Goal: Task Accomplishment & Management: Manage account settings

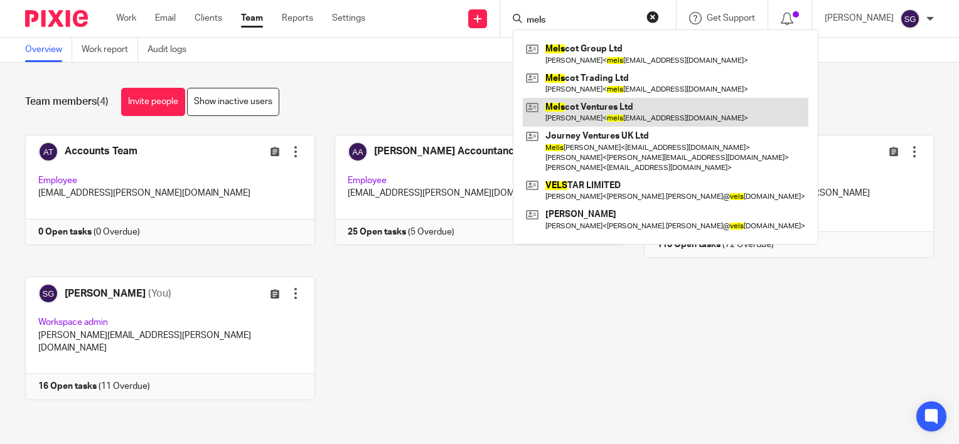
type input "mels"
click at [600, 112] on link at bounding box center [665, 112] width 285 height 29
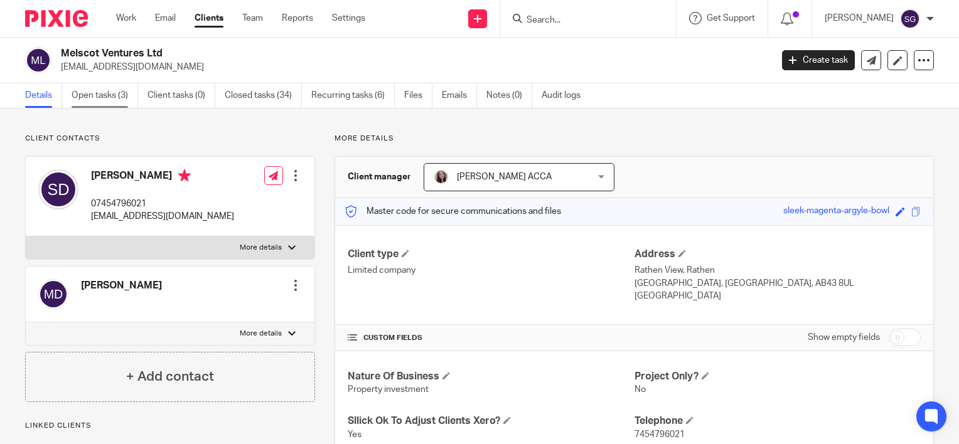
click at [110, 93] on link "Open tasks (3)" at bounding box center [105, 95] width 67 height 24
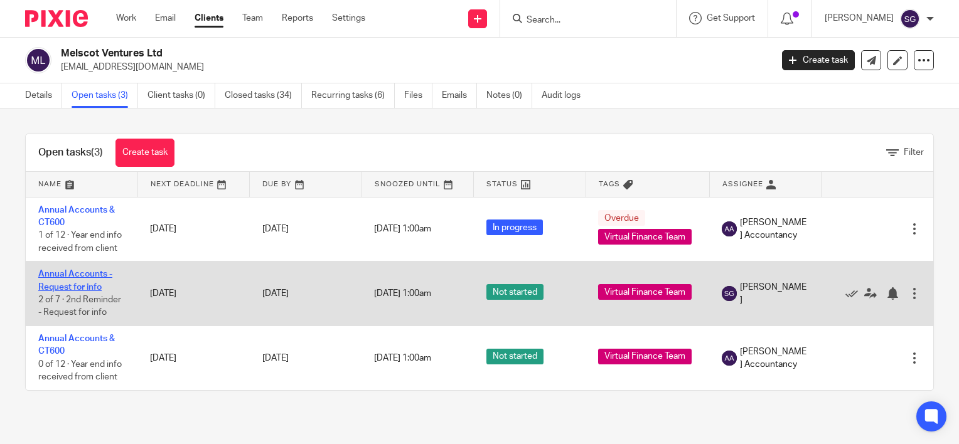
click at [78, 274] on link "Annual Accounts - Request for info" at bounding box center [75, 280] width 74 height 21
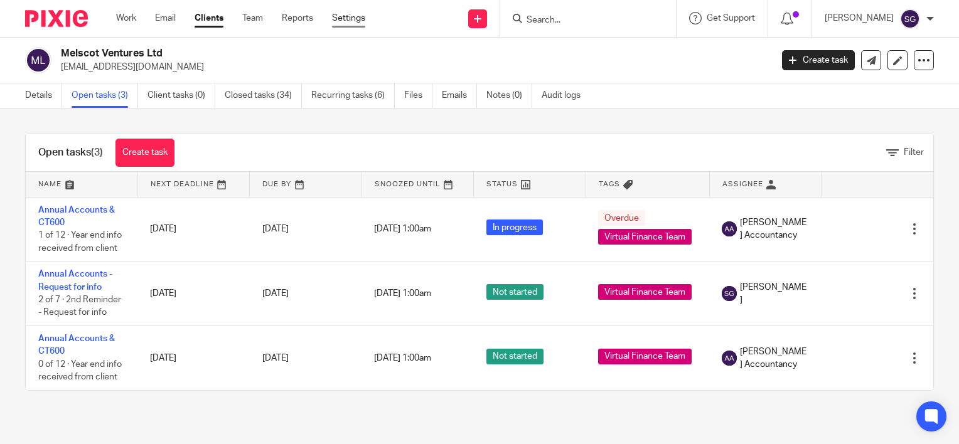
click at [341, 20] on link "Settings" at bounding box center [348, 18] width 33 height 13
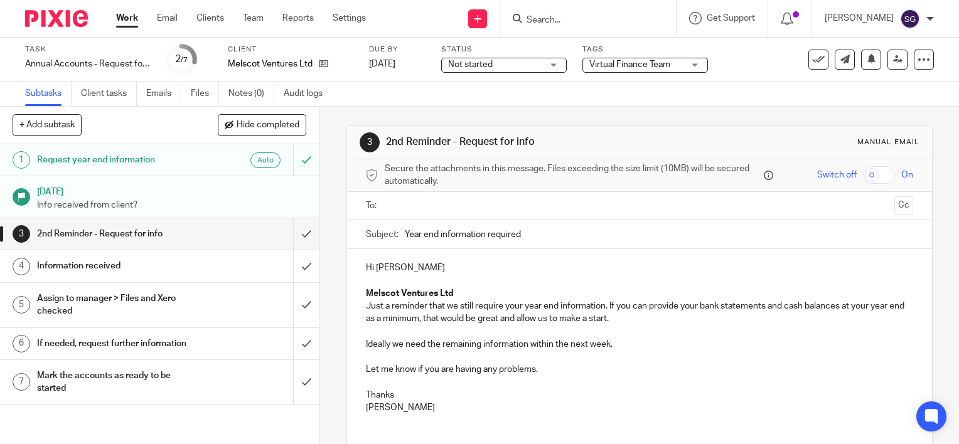
click at [203, 168] on div "Request year end information Auto" at bounding box center [159, 160] width 244 height 19
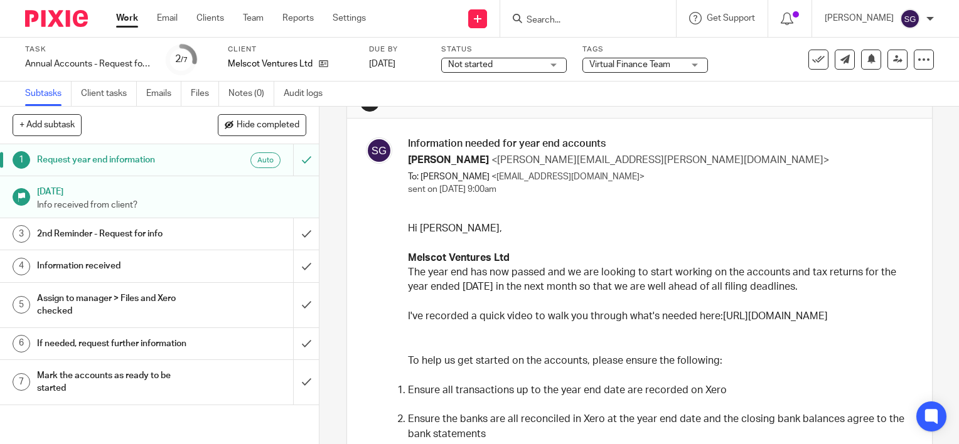
scroll to position [63, 0]
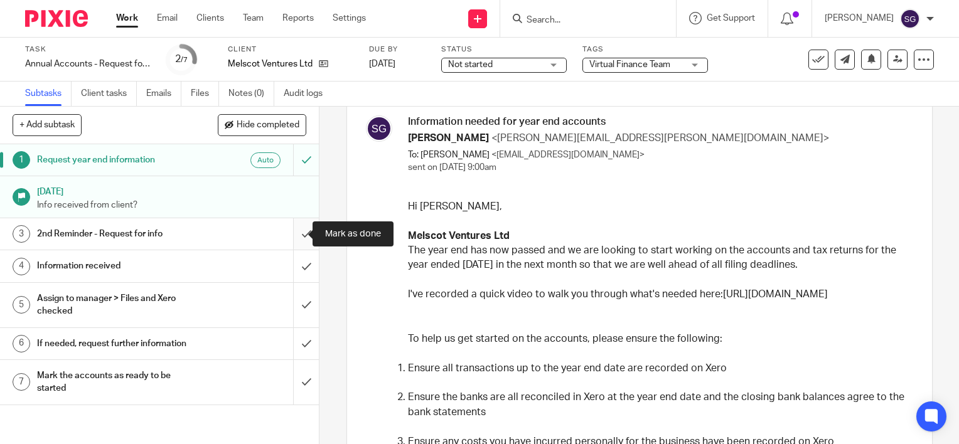
click at [294, 237] on input "submit" at bounding box center [159, 233] width 319 height 31
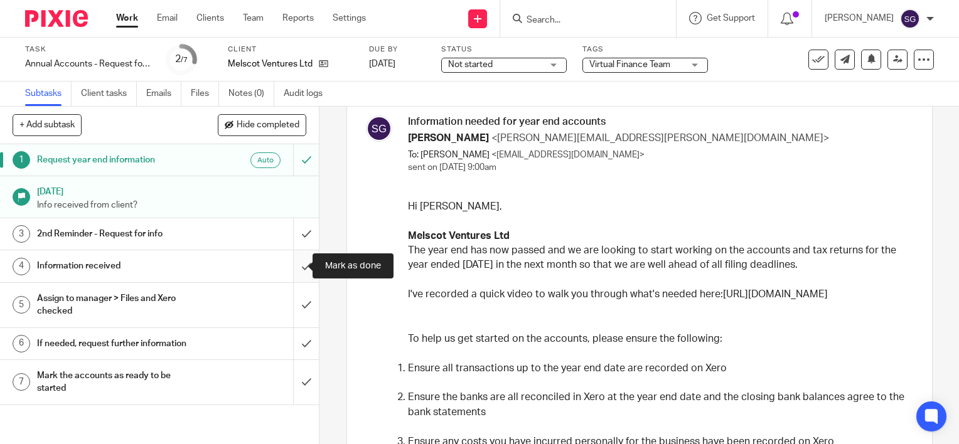
click at [294, 264] on input "submit" at bounding box center [159, 265] width 319 height 31
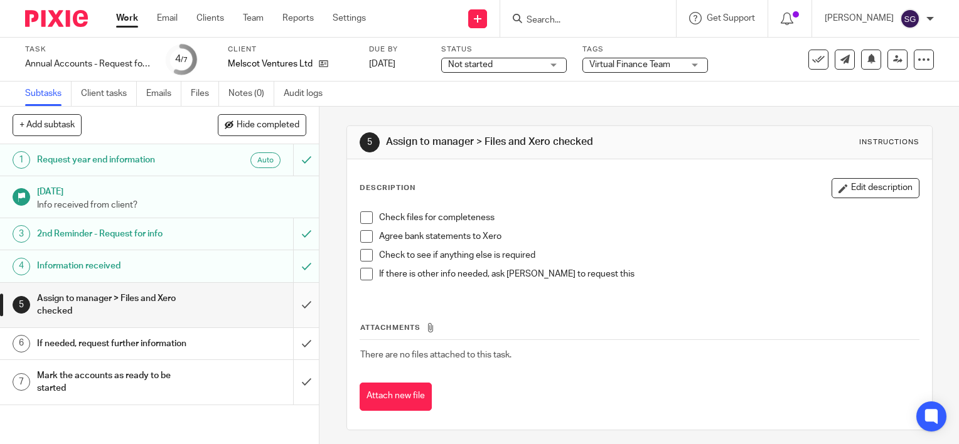
click at [294, 298] on input "submit" at bounding box center [159, 305] width 319 height 45
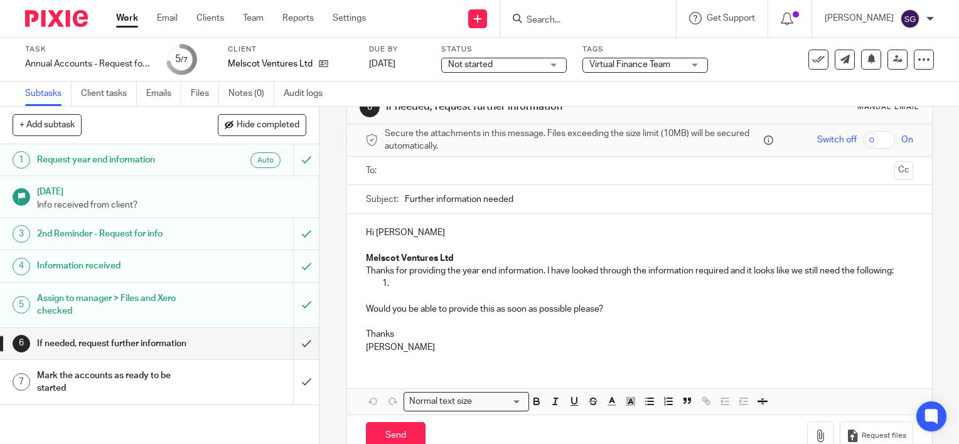
scroll to position [63, 0]
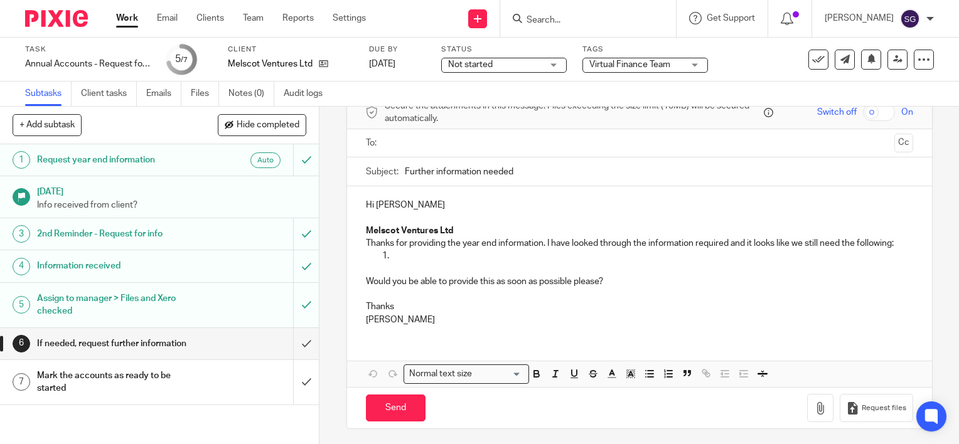
click at [245, 344] on div "If needed, request further information" at bounding box center [159, 343] width 244 height 19
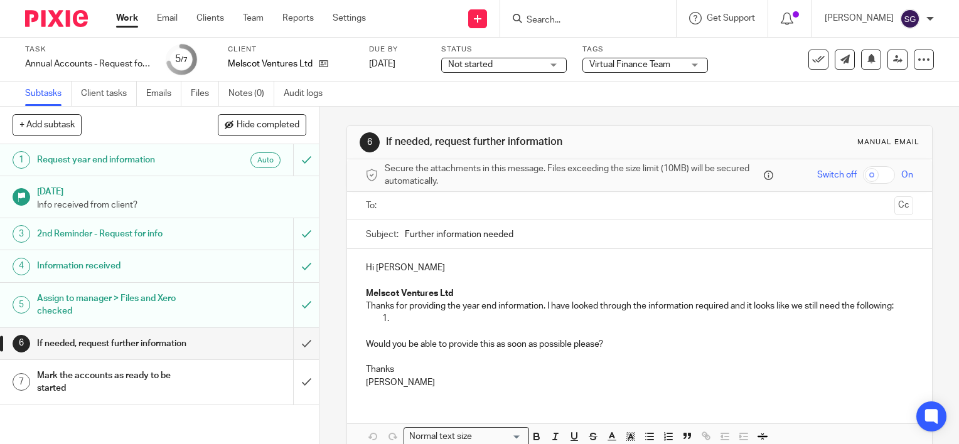
click at [228, 383] on div "Mark the accounts as ready to be started" at bounding box center [159, 382] width 244 height 32
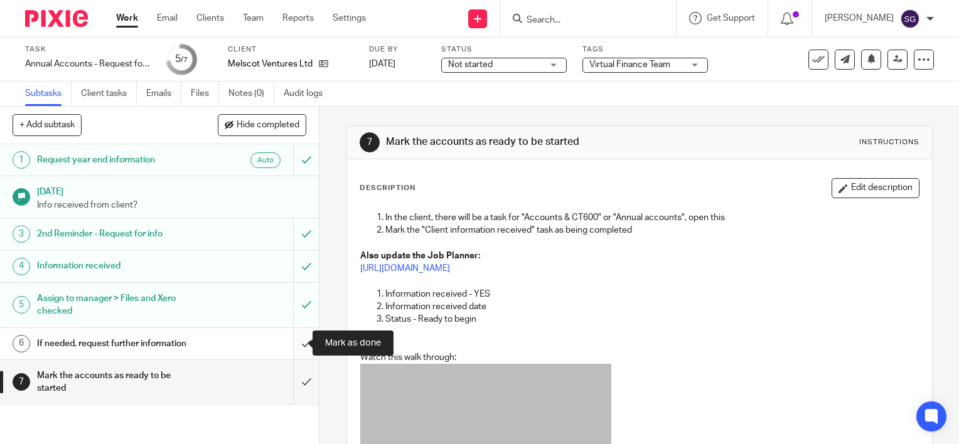
click at [290, 345] on input "submit" at bounding box center [159, 343] width 319 height 31
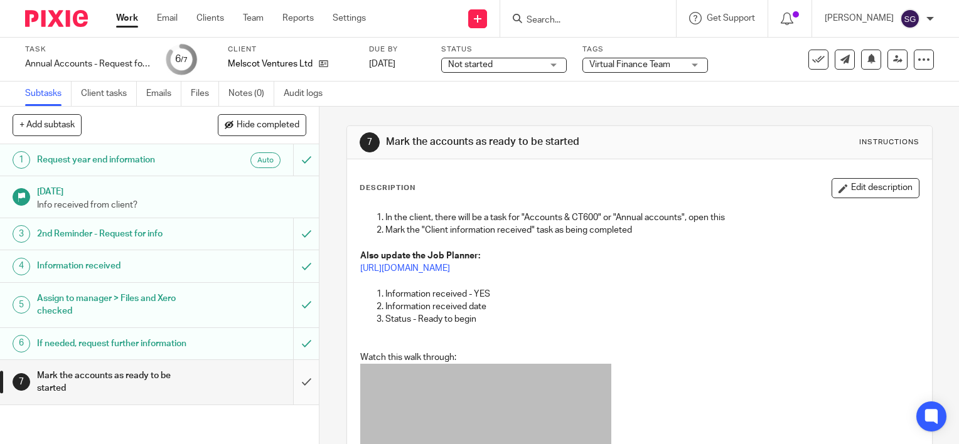
click at [289, 380] on input "submit" at bounding box center [159, 382] width 319 height 45
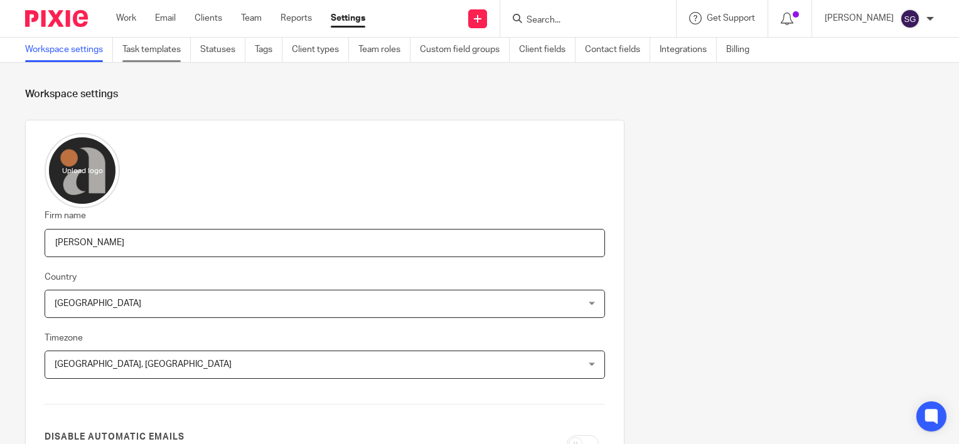
click at [143, 47] on link "Task templates" at bounding box center [156, 50] width 68 height 24
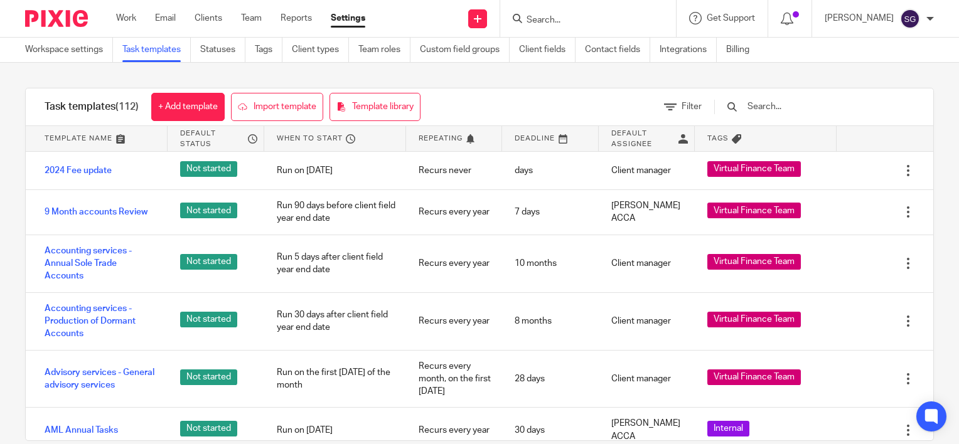
click at [821, 102] on input "text" at bounding box center [819, 107] width 146 height 14
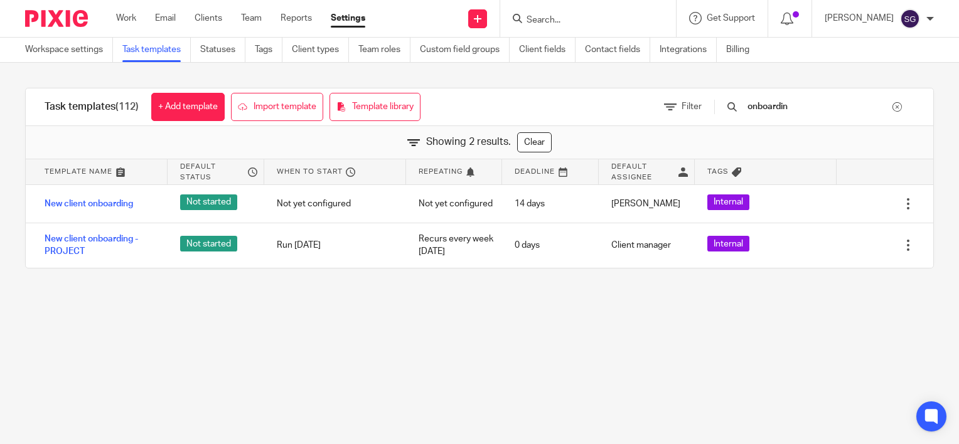
type input "onboardin"
click at [292, 291] on div "Task templates (112) + Add template Import template Template library Filter onb…" at bounding box center [479, 178] width 959 height 231
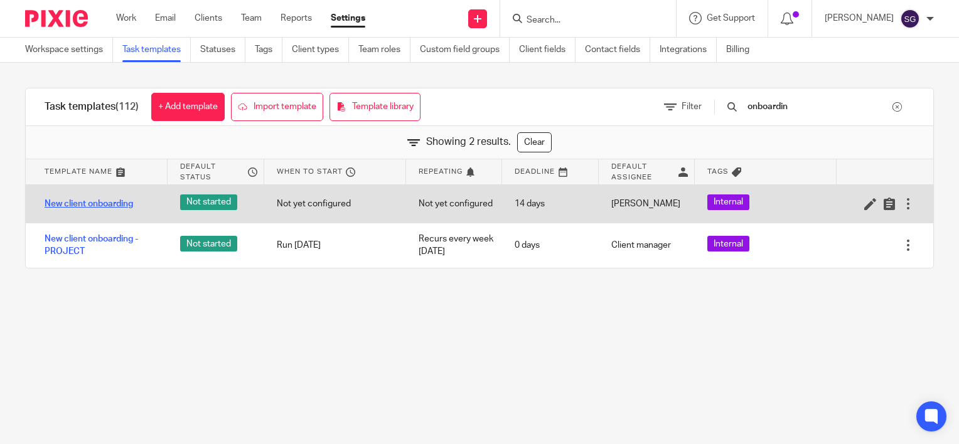
click at [115, 201] on link "New client onboarding" at bounding box center [89, 204] width 88 height 13
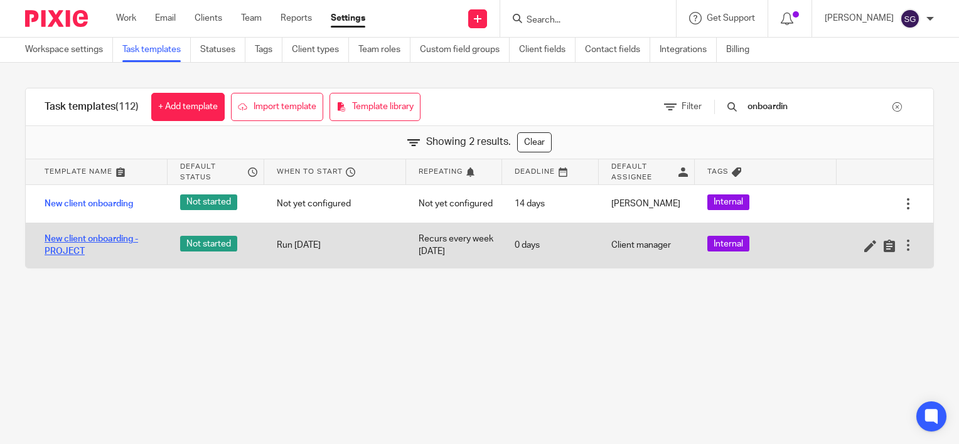
click at [105, 237] on link "New client onboarding - PROJECT" at bounding box center [100, 246] width 110 height 26
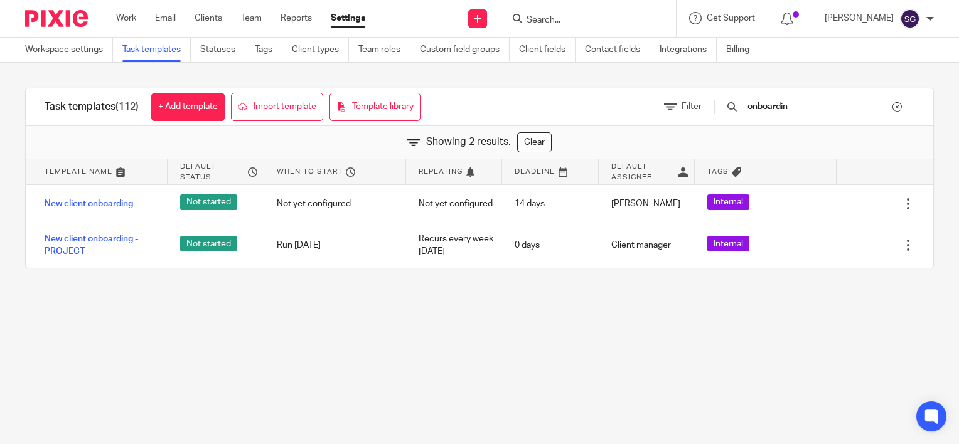
click at [577, 17] on input "Search" at bounding box center [581, 20] width 113 height 11
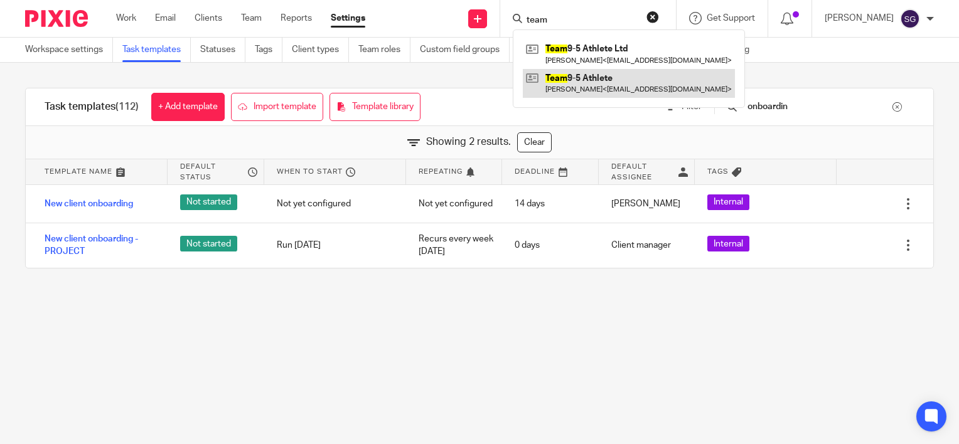
type input "team"
click at [587, 84] on link at bounding box center [629, 83] width 212 height 29
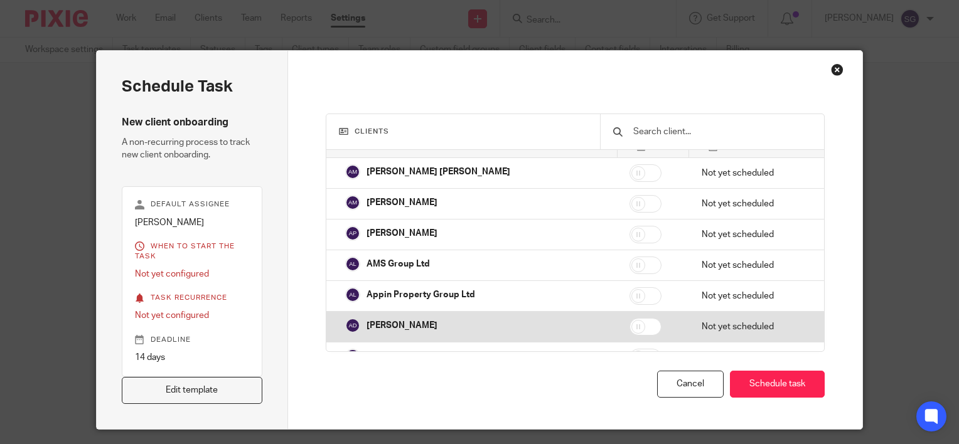
scroll to position [63, 0]
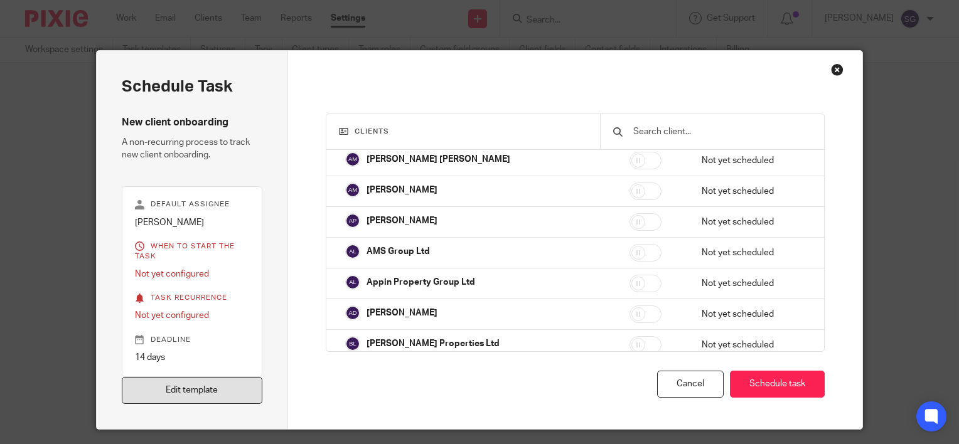
click at [206, 388] on link "Edit template" at bounding box center [192, 390] width 141 height 27
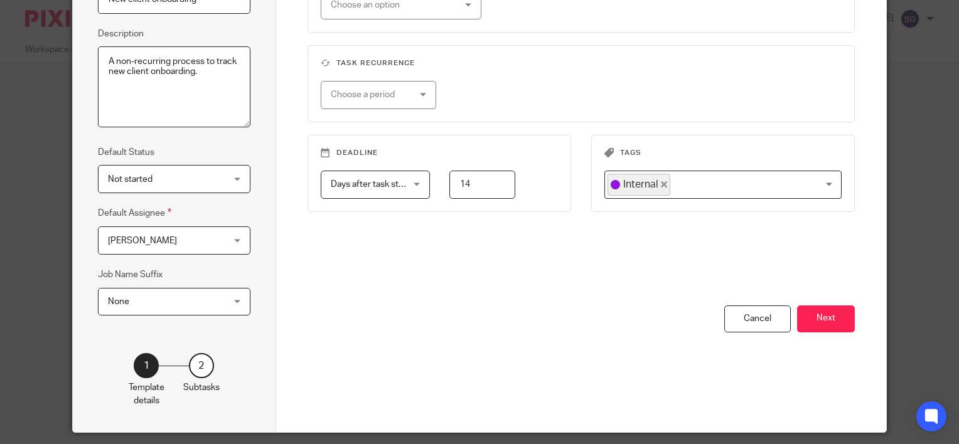
scroll to position [188, 0]
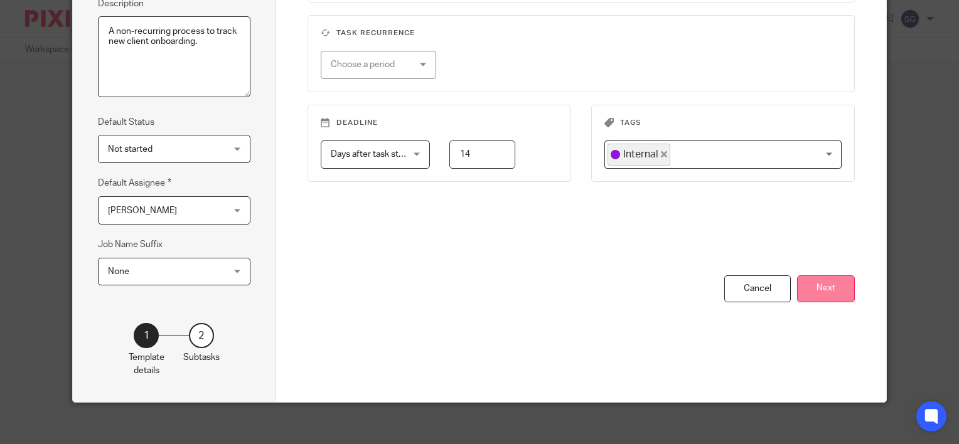
click at [808, 289] on button "Next" at bounding box center [826, 288] width 58 height 27
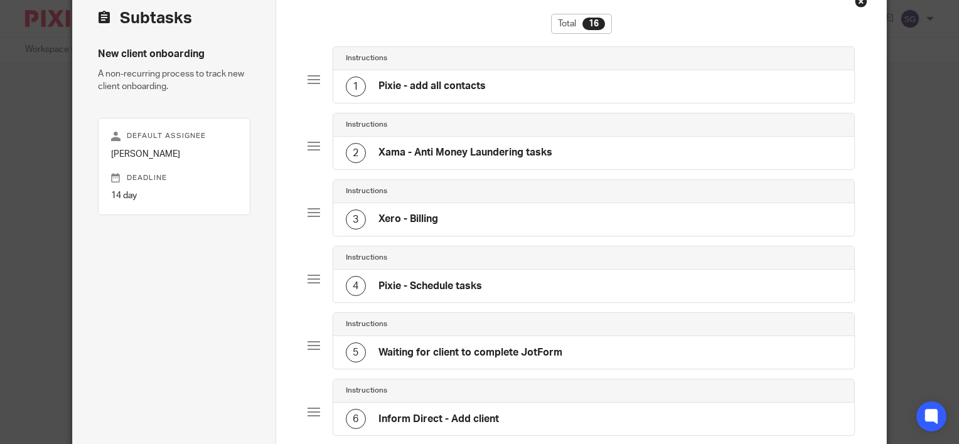
scroll to position [63, 0]
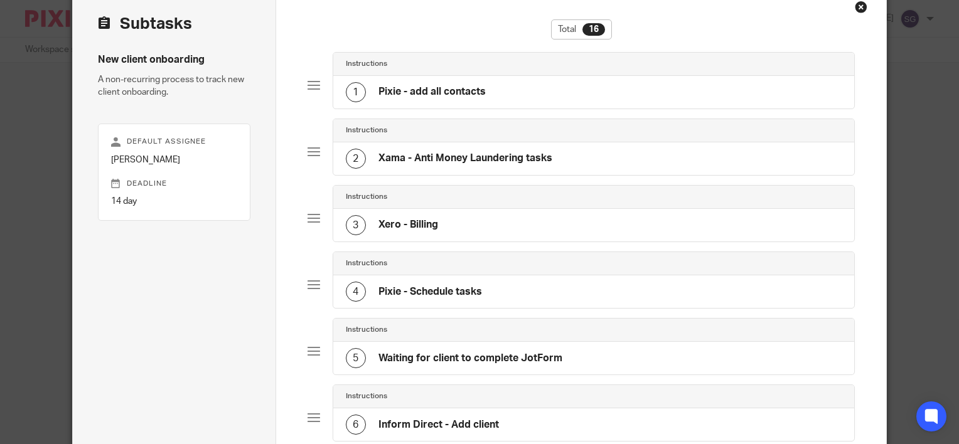
click at [371, 88] on div "1 Pixie - add all contacts" at bounding box center [416, 92] width 140 height 20
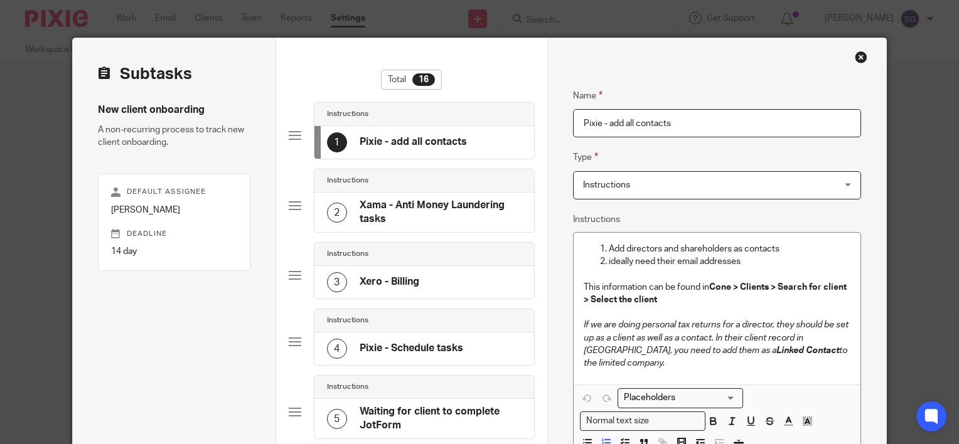
scroll to position [0, 0]
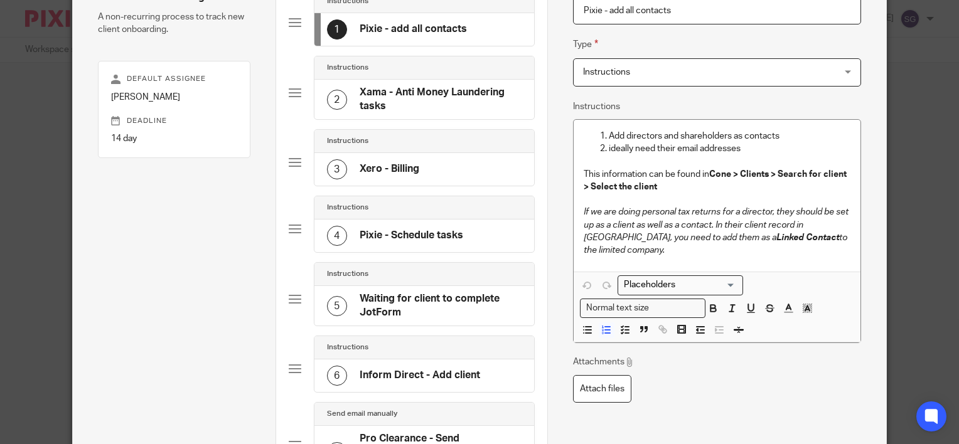
click at [378, 90] on h4 "Xama - Anti Money Laundering tasks" at bounding box center [441, 99] width 162 height 27
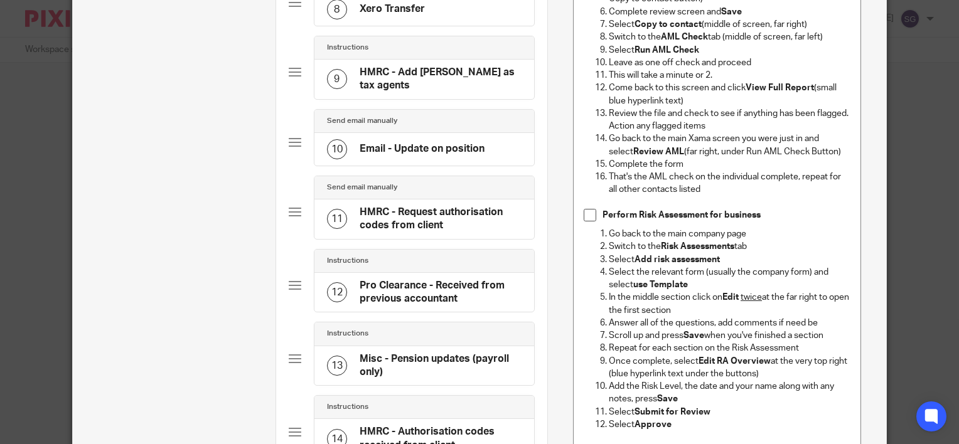
scroll to position [686, 0]
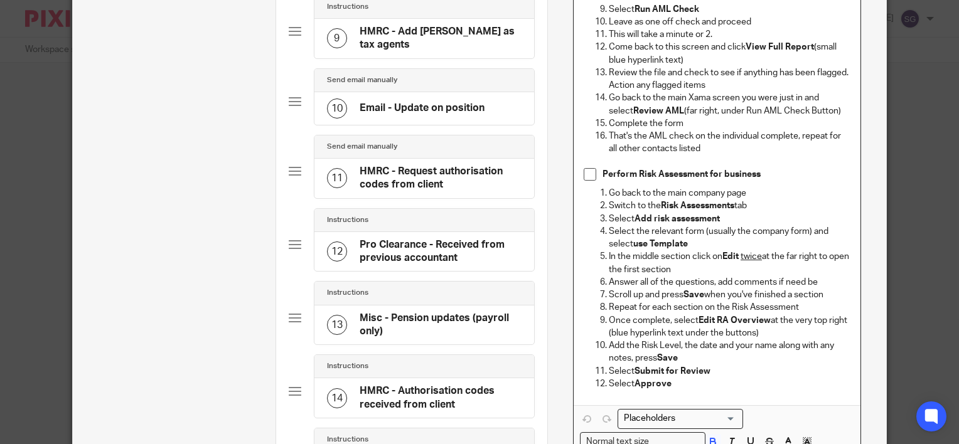
click at [718, 373] on p "Select Submit for Review" at bounding box center [730, 371] width 242 height 13
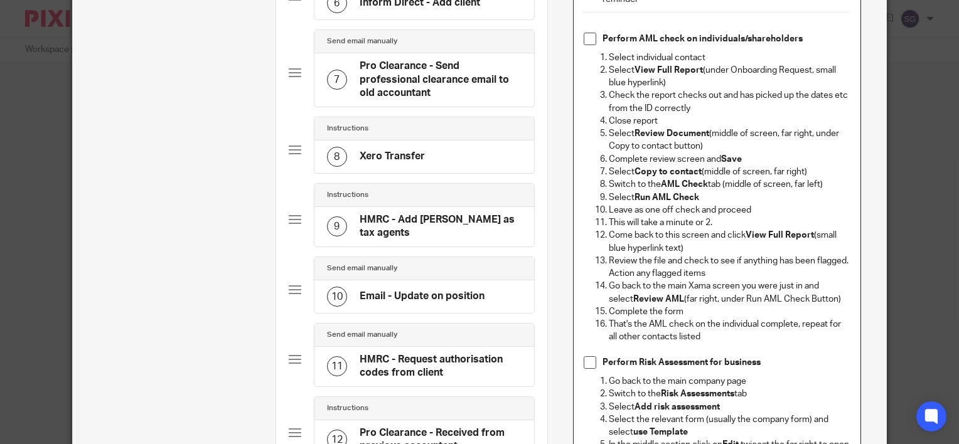
scroll to position [875, 0]
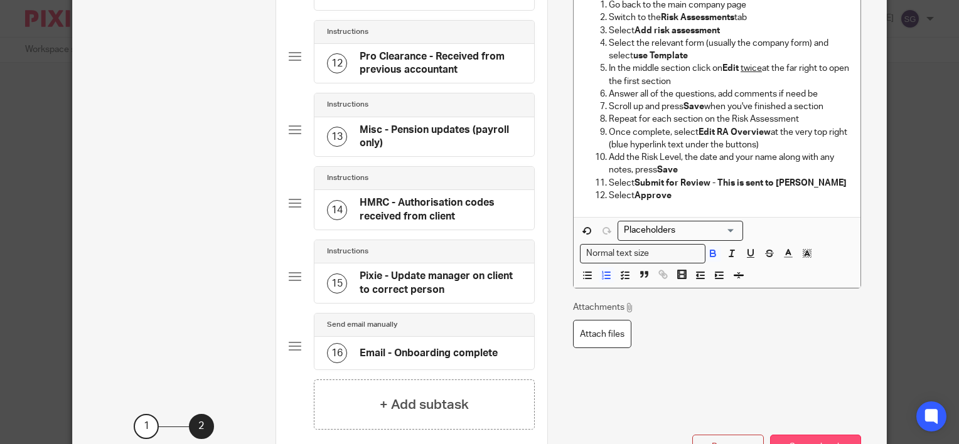
click at [788, 435] on button "Save subtask" at bounding box center [815, 448] width 91 height 27
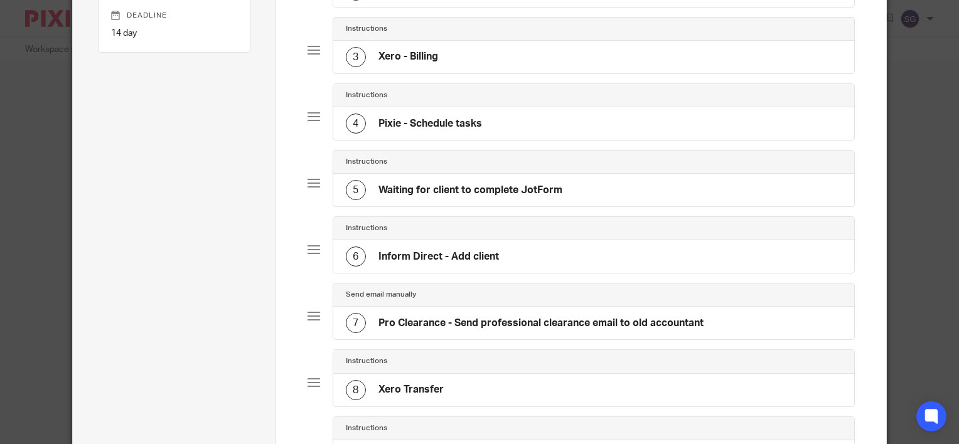
scroll to position [247, 0]
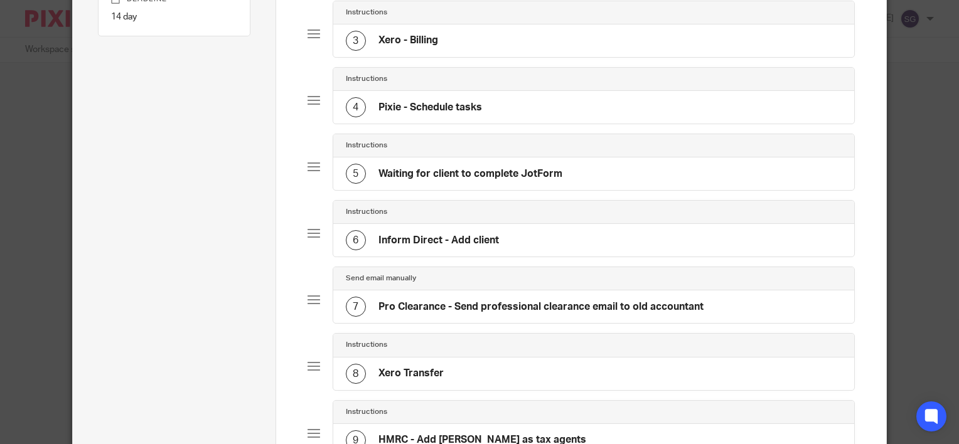
click at [346, 233] on div "6" at bounding box center [356, 240] width 20 height 20
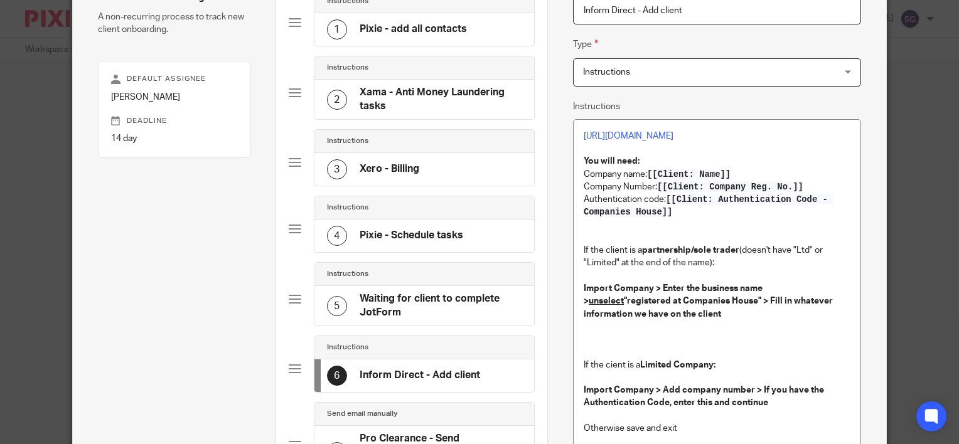
click at [404, 238] on h4 "Pixie - Schedule tasks" at bounding box center [412, 235] width 104 height 13
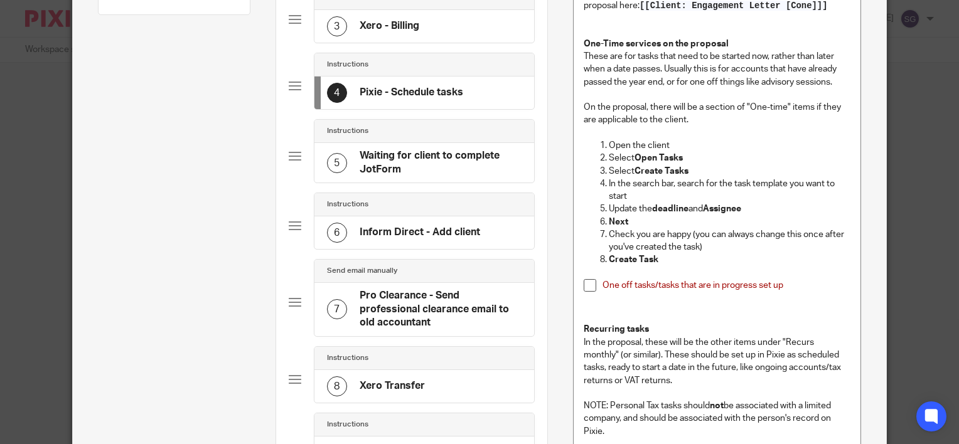
scroll to position [247, 0]
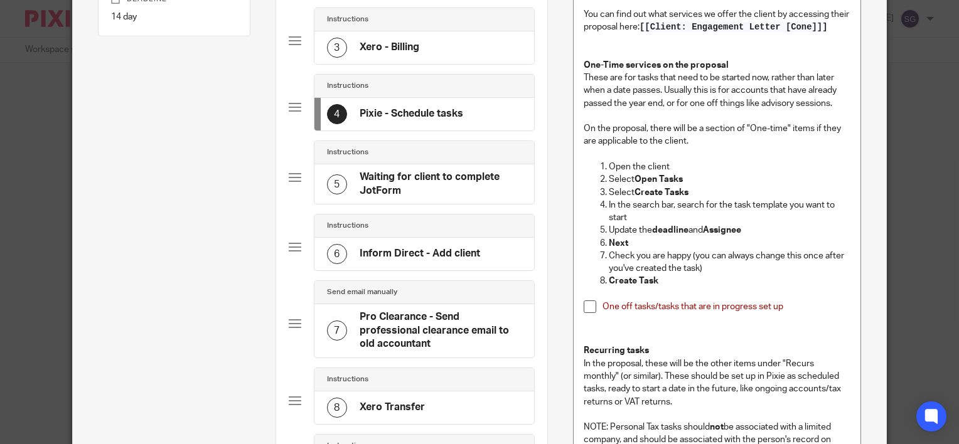
click at [392, 174] on h4 "Waiting for client to complete JotForm" at bounding box center [441, 184] width 162 height 27
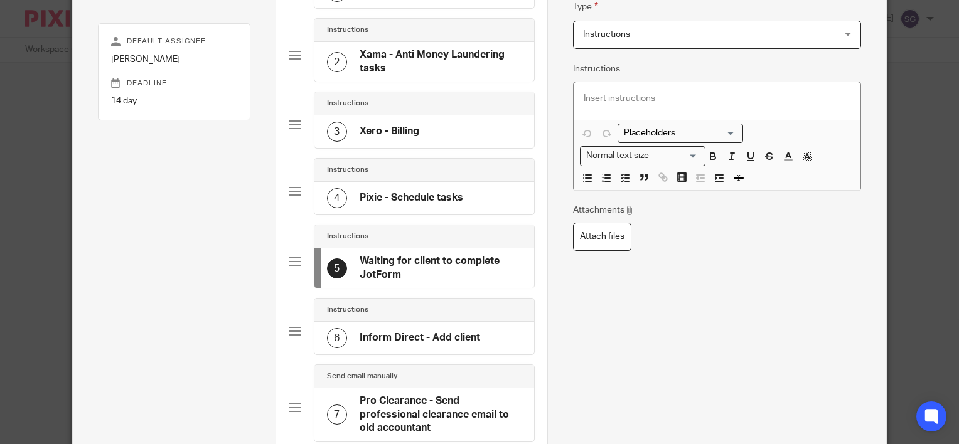
scroll to position [188, 0]
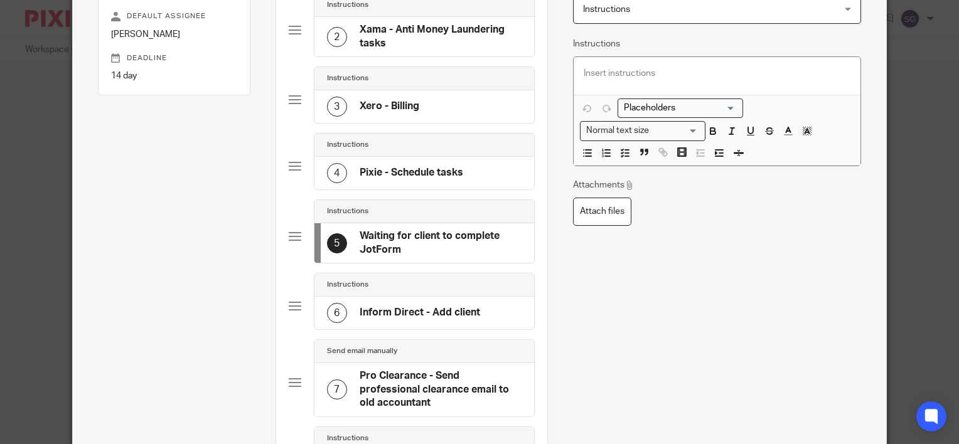
click at [379, 303] on div "6 Inform Direct - Add client" at bounding box center [403, 313] width 153 height 20
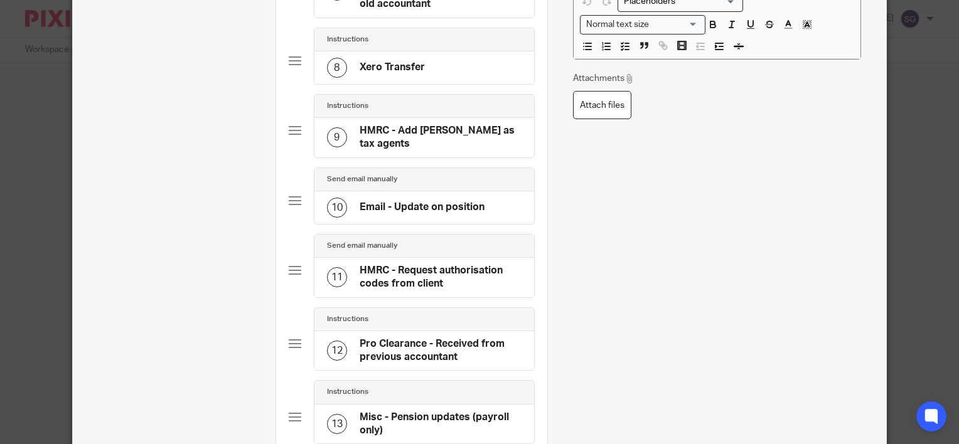
scroll to position [565, 0]
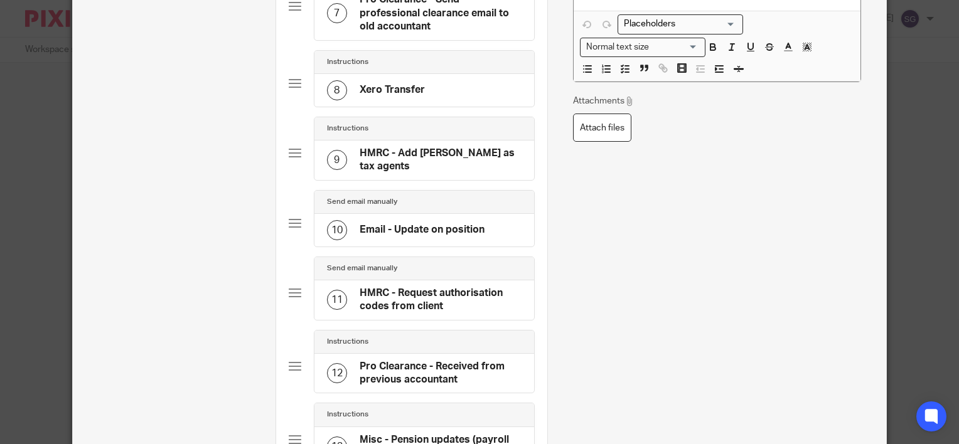
click at [419, 147] on h4 "HMRC - Add Alvah as tax agents" at bounding box center [441, 160] width 162 height 27
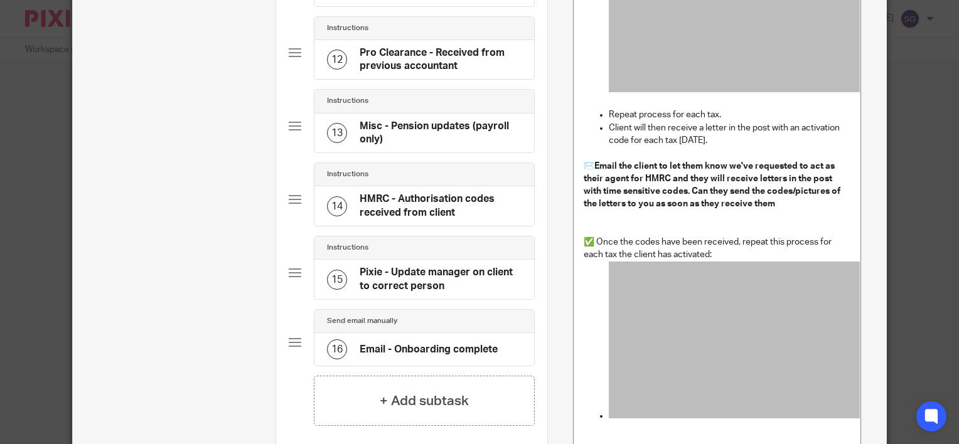
scroll to position [941, 0]
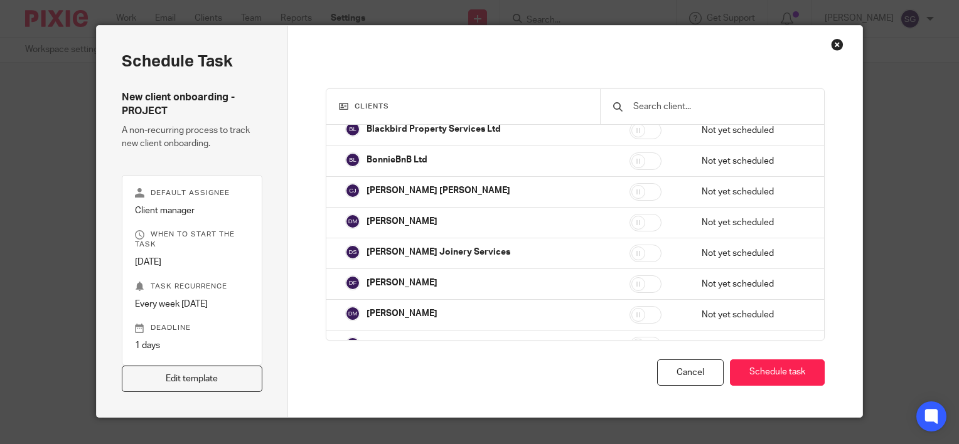
scroll to position [48, 0]
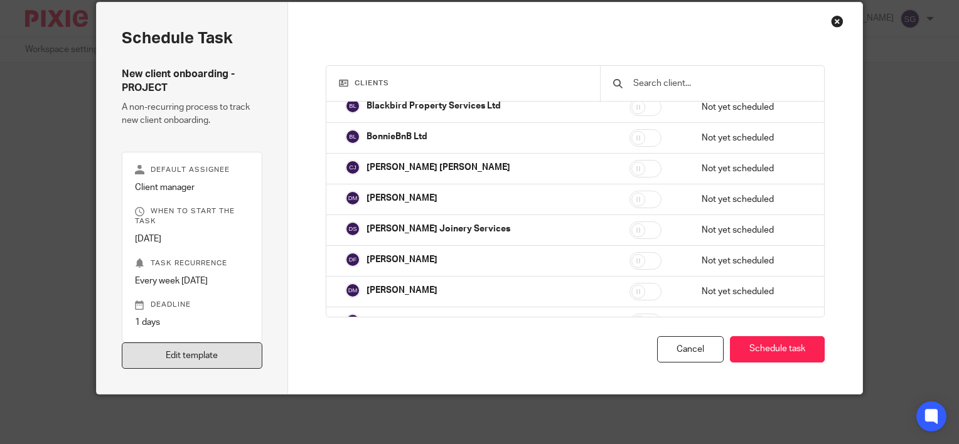
drag, startPoint x: 230, startPoint y: 353, endPoint x: 246, endPoint y: 344, distance: 17.7
click at [230, 353] on link "Edit template" at bounding box center [192, 356] width 141 height 27
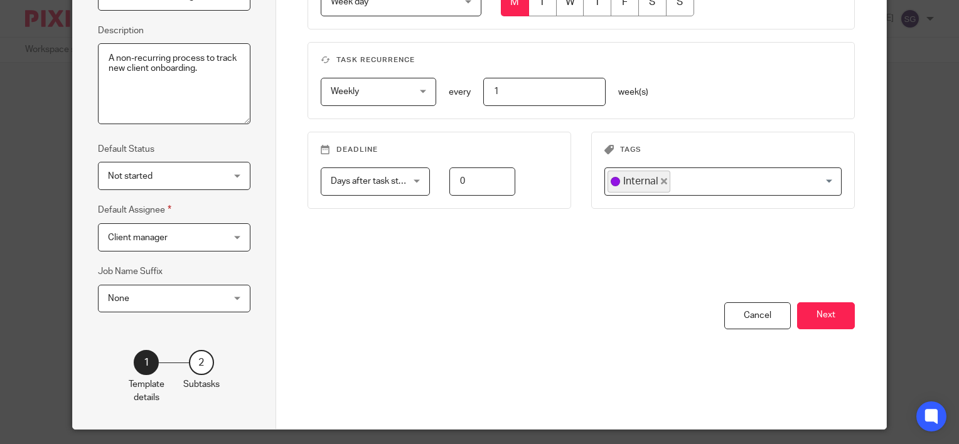
scroll to position [196, 0]
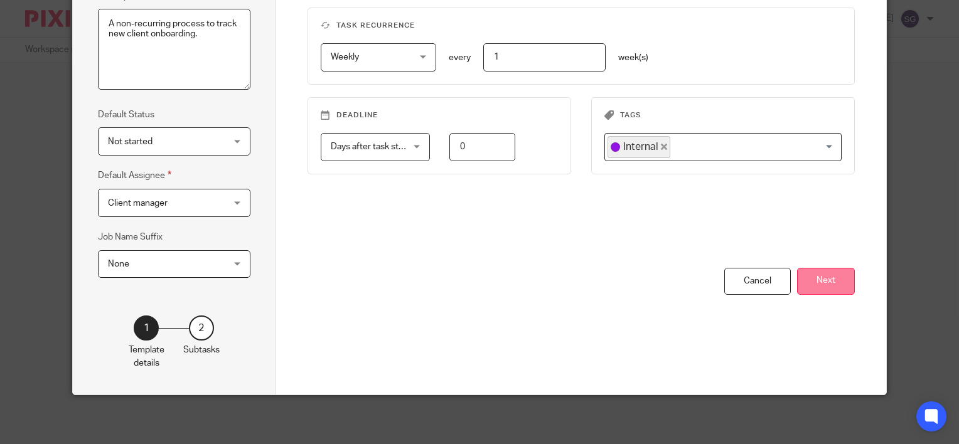
click at [823, 286] on button "Next" at bounding box center [826, 281] width 58 height 27
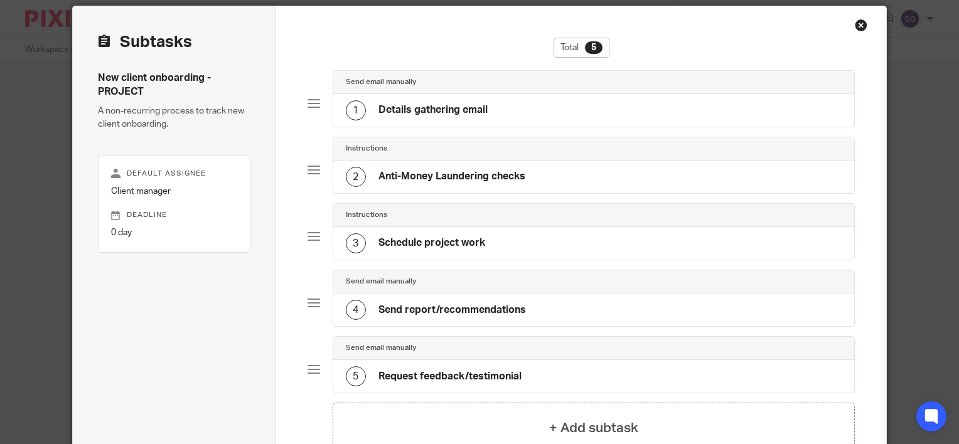
scroll to position [66, 0]
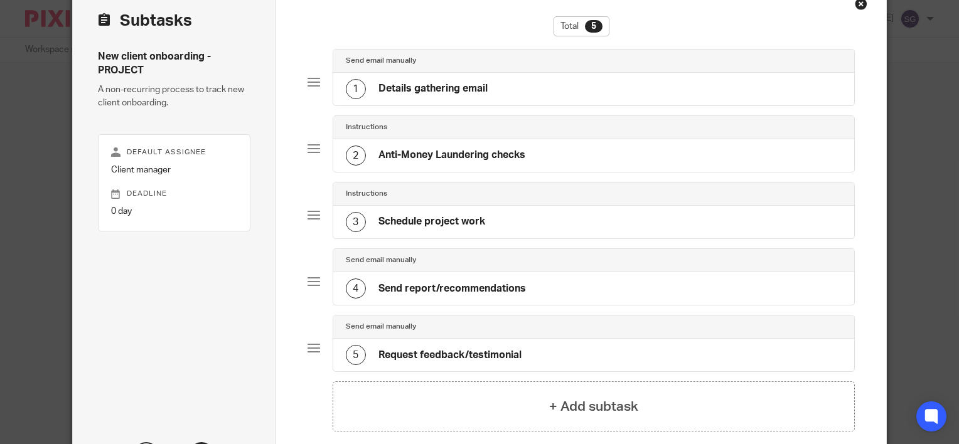
click at [379, 88] on h4 "Details gathering email" at bounding box center [432, 88] width 109 height 13
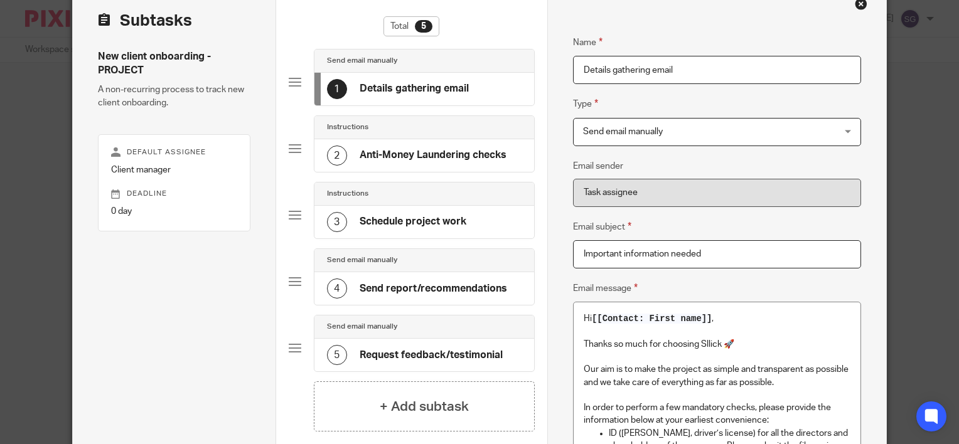
click at [380, 149] on h4 "Anti-Money Laundering checks" at bounding box center [433, 155] width 147 height 13
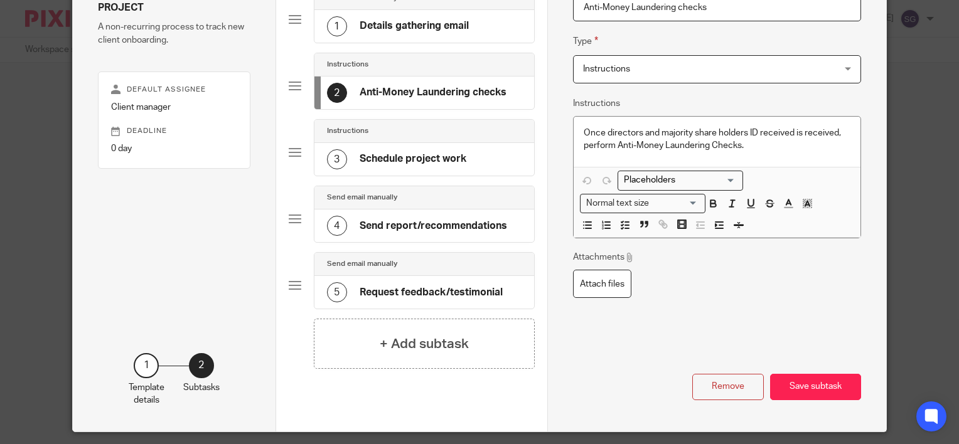
click at [376, 159] on h4 "Schedule project work" at bounding box center [413, 158] width 107 height 13
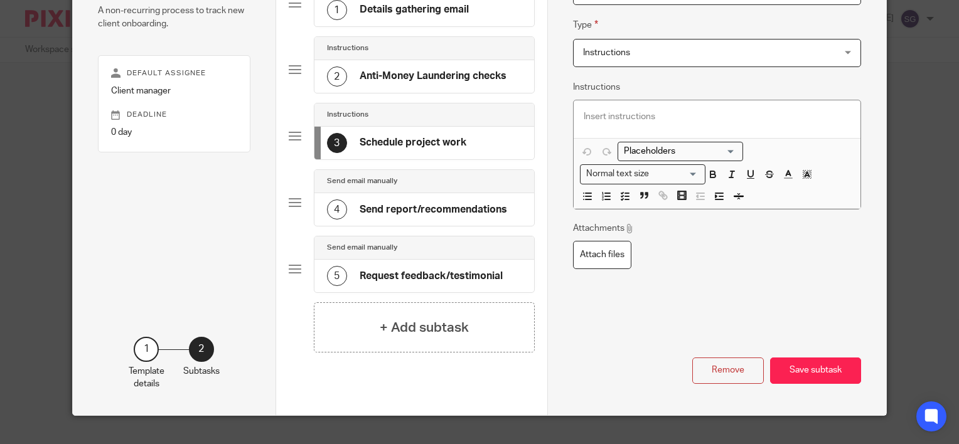
scroll to position [165, 0]
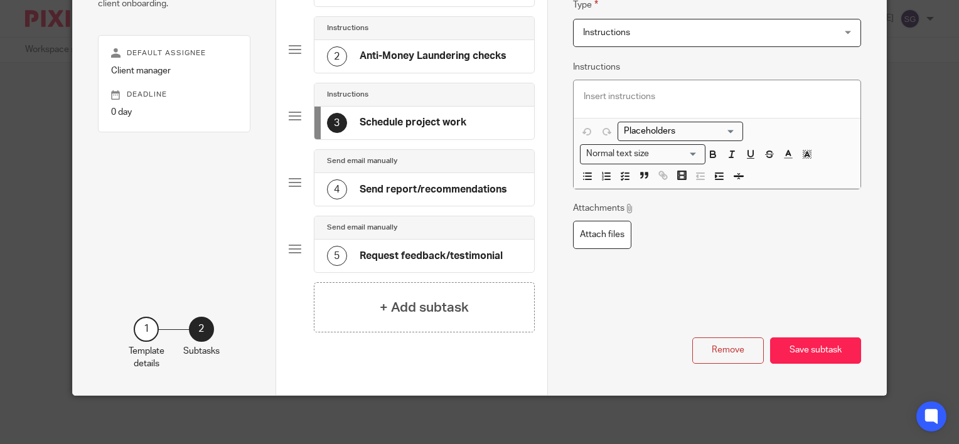
click at [376, 166] on div "Send email manually" at bounding box center [424, 161] width 220 height 23
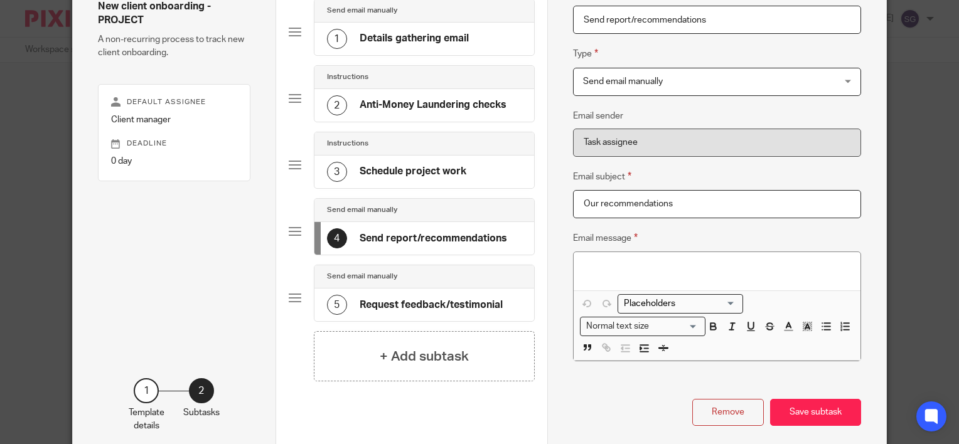
scroll to position [178, 0]
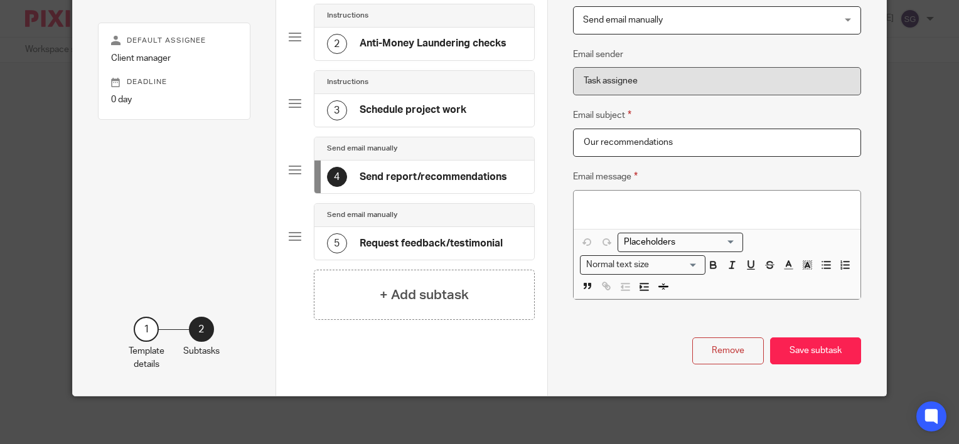
click at [143, 328] on div "1" at bounding box center [146, 329] width 25 height 25
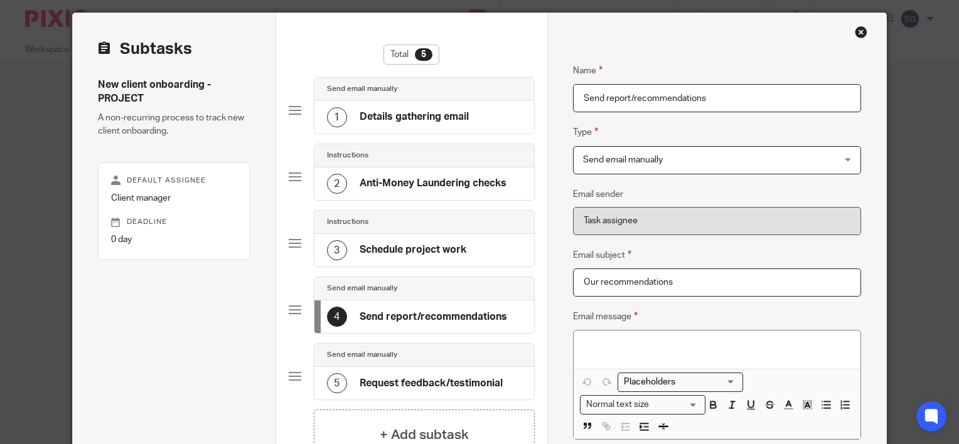
scroll to position [0, 0]
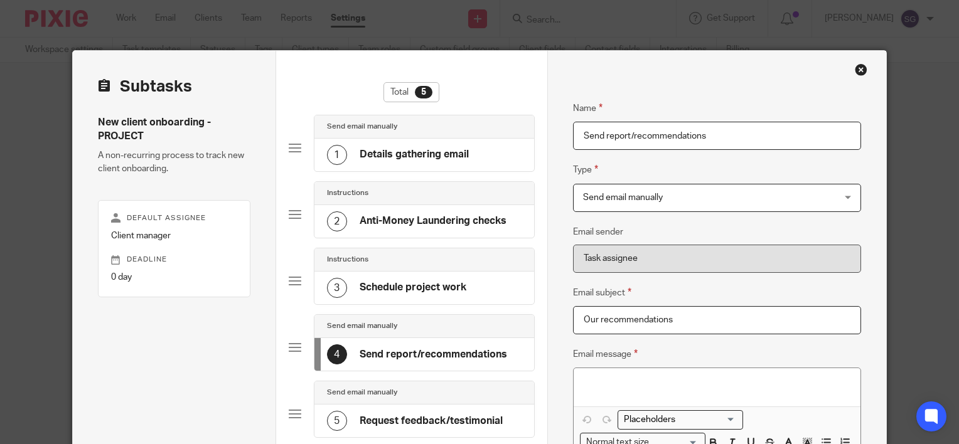
click at [860, 74] on div "Close this dialog window" at bounding box center [861, 69] width 13 height 13
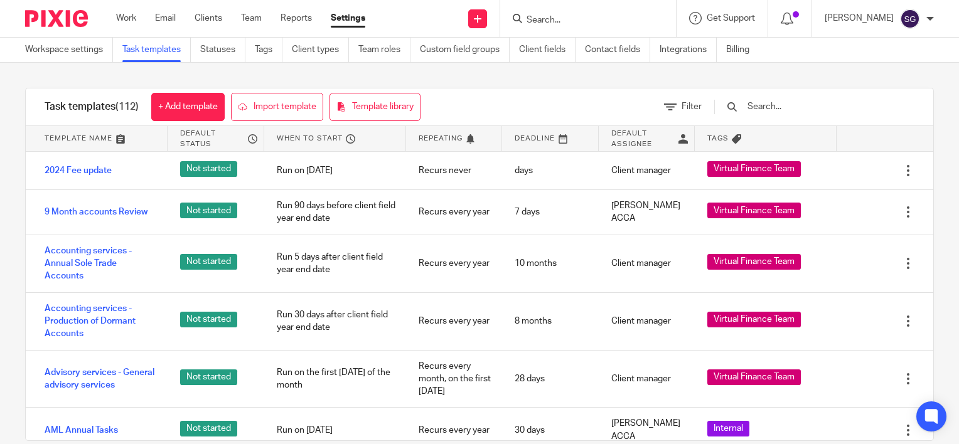
click at [622, 28] on div at bounding box center [588, 18] width 176 height 37
click at [614, 20] on input "Search" at bounding box center [581, 20] width 113 height 11
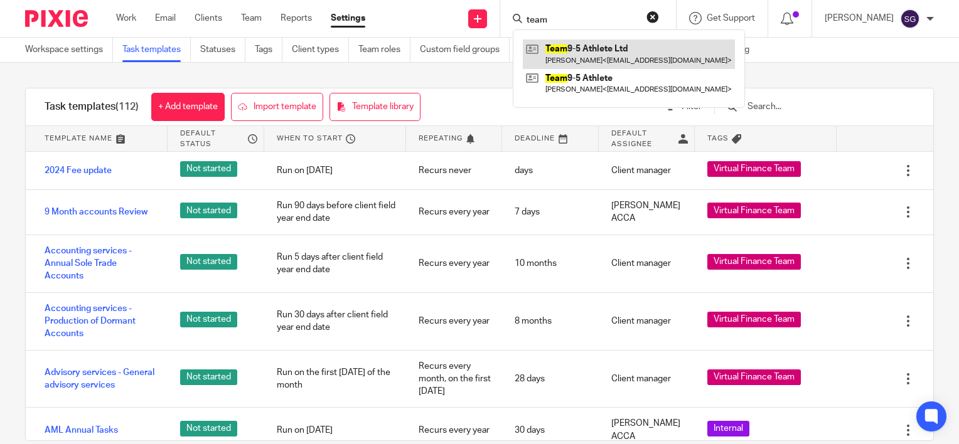
type input "team"
click at [609, 40] on link at bounding box center [629, 54] width 212 height 29
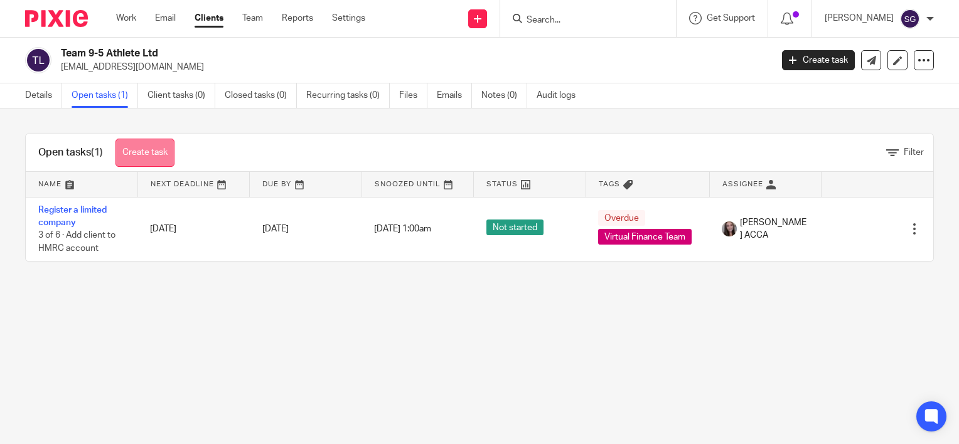
click at [131, 150] on link "Create task" at bounding box center [144, 153] width 59 height 28
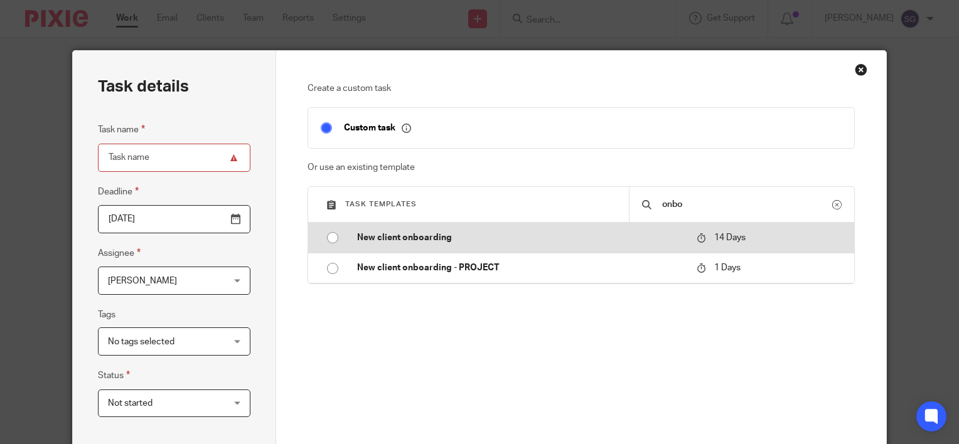
type input "onbo"
click at [547, 227] on td "New client onboarding" at bounding box center [517, 238] width 346 height 30
type input "[DATE]"
type input "New client onboarding"
checkbox input "false"
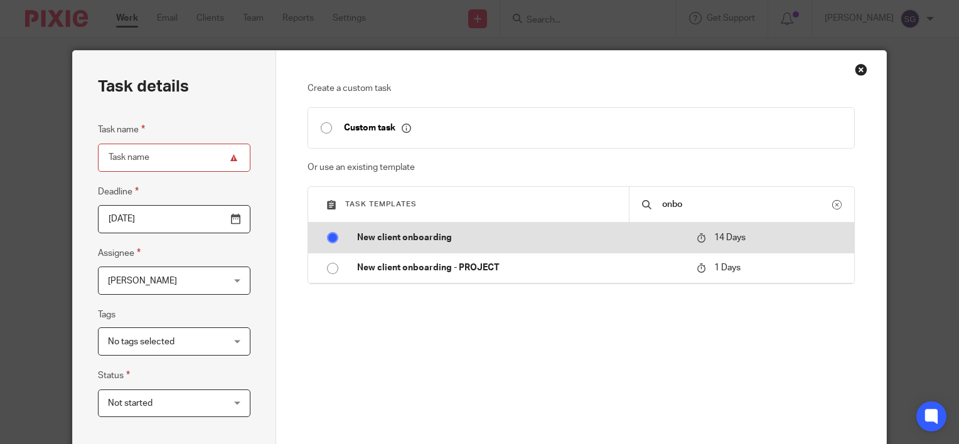
radio input "true"
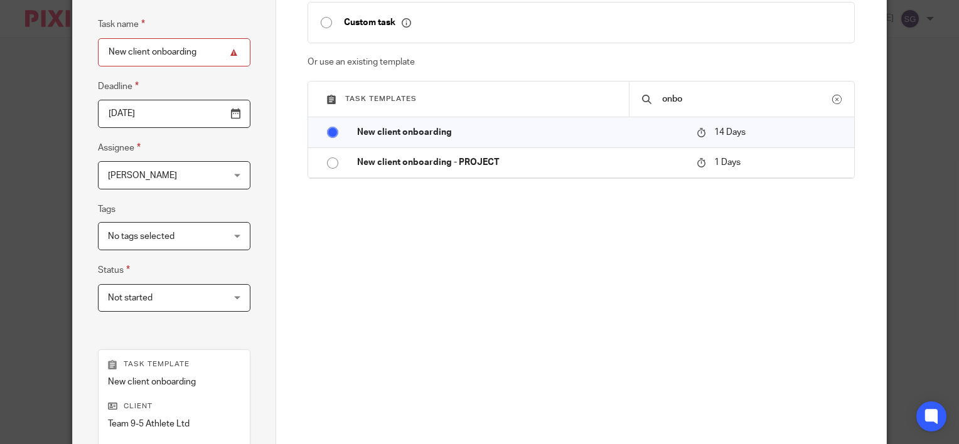
scroll to position [296, 0]
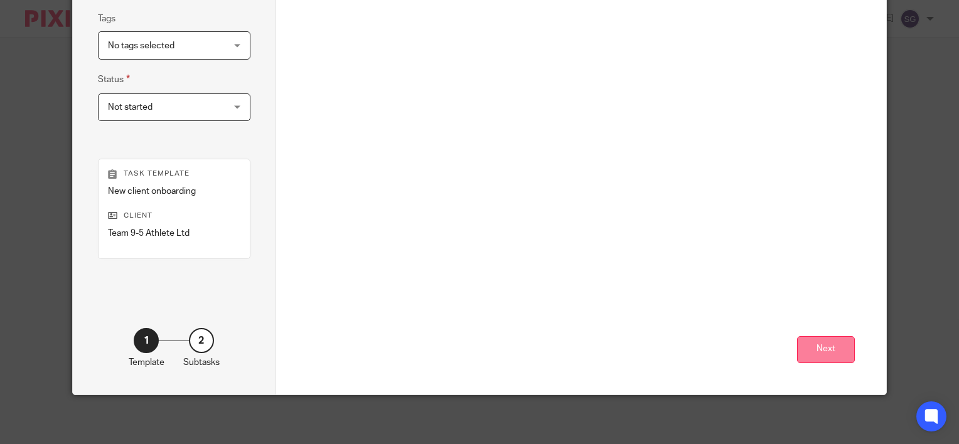
click at [829, 354] on button "Next" at bounding box center [826, 349] width 58 height 27
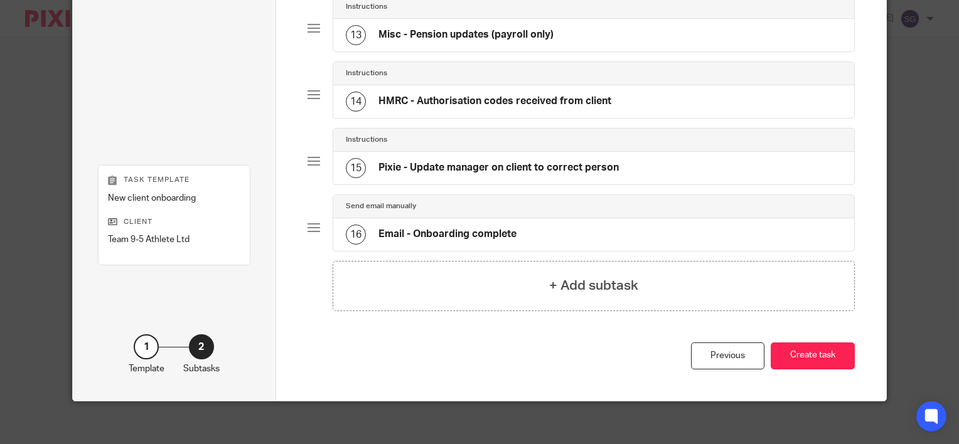
scroll to position [919, 0]
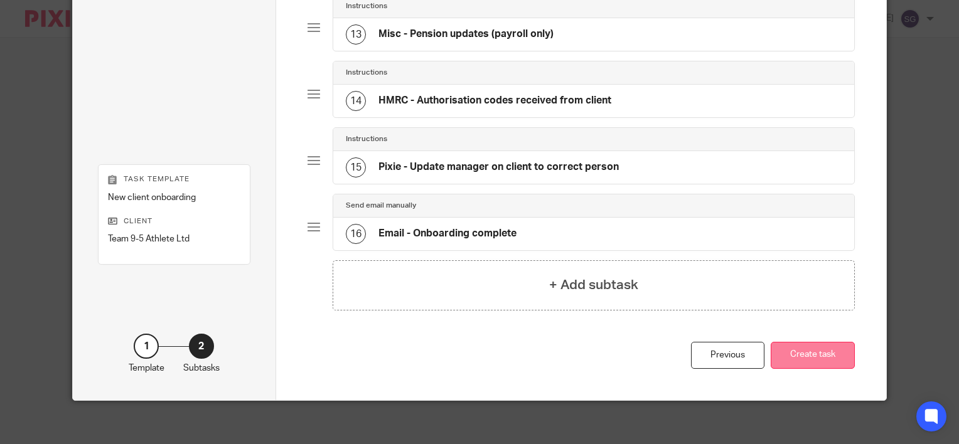
click at [784, 342] on button "Create task" at bounding box center [812, 355] width 84 height 27
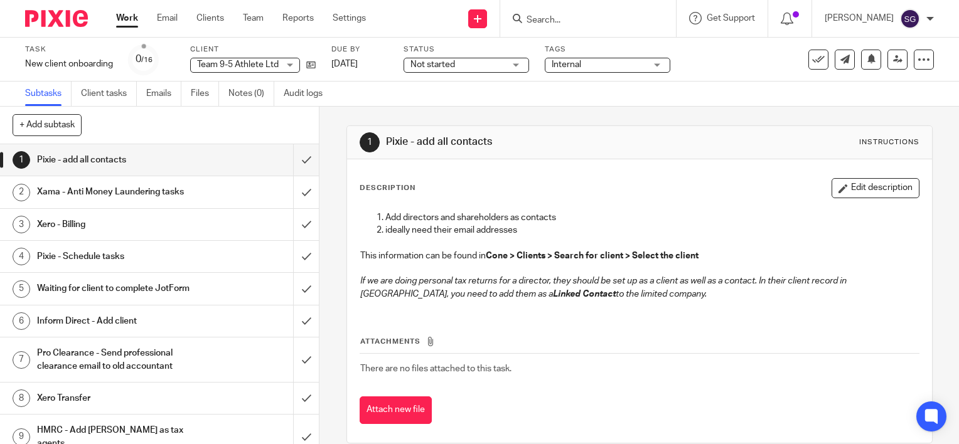
click at [196, 196] on div "Xama - Anti Money Laundering tasks" at bounding box center [159, 192] width 244 height 19
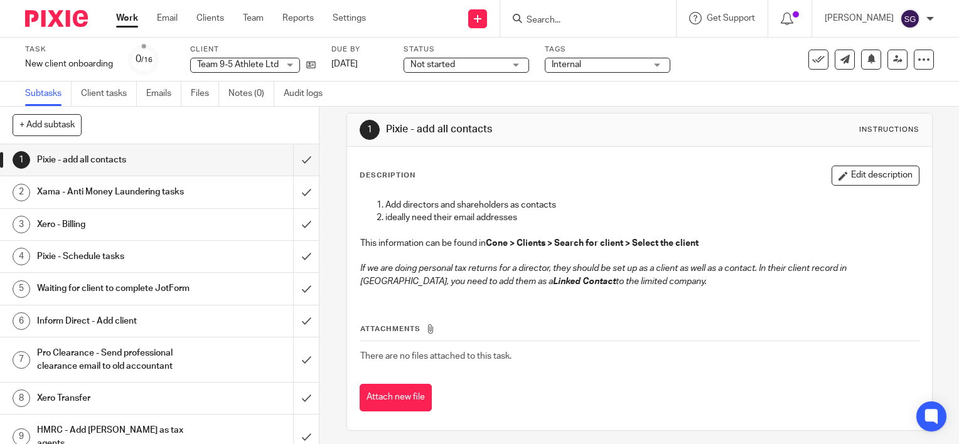
scroll to position [18, 0]
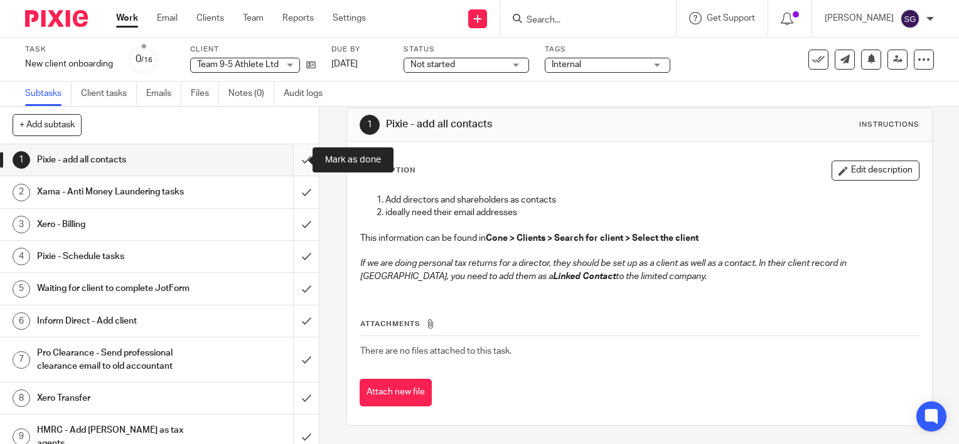
click at [293, 159] on input "submit" at bounding box center [159, 159] width 319 height 31
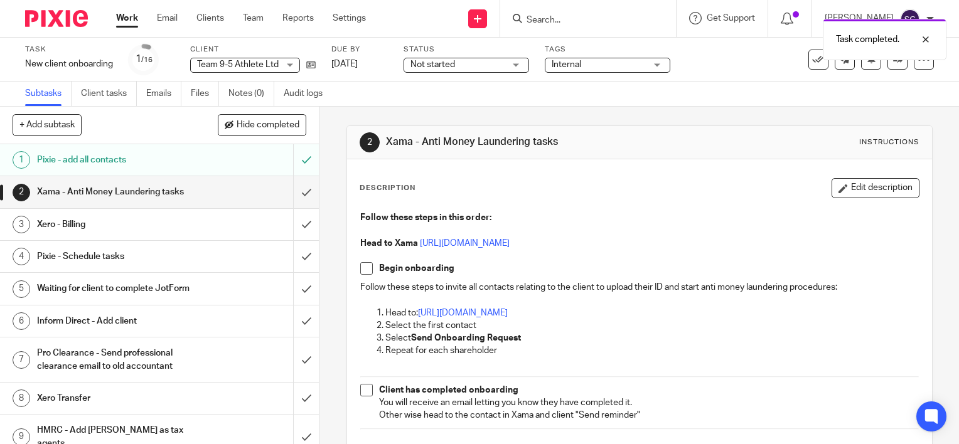
click at [168, 168] on h1 "Pixie - add all contacts" at bounding box center [118, 160] width 163 height 19
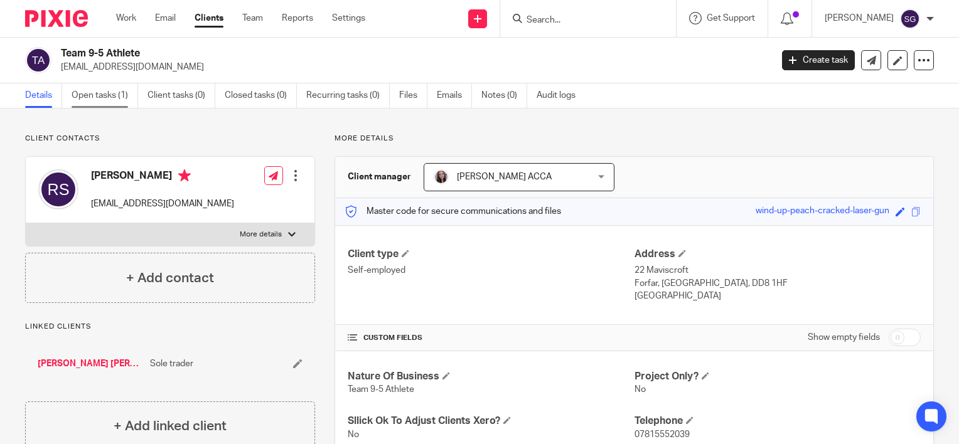
click at [114, 92] on link "Open tasks (1)" at bounding box center [105, 95] width 67 height 24
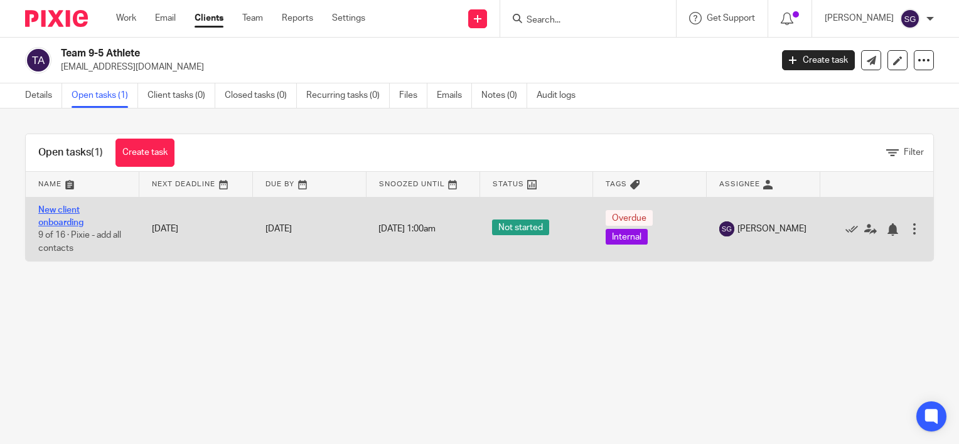
click at [77, 223] on link "New client onboarding" at bounding box center [60, 216] width 45 height 21
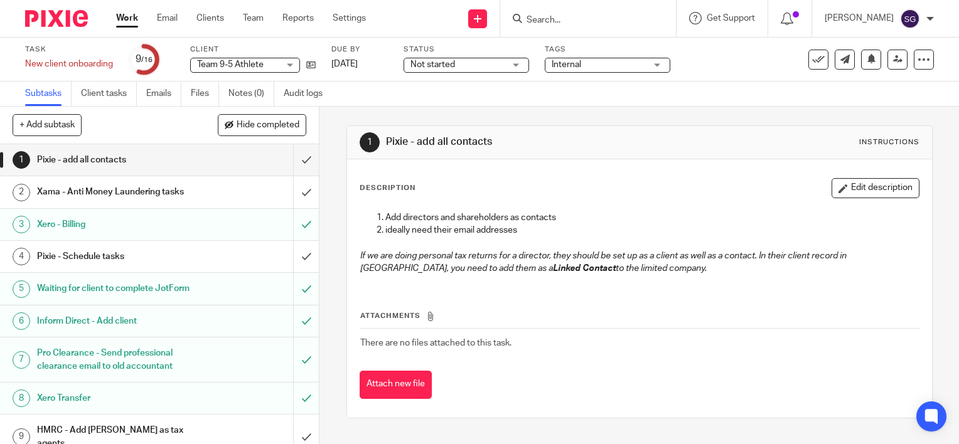
click at [204, 228] on div "Xero - Billing" at bounding box center [159, 224] width 244 height 19
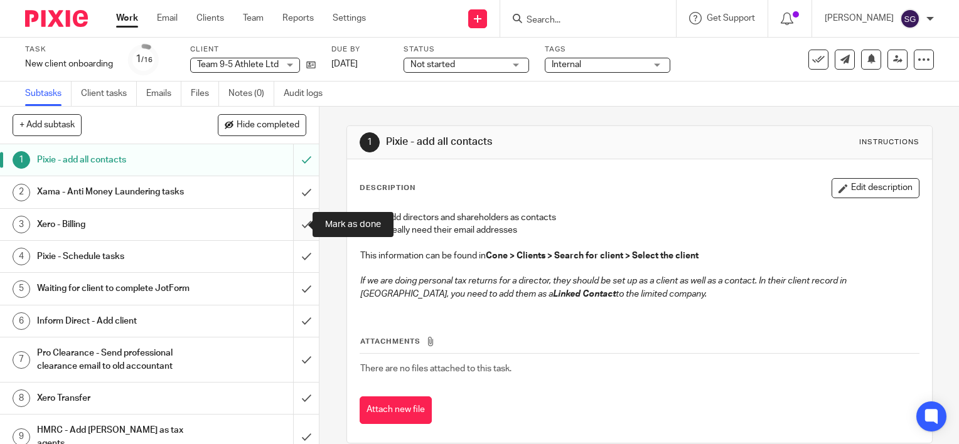
click at [291, 225] on input "submit" at bounding box center [159, 224] width 319 height 31
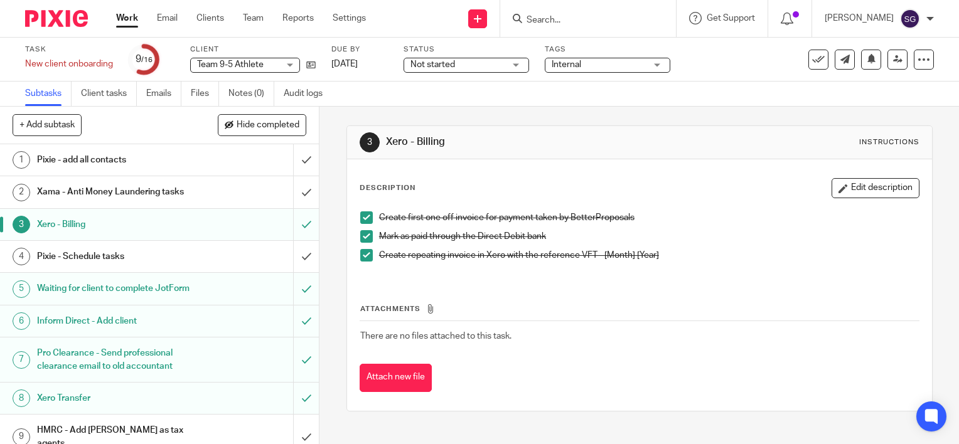
click at [231, 189] on div "Xama - Anti Money Laundering tasks" at bounding box center [159, 192] width 244 height 19
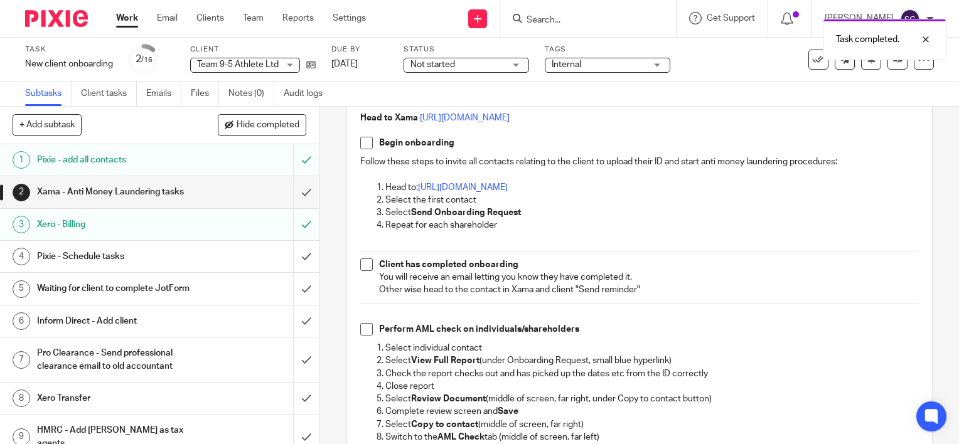
scroll to position [188, 0]
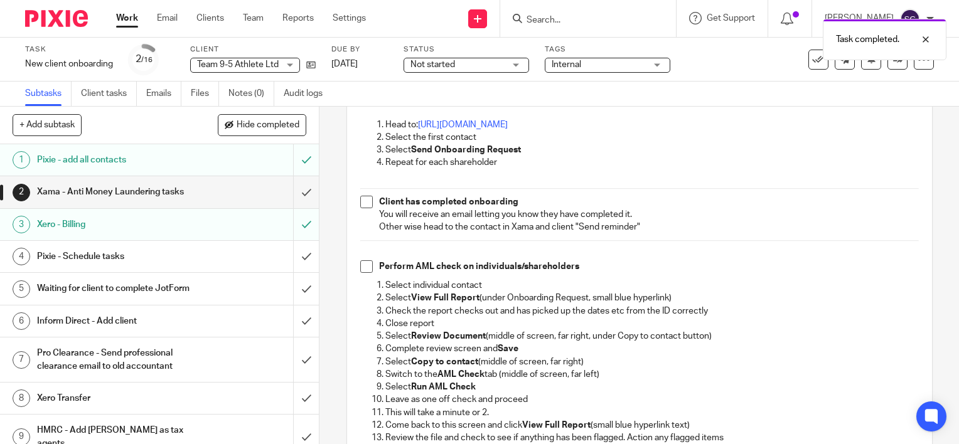
click at [216, 223] on div "Xero - Billing" at bounding box center [159, 224] width 244 height 19
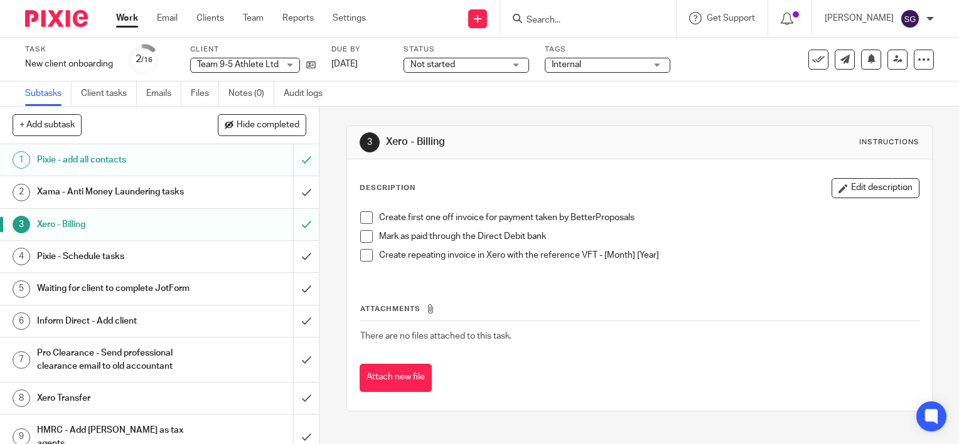
click at [220, 195] on div "Xama - Anti Money Laundering tasks" at bounding box center [159, 192] width 244 height 19
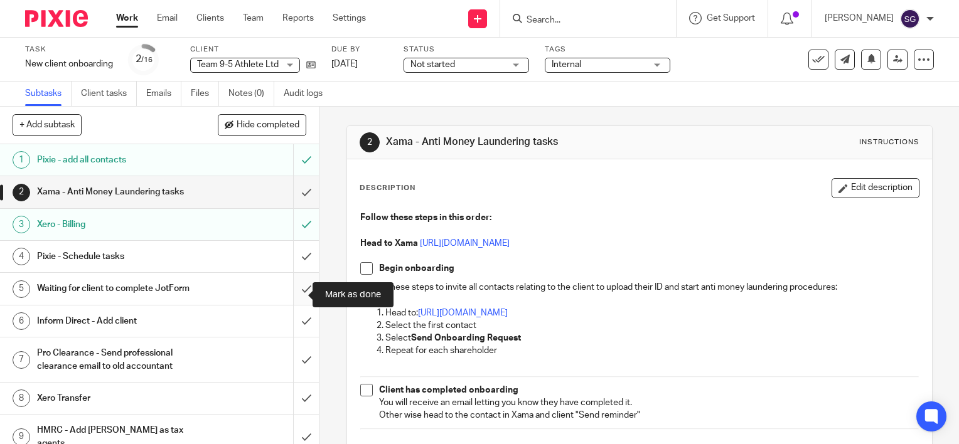
click at [292, 299] on input "submit" at bounding box center [159, 288] width 319 height 31
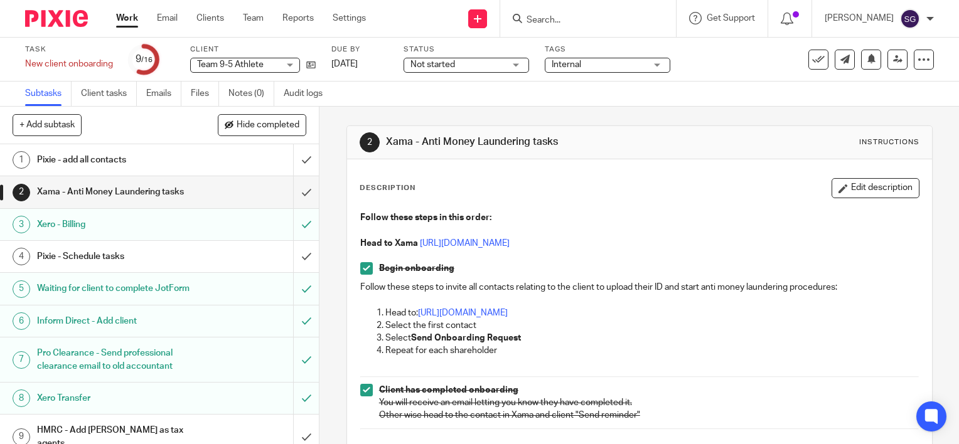
click at [228, 222] on div "Xero - Billing" at bounding box center [159, 224] width 244 height 19
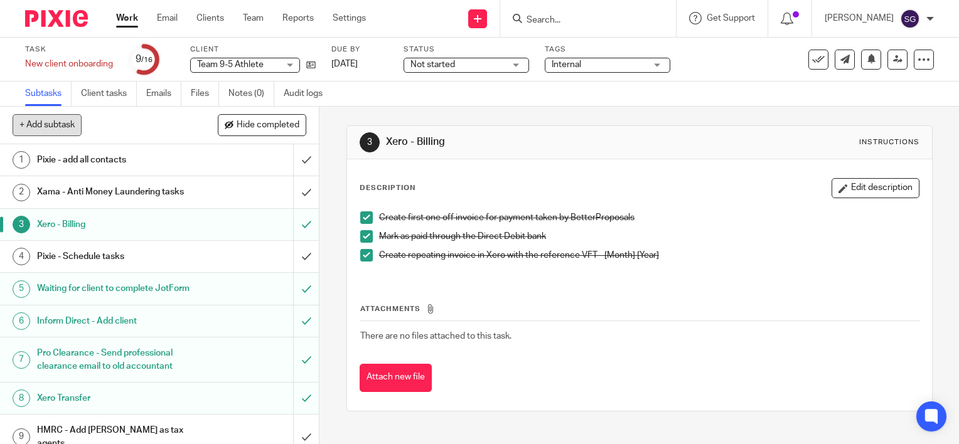
click at [58, 120] on button "+ Add subtask" at bounding box center [47, 124] width 69 height 21
click at [184, 127] on input "text" at bounding box center [114, 125] width 203 height 21
type input "xero"
drag, startPoint x: 189, startPoint y: 120, endPoint x: 18, endPoint y: 124, distance: 171.3
click at [18, 124] on input "xero" at bounding box center [114, 125] width 203 height 21
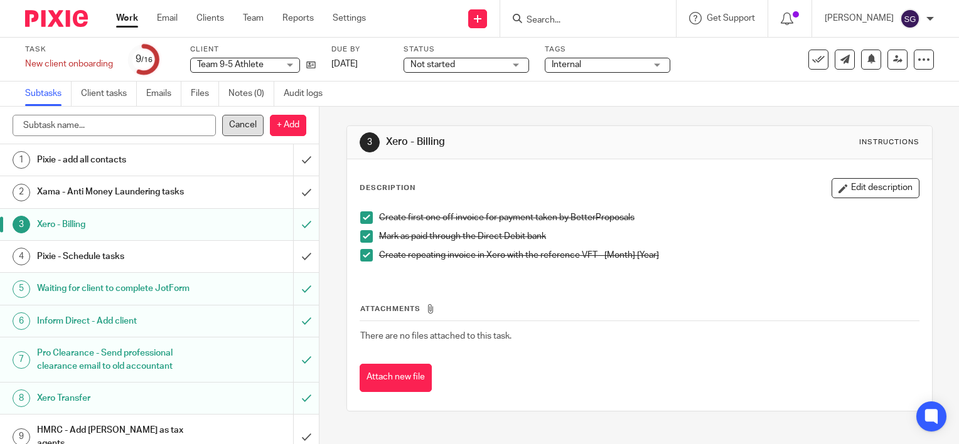
click at [230, 132] on p "Cancel" at bounding box center [242, 125] width 41 height 21
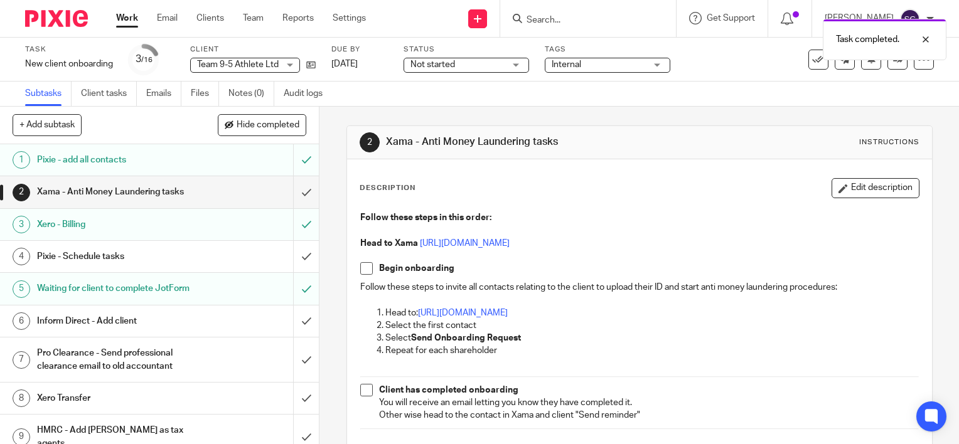
click at [228, 254] on div "Pixie - Schedule tasks" at bounding box center [159, 256] width 244 height 19
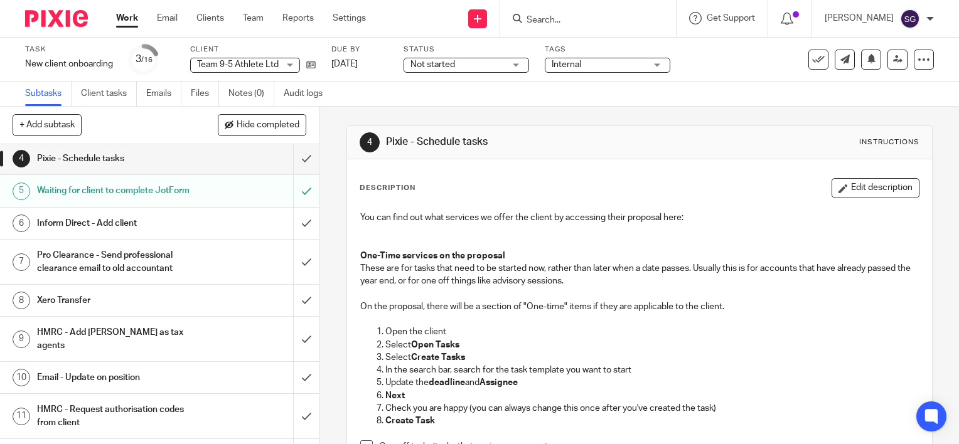
scroll to position [125, 0]
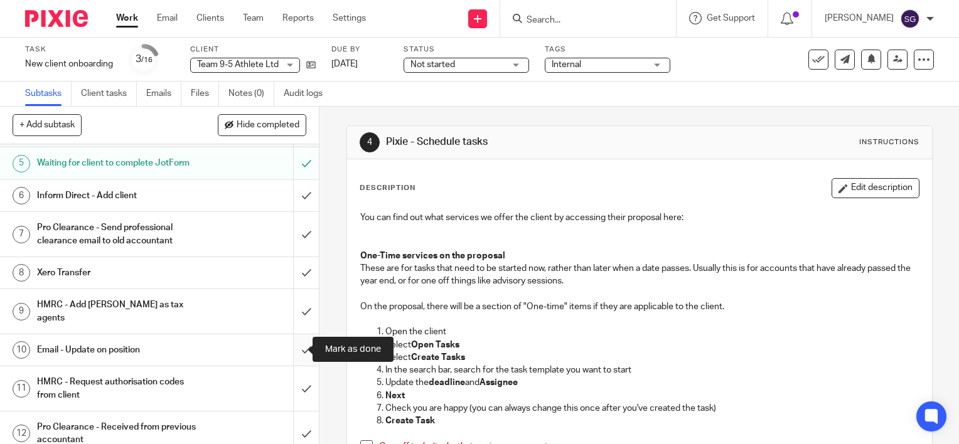
click at [291, 350] on input "submit" at bounding box center [159, 349] width 319 height 31
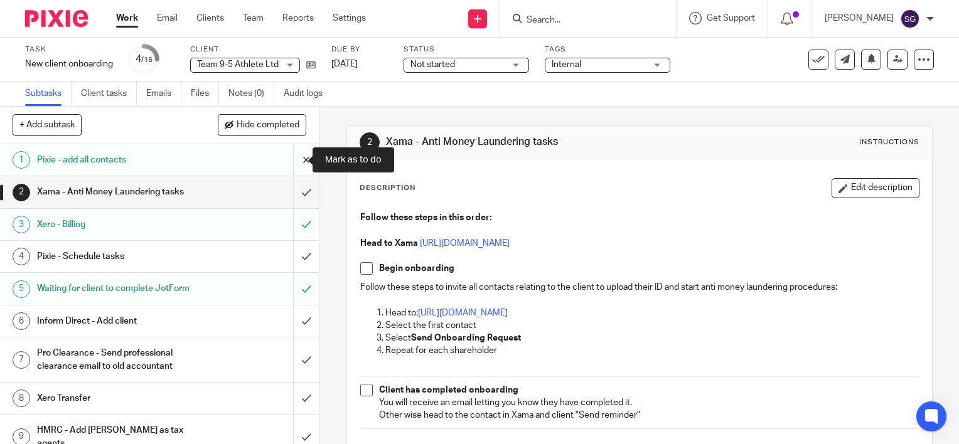
click at [296, 161] on input "submit" at bounding box center [159, 159] width 319 height 31
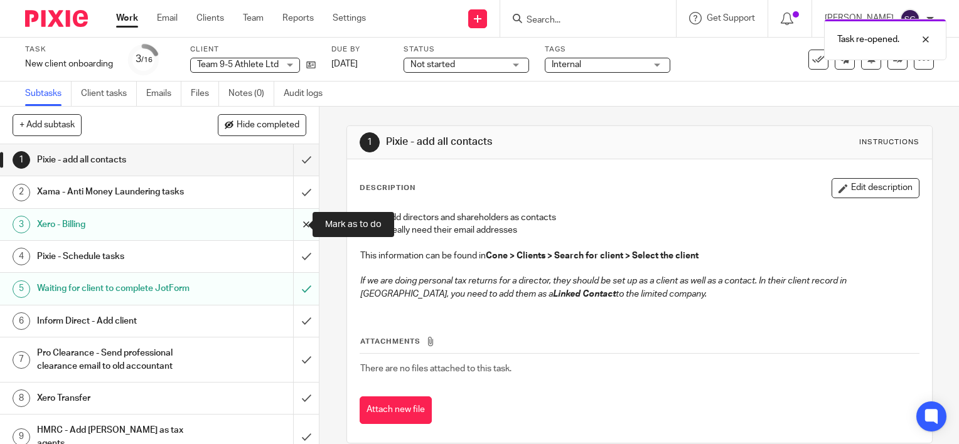
click at [293, 224] on input "submit" at bounding box center [159, 224] width 319 height 31
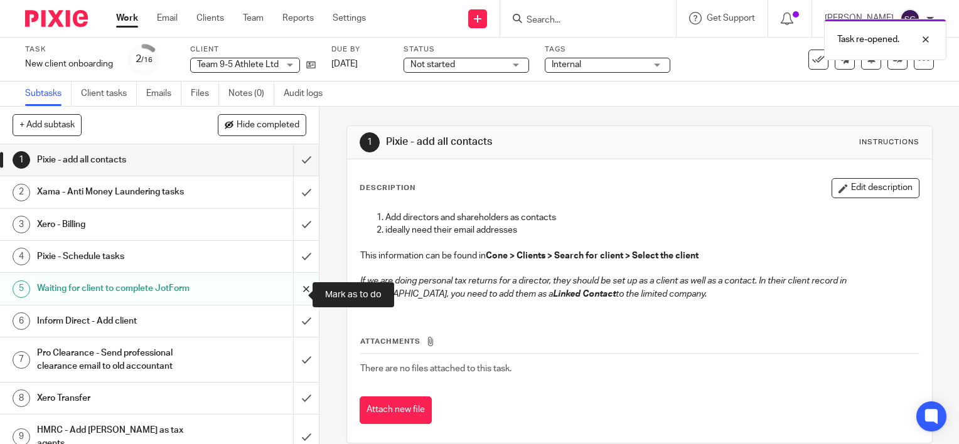
click at [294, 295] on input "submit" at bounding box center [159, 288] width 319 height 31
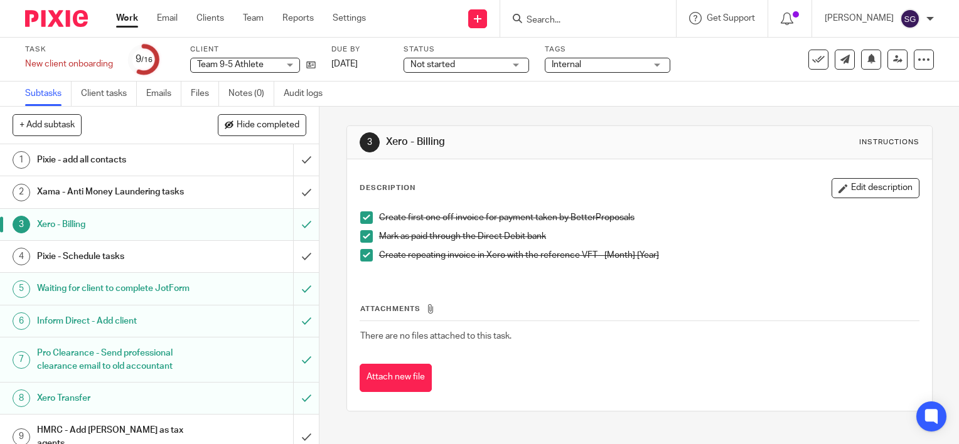
click at [567, 28] on div at bounding box center [588, 18] width 176 height 37
click at [567, 18] on input "Search" at bounding box center [581, 20] width 113 height 11
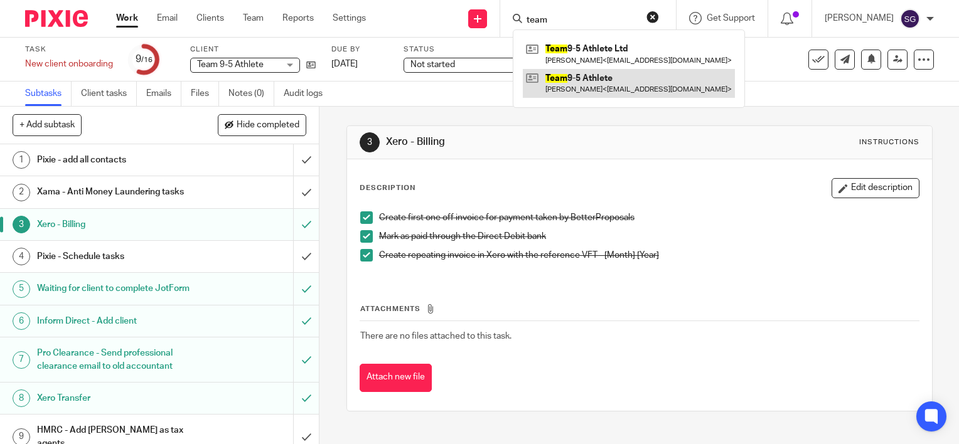
type input "team"
click at [613, 81] on link at bounding box center [629, 83] width 212 height 29
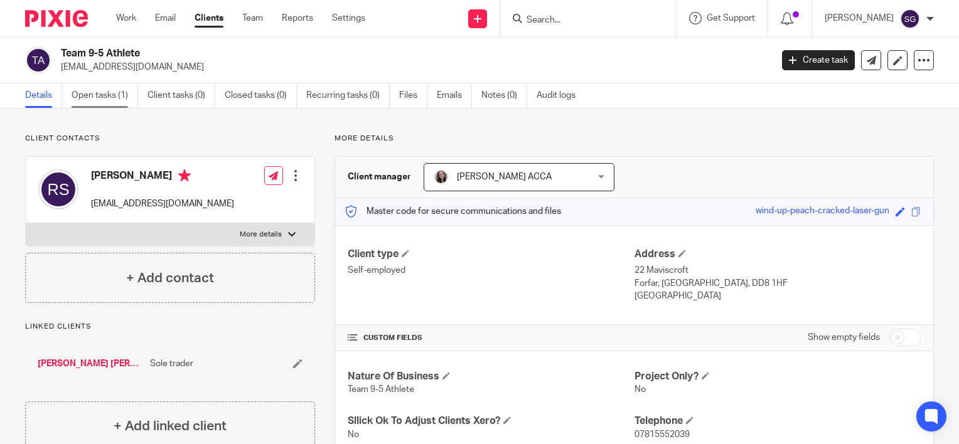
click at [99, 93] on link "Open tasks (1)" at bounding box center [105, 95] width 67 height 24
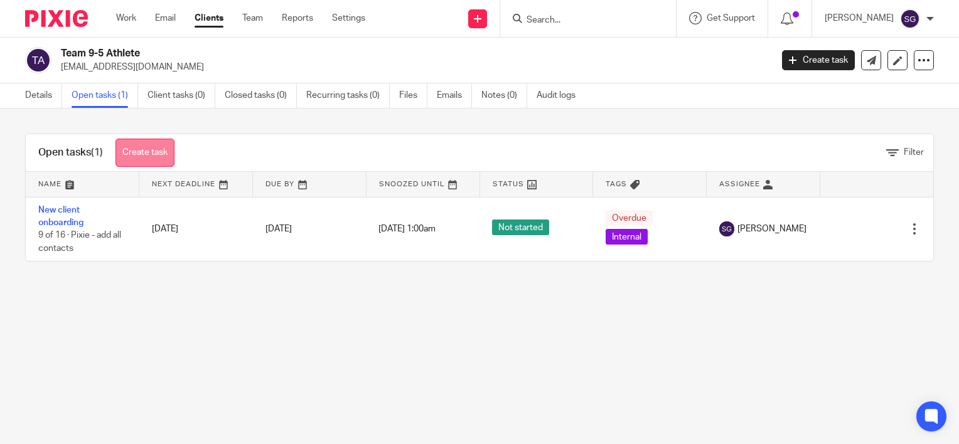
click at [159, 145] on link "Create task" at bounding box center [144, 153] width 59 height 28
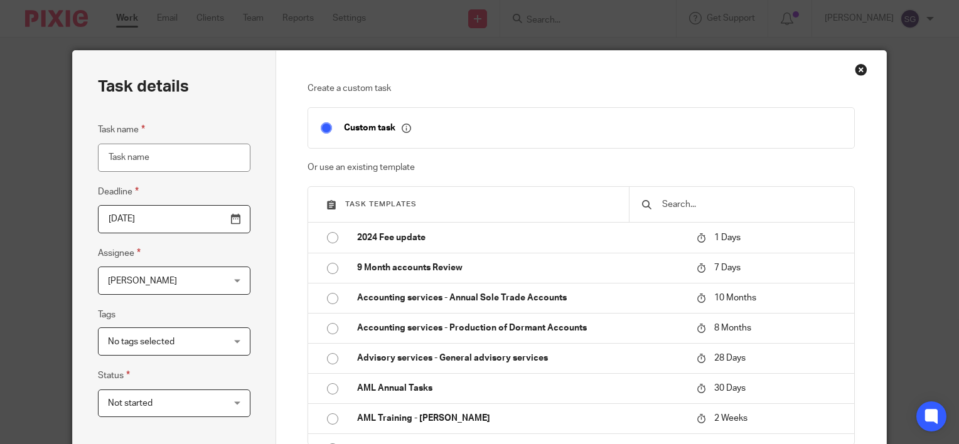
click at [695, 198] on input "text" at bounding box center [751, 205] width 181 height 14
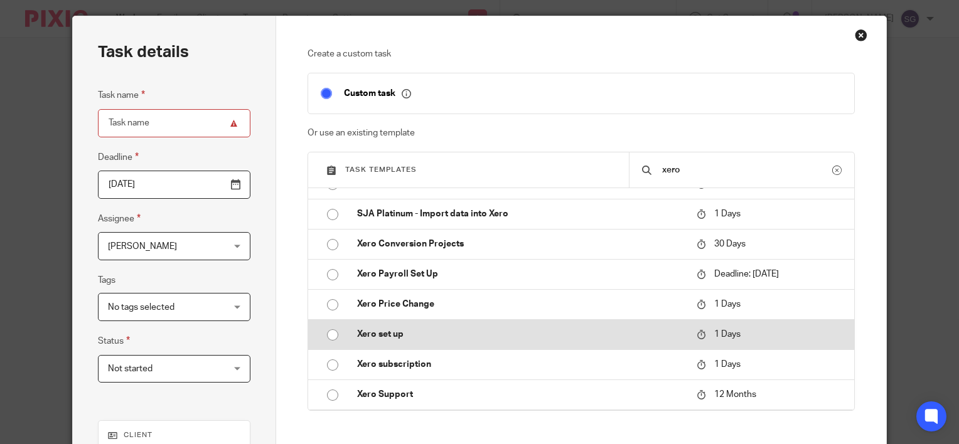
scroll to position [63, 0]
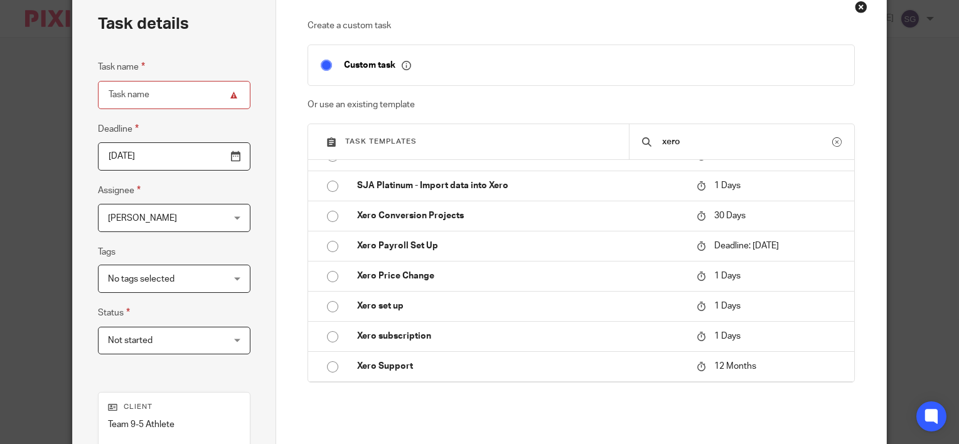
type input "xero"
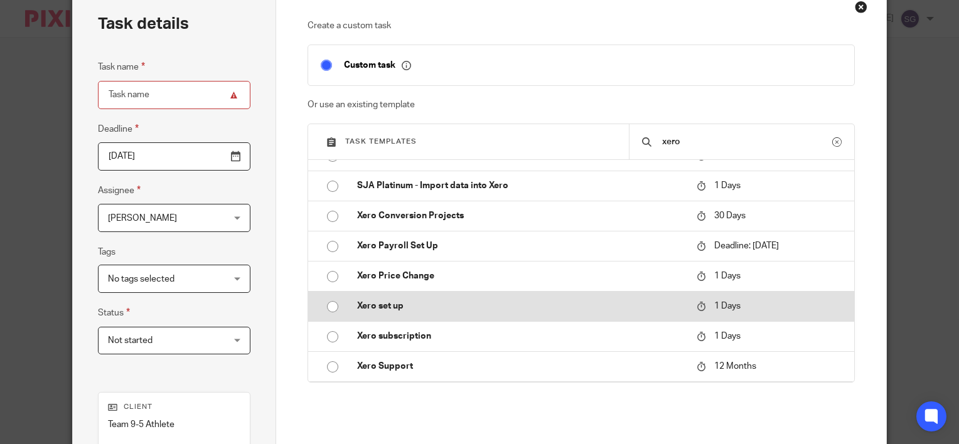
click at [393, 307] on p "Xero set up" at bounding box center [520, 306] width 327 height 13
type input "2025-08-16"
type input "Xero set up"
checkbox input "false"
radio input "true"
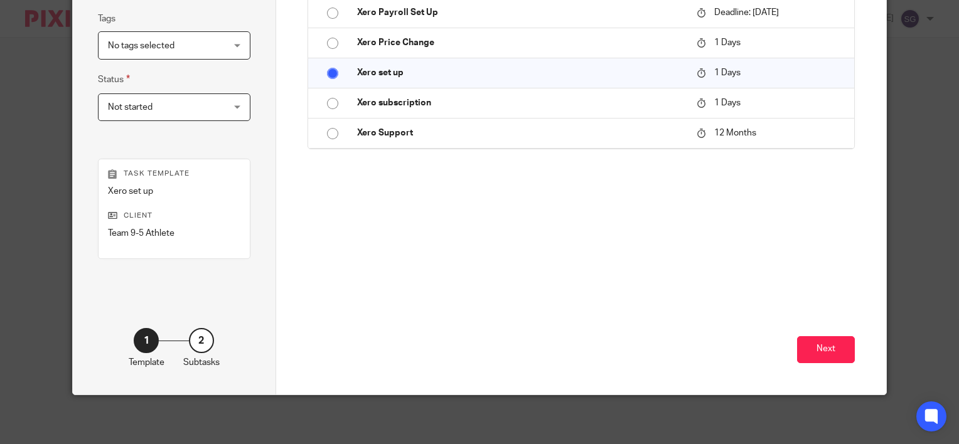
scroll to position [296, 0]
click at [804, 357] on button "Next" at bounding box center [826, 349] width 58 height 27
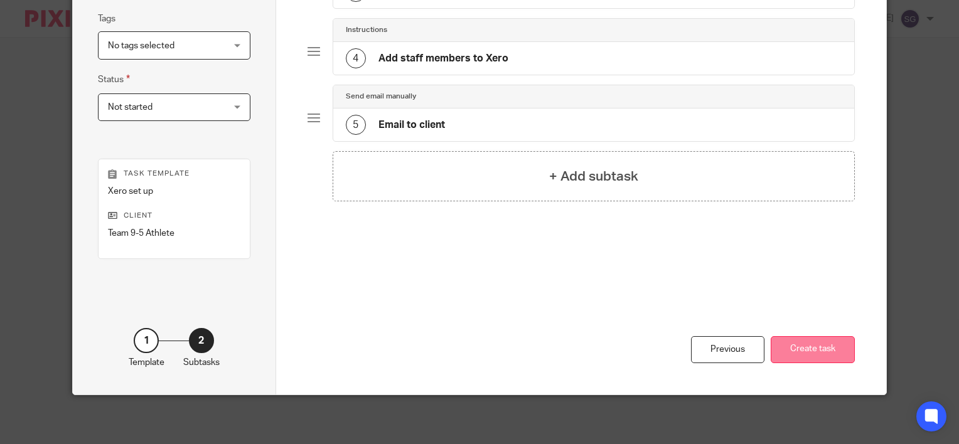
click at [789, 355] on button "Create task" at bounding box center [812, 349] width 84 height 27
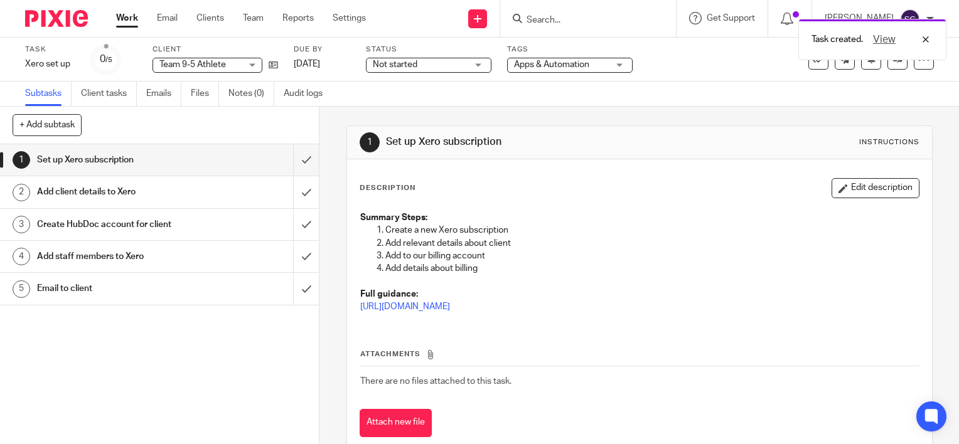
click at [170, 198] on h1 "Add client details to Xero" at bounding box center [118, 192] width 163 height 19
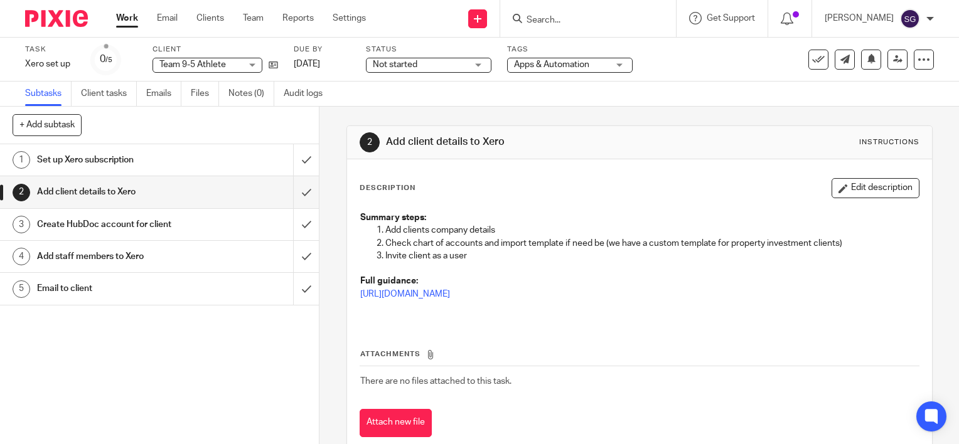
click at [105, 158] on h1 "Set up Xero subscription" at bounding box center [118, 160] width 163 height 19
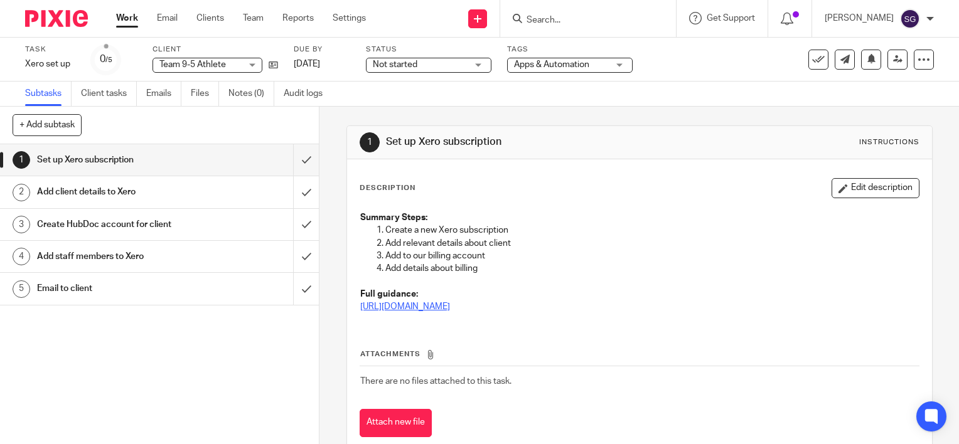
click at [433, 305] on link "https://app.tango.us/app/workflow/Create-Xero-subscription-4950cc46fa5946e996d5…" at bounding box center [405, 306] width 90 height 9
click at [90, 88] on link "Client tasks" at bounding box center [109, 94] width 56 height 24
click at [270, 63] on icon at bounding box center [273, 64] width 9 height 9
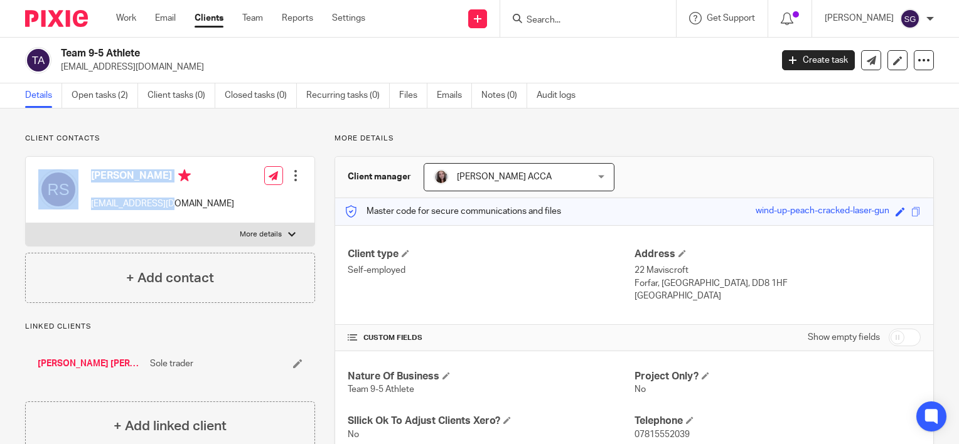
drag, startPoint x: 166, startPoint y: 206, endPoint x: 83, endPoint y: 208, distance: 82.2
click at [83, 208] on div "[PERSON_NAME] [EMAIL_ADDRESS][DOMAIN_NAME] Edit contact Create client from cont…" at bounding box center [170, 190] width 289 height 67
click at [196, 208] on div "[PERSON_NAME] [EMAIL_ADDRESS][DOMAIN_NAME] Edit contact Create client from cont…" at bounding box center [170, 190] width 289 height 67
drag, startPoint x: 191, startPoint y: 206, endPoint x: 87, endPoint y: 206, distance: 104.2
click at [87, 206] on div "[PERSON_NAME] [EMAIL_ADDRESS][DOMAIN_NAME] Edit contact Create client from cont…" at bounding box center [170, 190] width 289 height 67
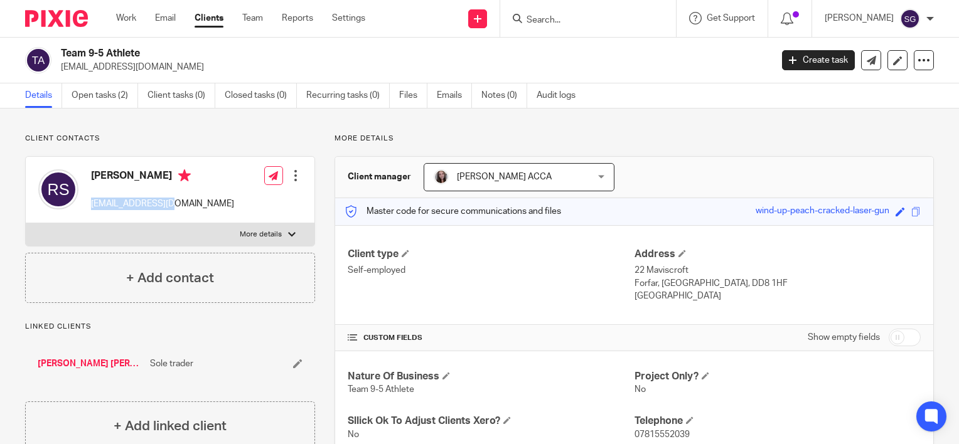
copy p "[EMAIL_ADDRESS][DOMAIN_NAME]"
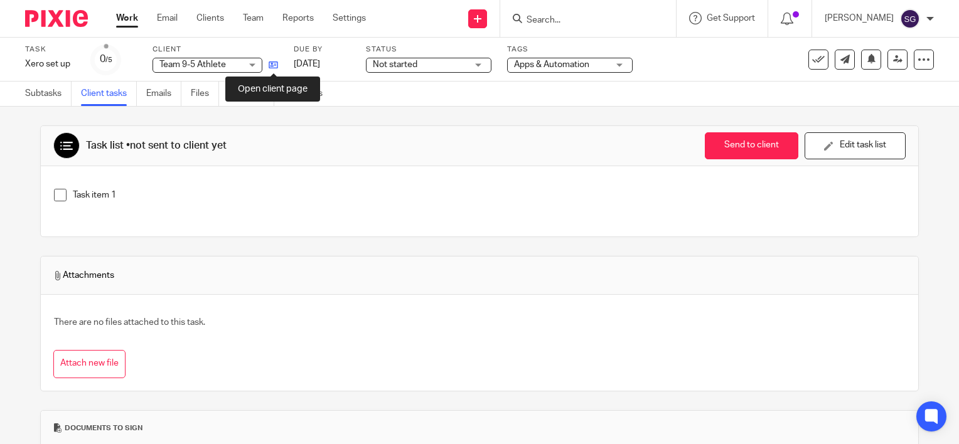
click at [274, 67] on icon at bounding box center [273, 64] width 9 height 9
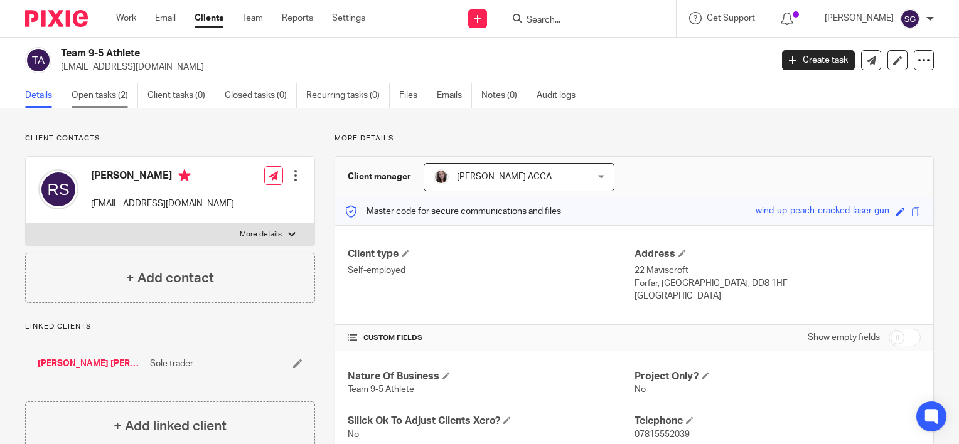
click at [119, 100] on link "Open tasks (2)" at bounding box center [105, 95] width 67 height 24
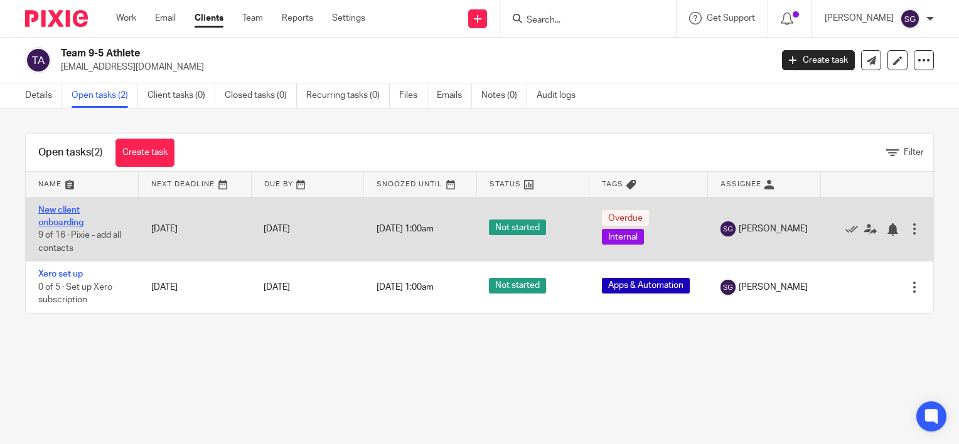
click at [63, 221] on link "New client onboarding" at bounding box center [60, 216] width 45 height 21
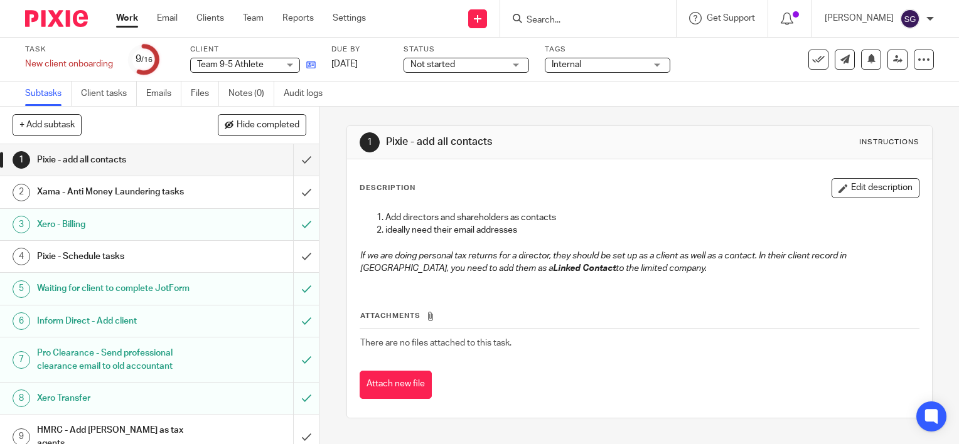
click at [313, 67] on icon at bounding box center [310, 64] width 9 height 9
click at [354, 17] on link "Settings" at bounding box center [349, 18] width 33 height 13
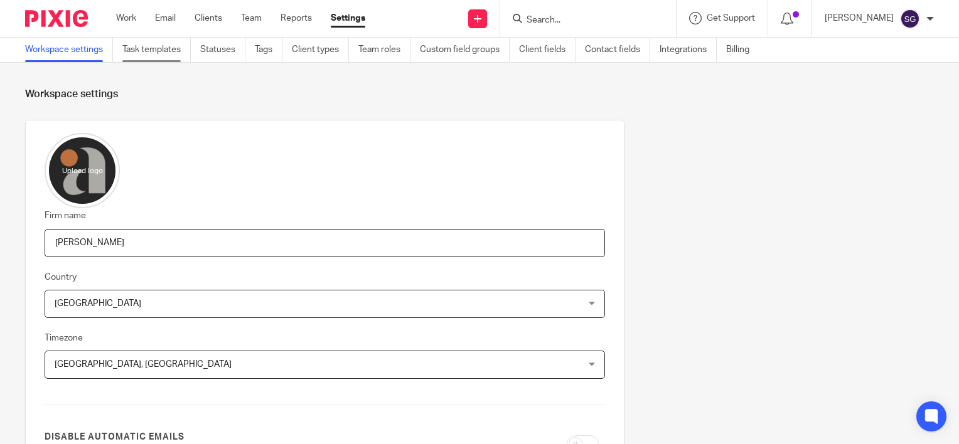
click at [160, 45] on link "Task templates" at bounding box center [156, 50] width 68 height 24
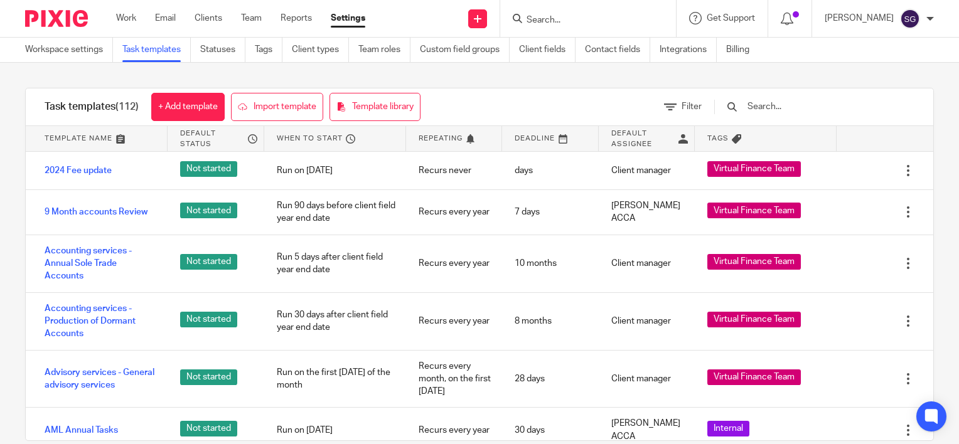
click at [772, 102] on input "text" at bounding box center [819, 107] width 146 height 14
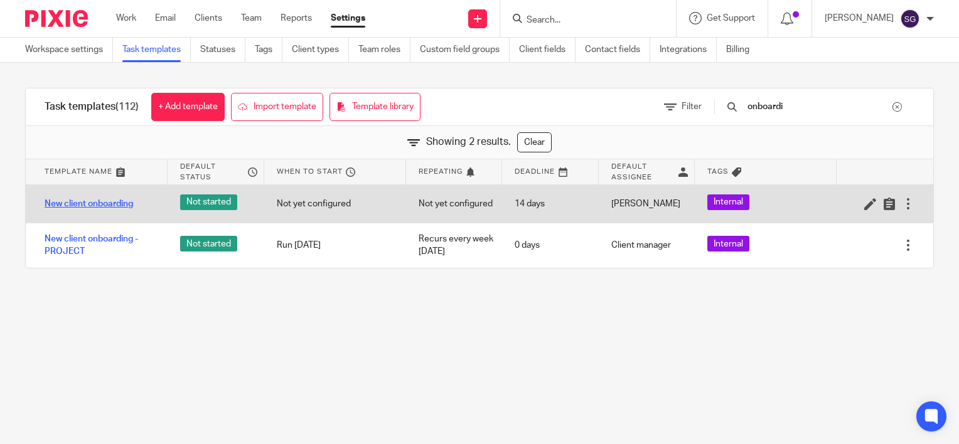
type input "onboardi"
click at [72, 203] on link "New client onboarding" at bounding box center [89, 204] width 88 height 13
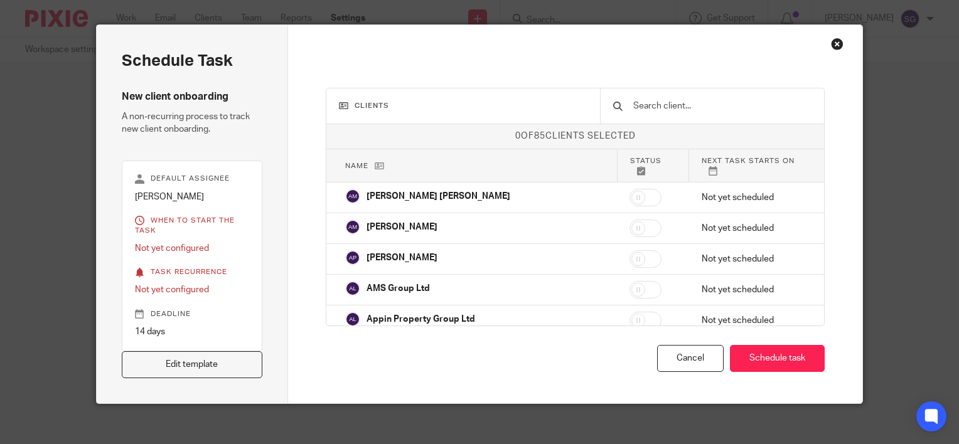
scroll to position [35, 0]
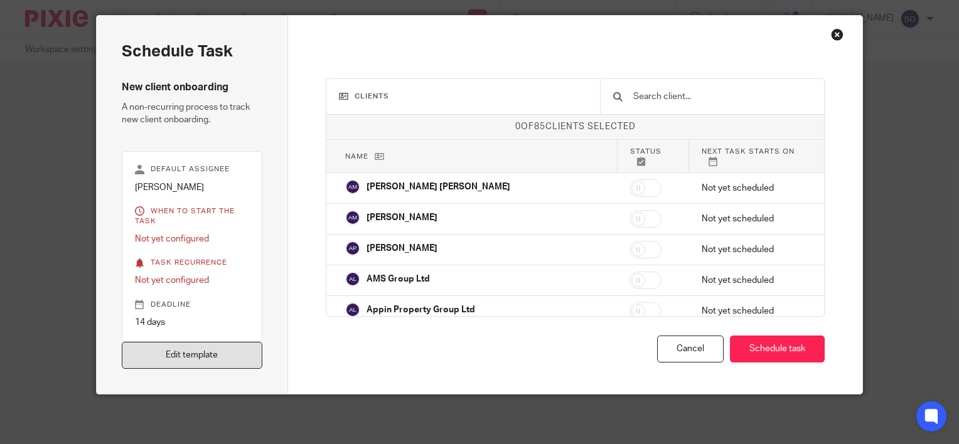
click at [162, 362] on link "Edit template" at bounding box center [192, 355] width 141 height 27
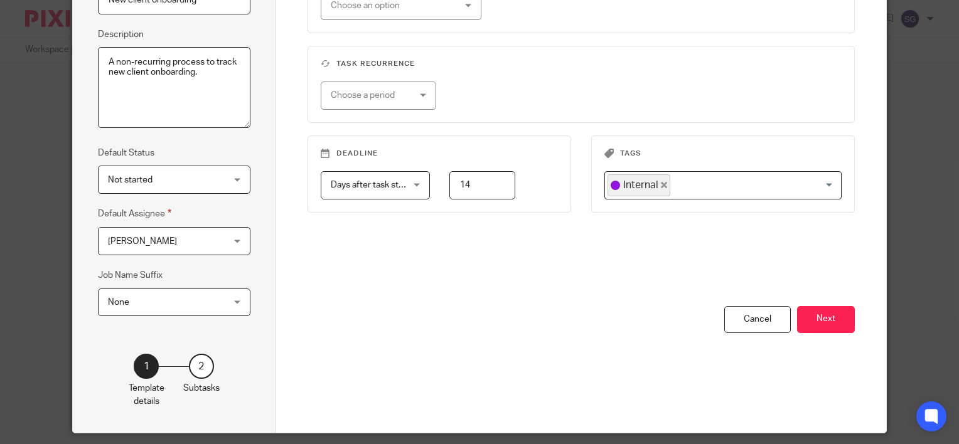
scroll to position [196, 0]
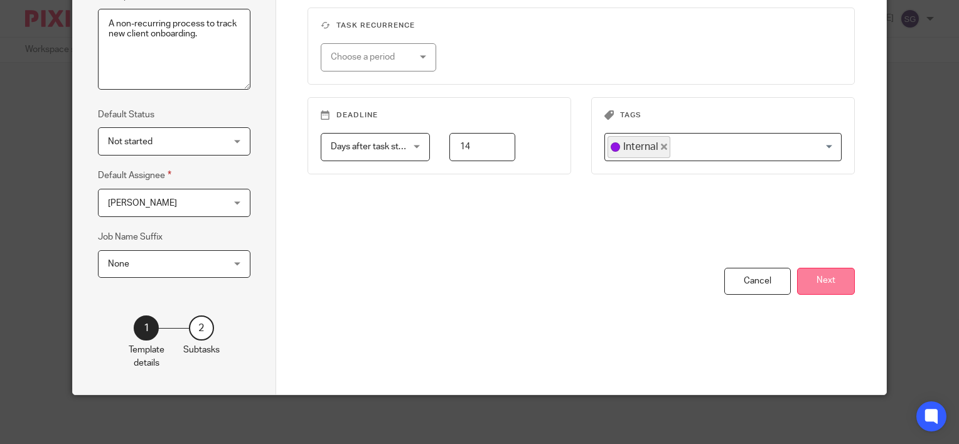
click at [814, 284] on button "Next" at bounding box center [826, 281] width 58 height 27
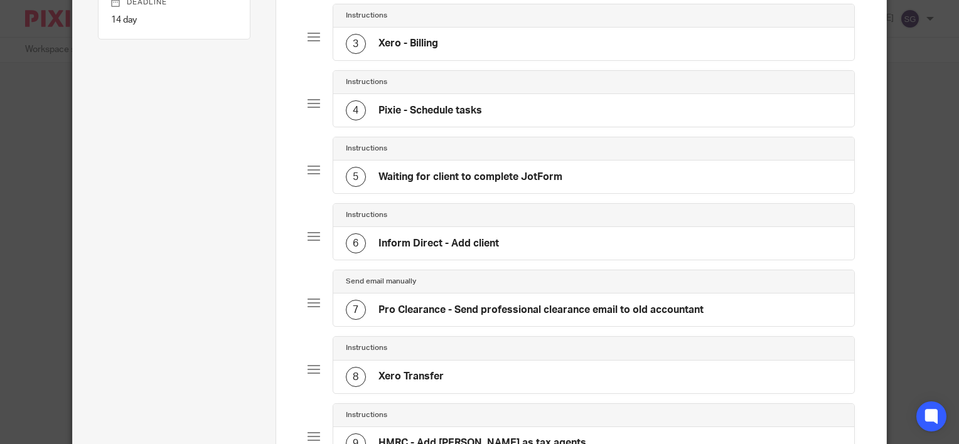
scroll to position [259, 0]
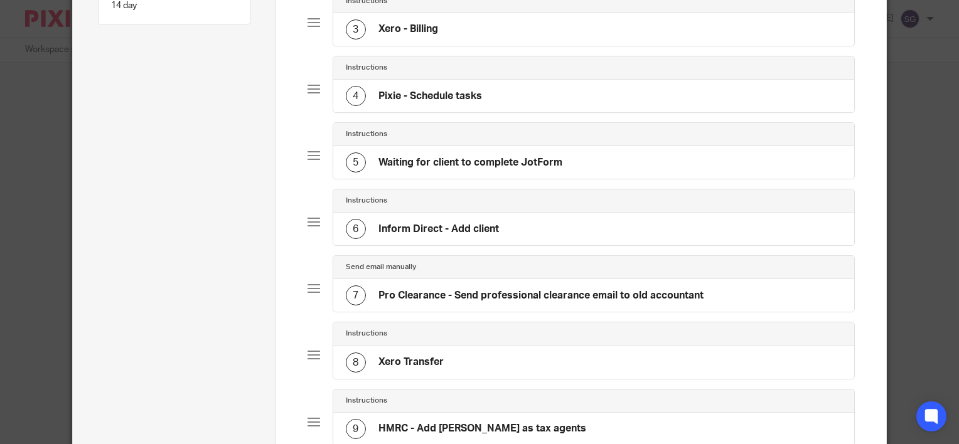
click at [314, 90] on div at bounding box center [313, 89] width 13 height 13
click at [397, 90] on h4 "Pixie - Schedule tasks" at bounding box center [430, 96] width 104 height 13
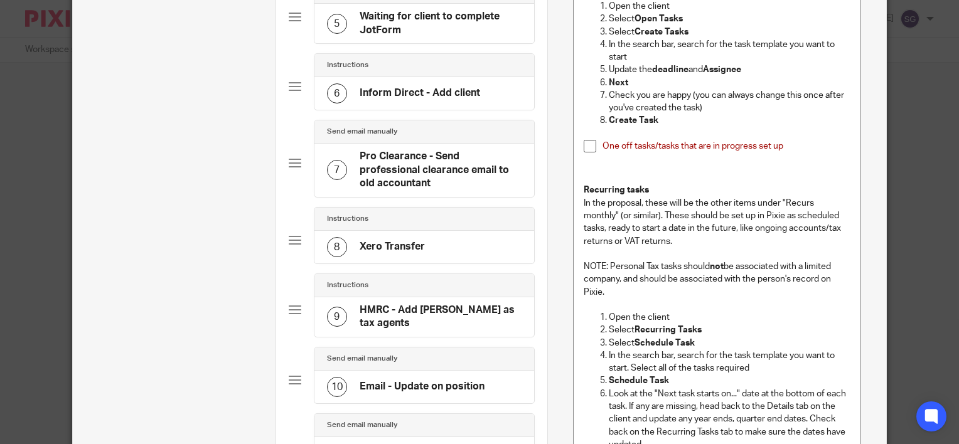
scroll to position [376, 0]
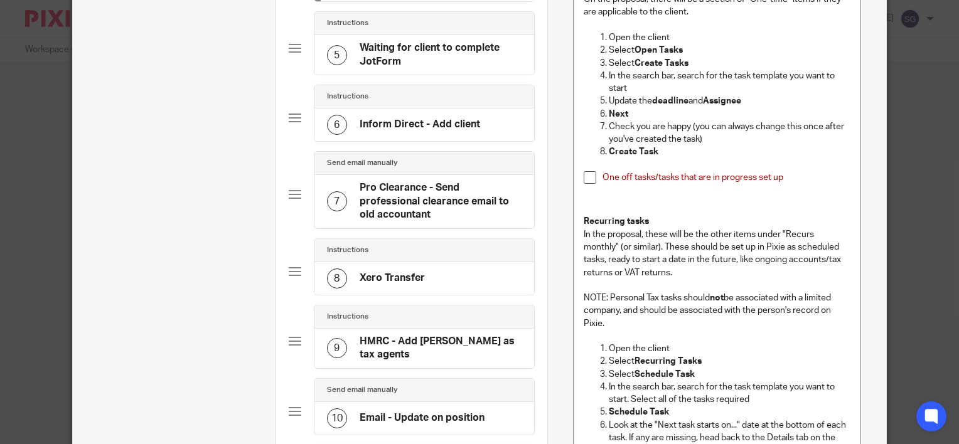
click at [439, 124] on h4 "Inform Direct - Add client" at bounding box center [420, 124] width 120 height 13
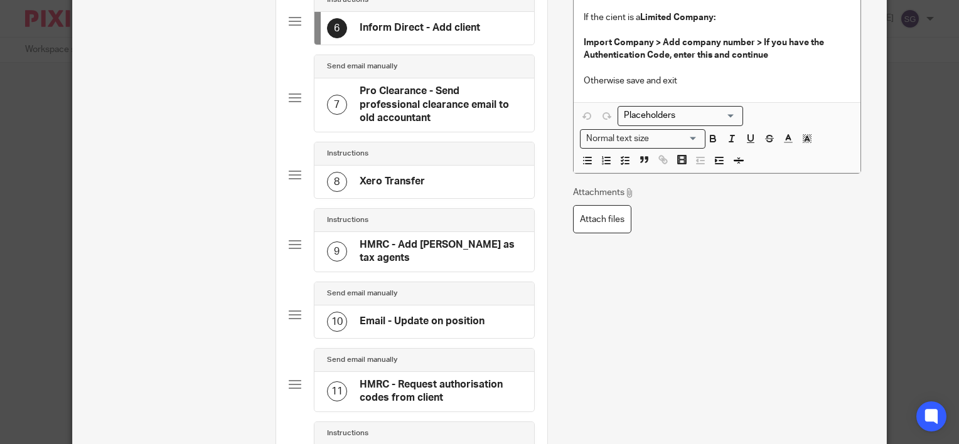
scroll to position [565, 0]
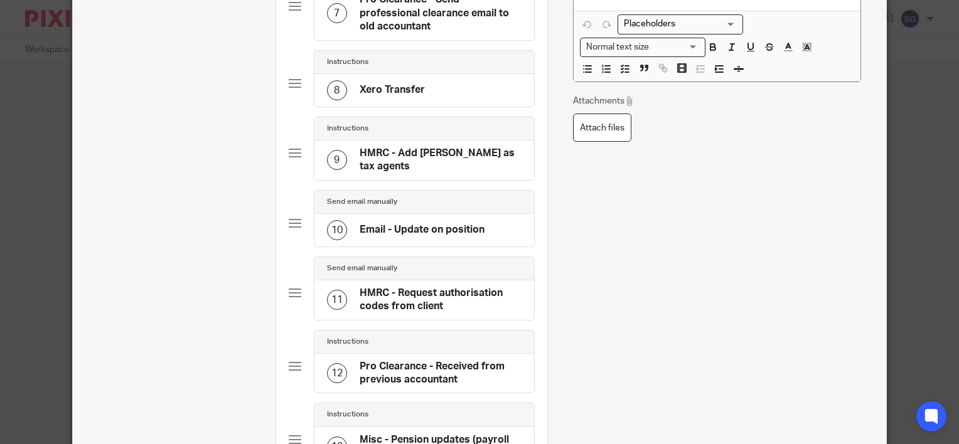
click at [464, 147] on h4 "HMRC - Add Alvah as tax agents" at bounding box center [441, 160] width 162 height 27
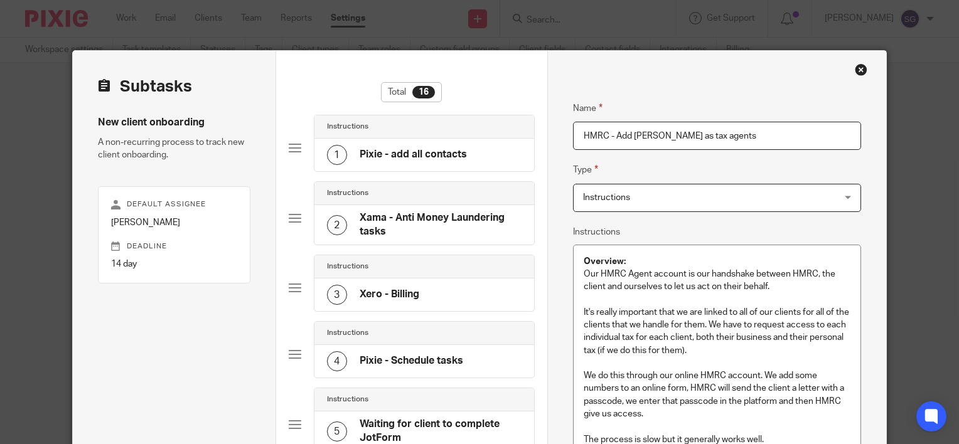
scroll to position [63, 0]
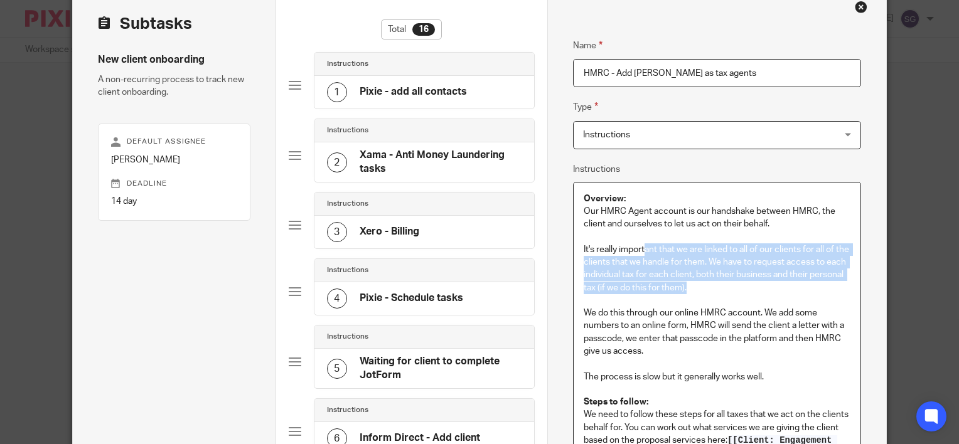
drag, startPoint x: 642, startPoint y: 251, endPoint x: 725, endPoint y: 284, distance: 89.6
click at [725, 284] on p "It's really important that we are linked to all of our clients for all of the c…" at bounding box center [717, 268] width 267 height 51
click at [726, 284] on p "It's really important that we are linked to all of our clients for all of the c…" at bounding box center [717, 268] width 267 height 51
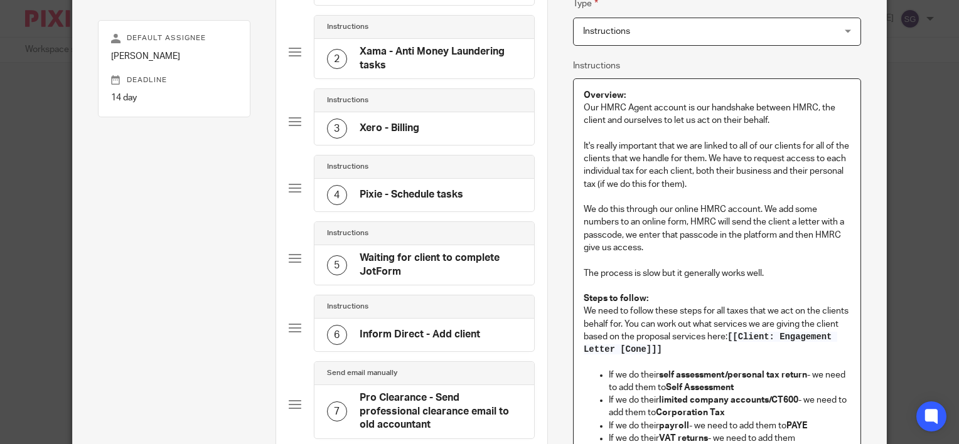
scroll to position [188, 0]
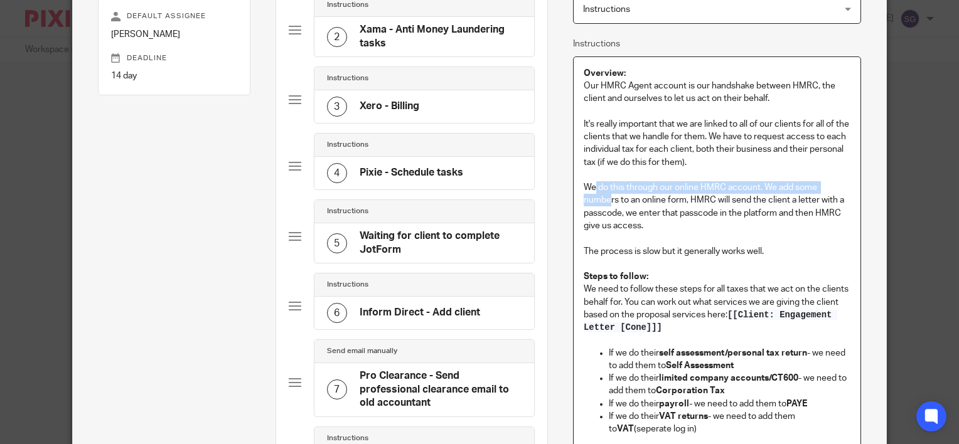
drag, startPoint x: 590, startPoint y: 188, endPoint x: 604, endPoint y: 196, distance: 16.3
click at [604, 196] on p "We do this through our online HMRC account. We add some numbers to an online fo…" at bounding box center [717, 206] width 267 height 51
click at [605, 205] on p "We do this through our online HMRC account. We add some numbers to an online fo…" at bounding box center [717, 206] width 267 height 51
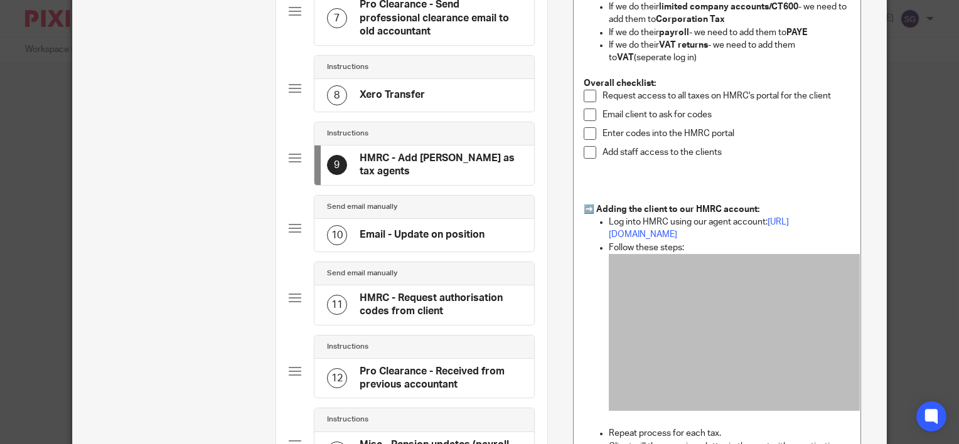
scroll to position [627, 0]
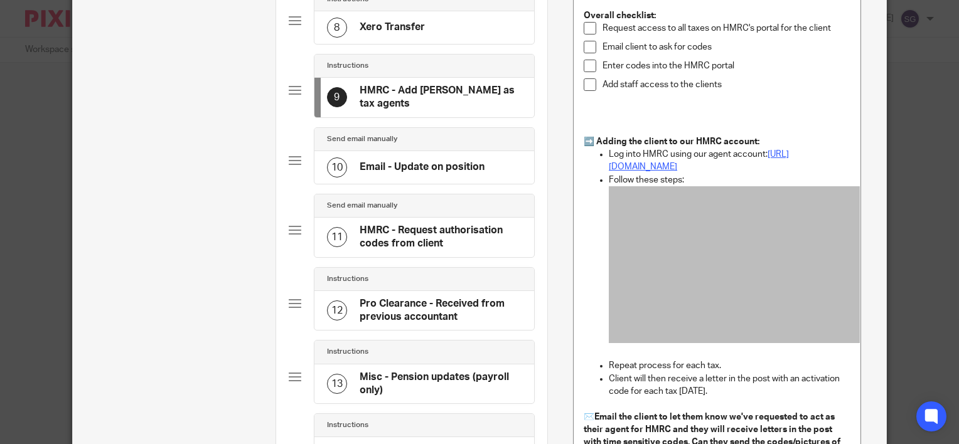
click at [696, 171] on link "https://www.gov.uk/log-in-register-hmrc-online-services" at bounding box center [699, 160] width 180 height 21
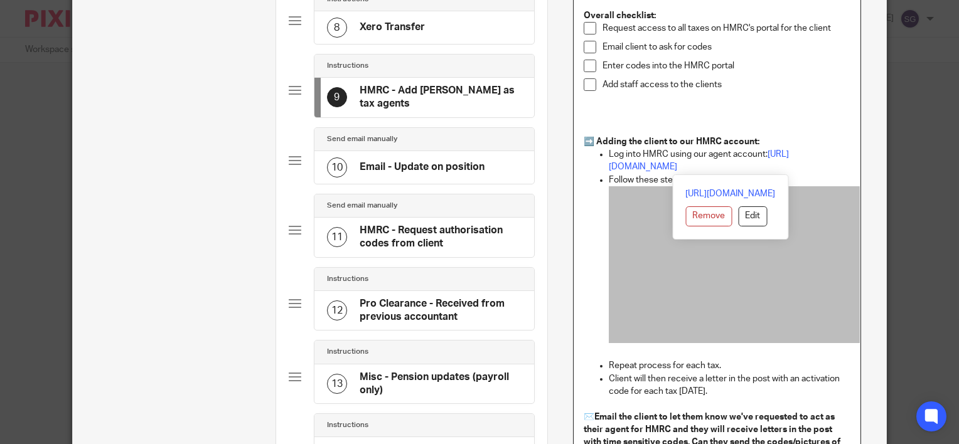
click at [713, 151] on p "Log into HMRC using our agent account: https://www.gov.uk/log-in-register-hmrc-…" at bounding box center [730, 161] width 242 height 26
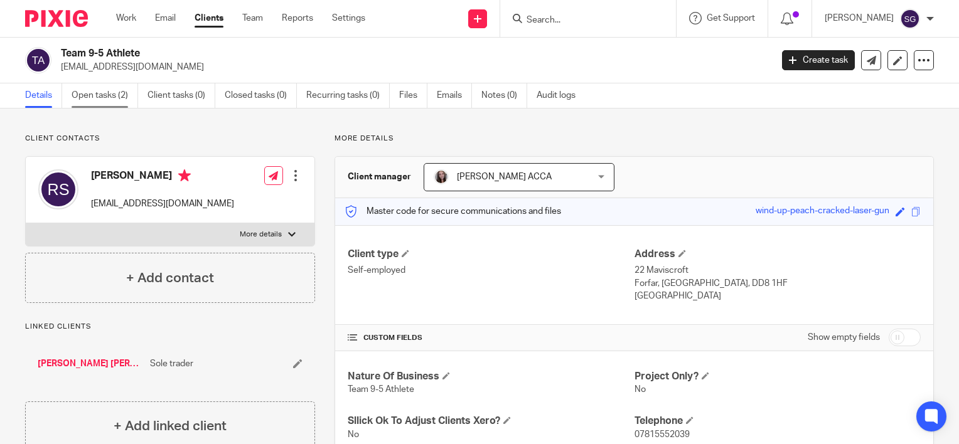
click at [117, 90] on link "Open tasks (2)" at bounding box center [105, 95] width 67 height 24
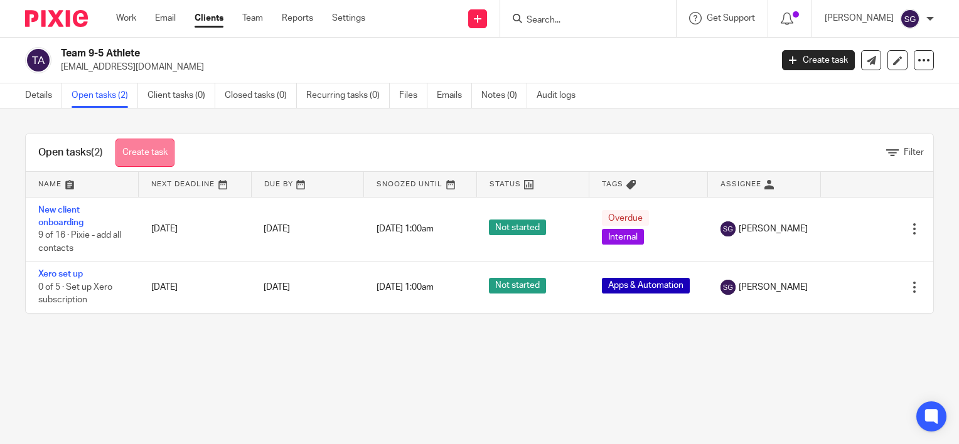
click at [142, 153] on link "Create task" at bounding box center [144, 153] width 59 height 28
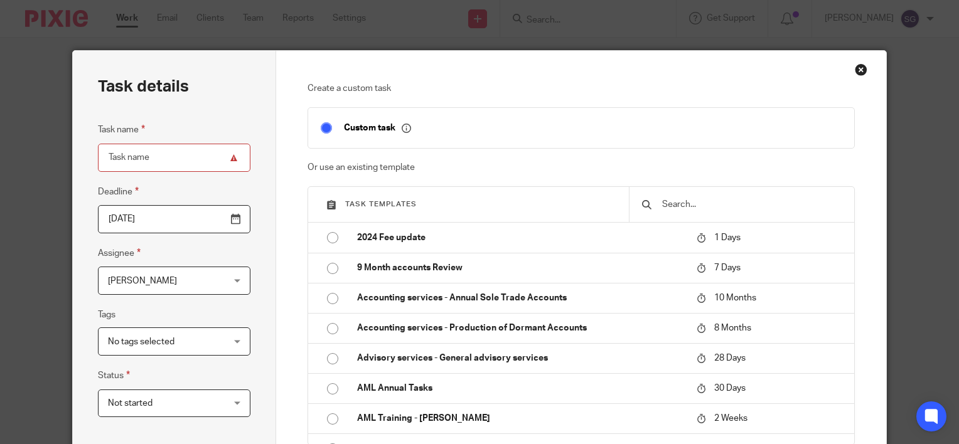
click at [666, 203] on input "text" at bounding box center [751, 205] width 181 height 14
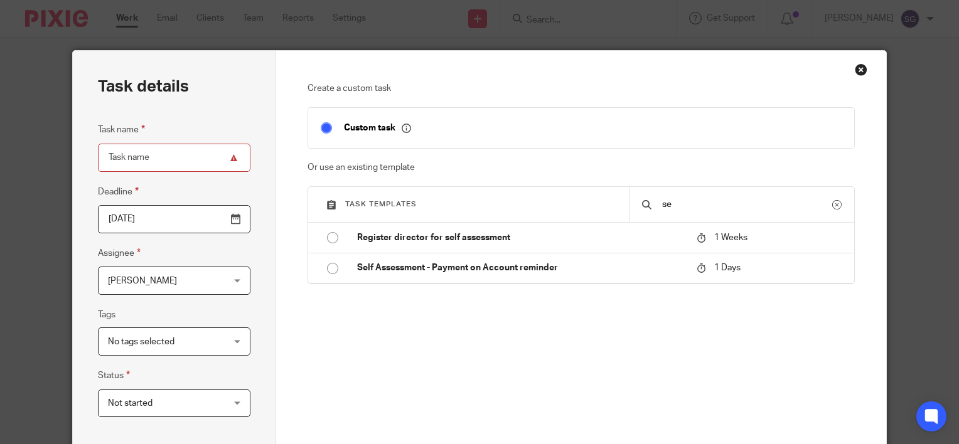
type input "s"
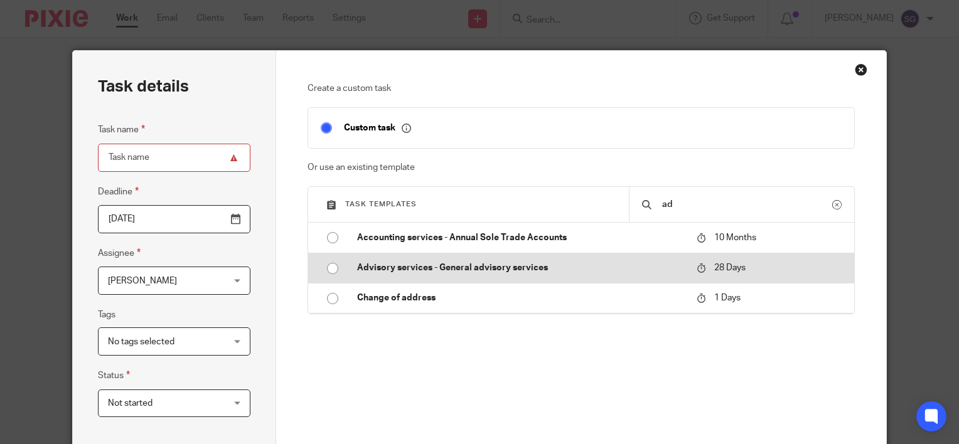
type input "ad"
click at [472, 267] on p "Advisory services - General advisory services" at bounding box center [520, 268] width 327 height 13
type input "2025-09-12"
type input "Advisory services - General advisory services"
checkbox input "false"
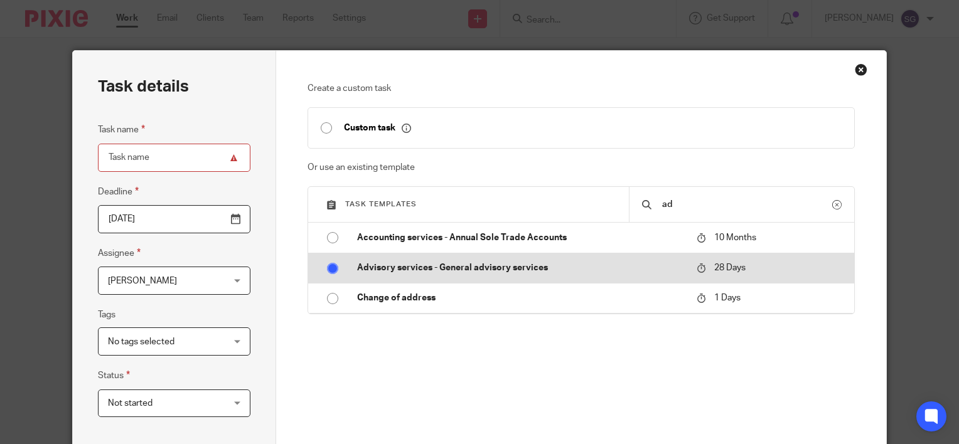
radio input "true"
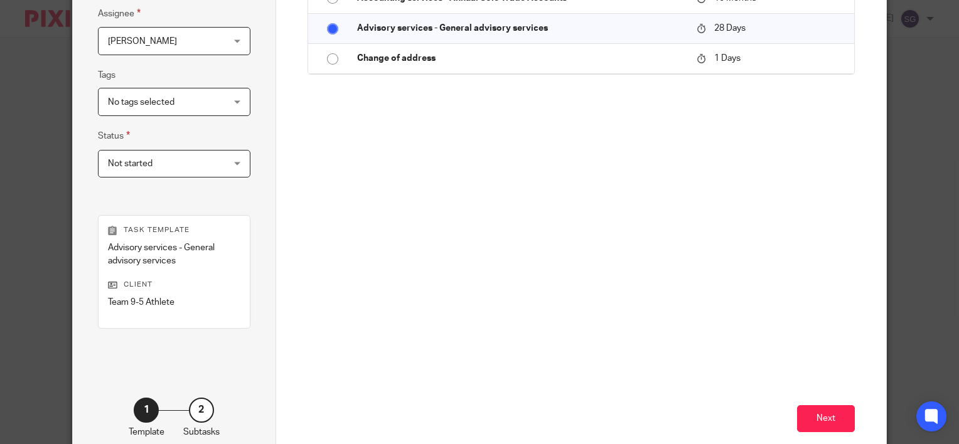
scroll to position [309, 0]
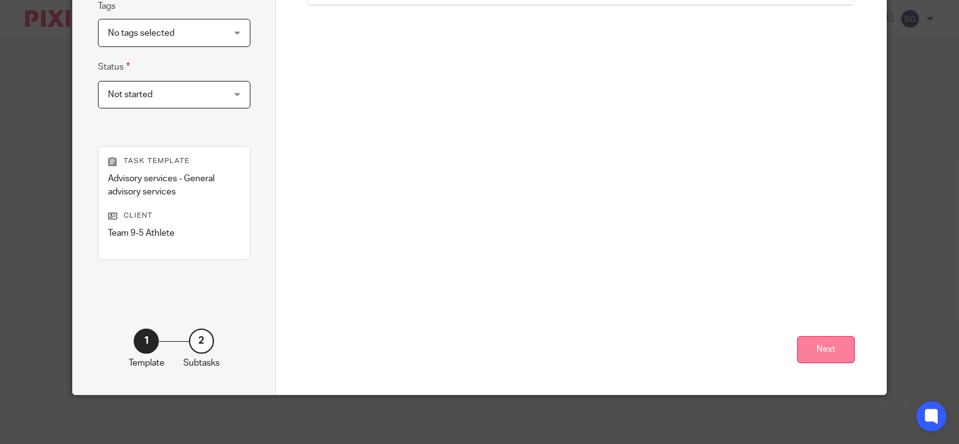
click at [809, 340] on button "Next" at bounding box center [826, 349] width 58 height 27
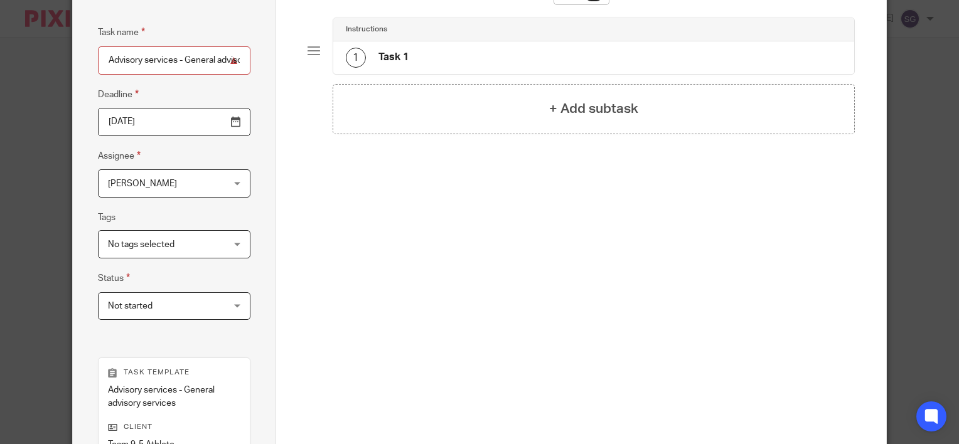
scroll to position [58, 0]
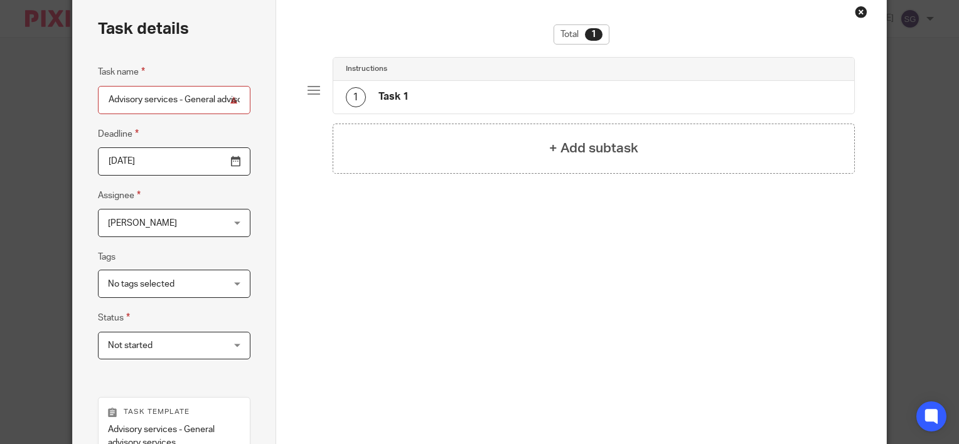
click at [402, 93] on h4 "Task 1" at bounding box center [393, 96] width 30 height 13
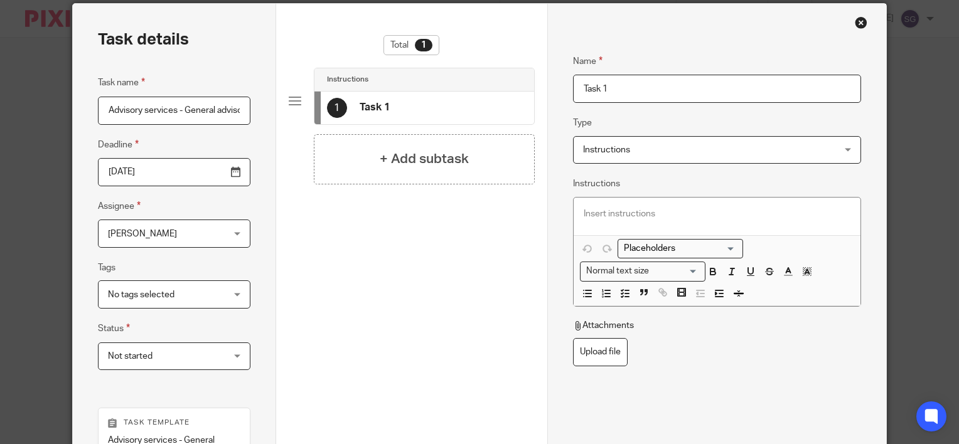
scroll to position [0, 0]
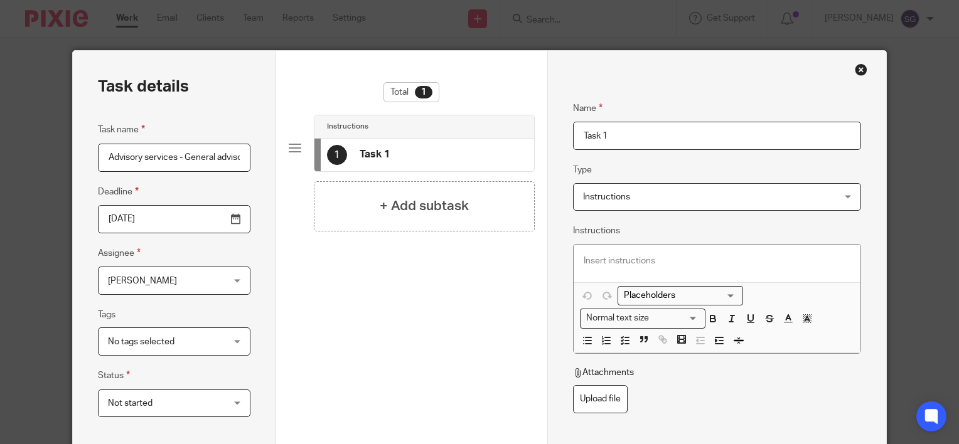
click at [181, 289] on span "[PERSON_NAME]" at bounding box center [165, 280] width 114 height 26
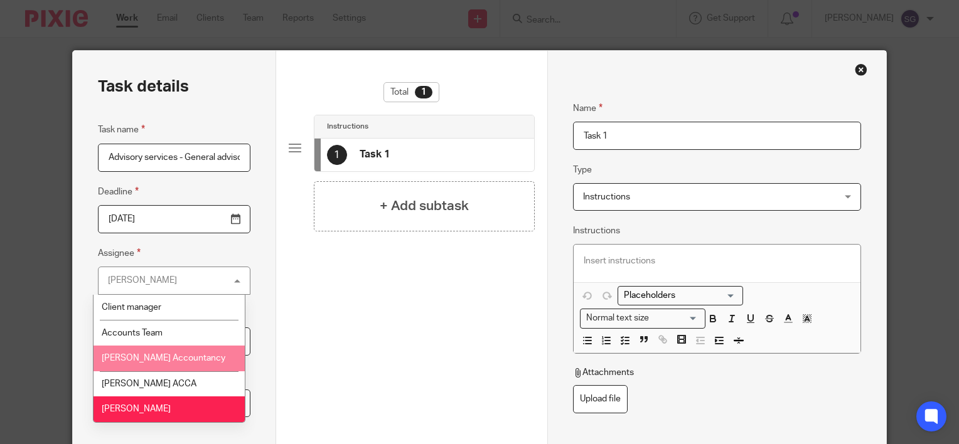
click at [146, 370] on li "[PERSON_NAME] Accountancy" at bounding box center [169, 359] width 152 height 26
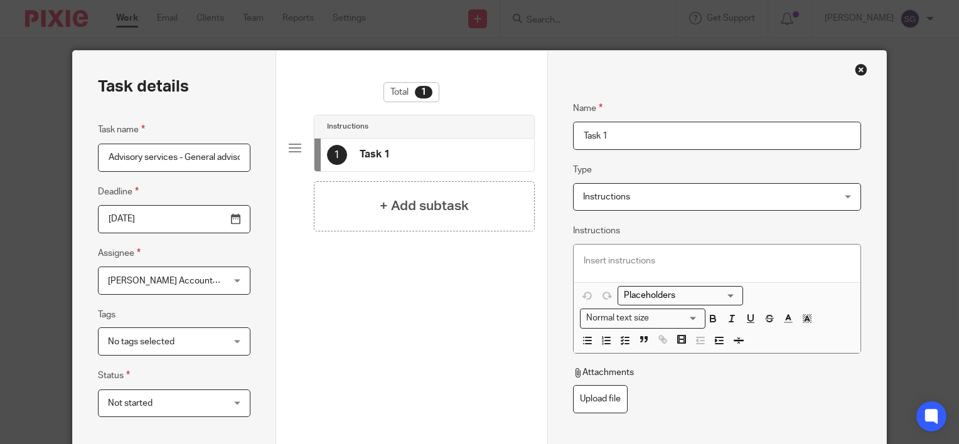
click at [166, 288] on span "[PERSON_NAME] Accountancy" at bounding box center [165, 280] width 114 height 26
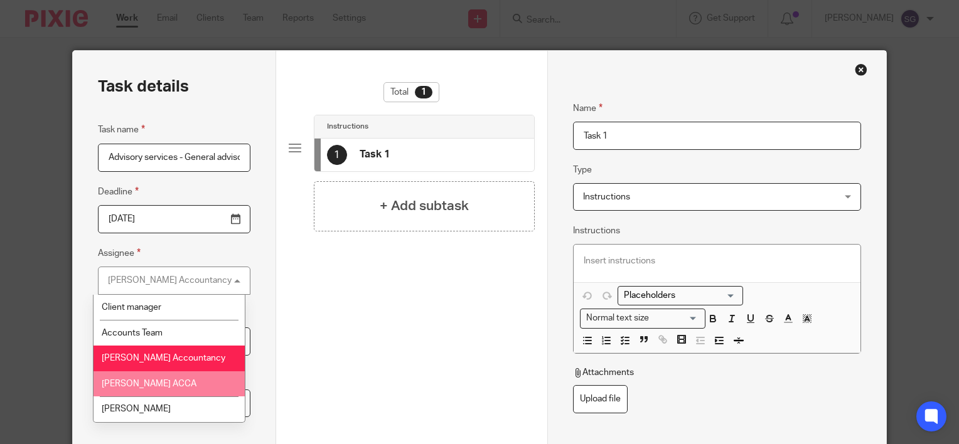
click at [143, 378] on li "[PERSON_NAME] ACCA" at bounding box center [169, 384] width 152 height 26
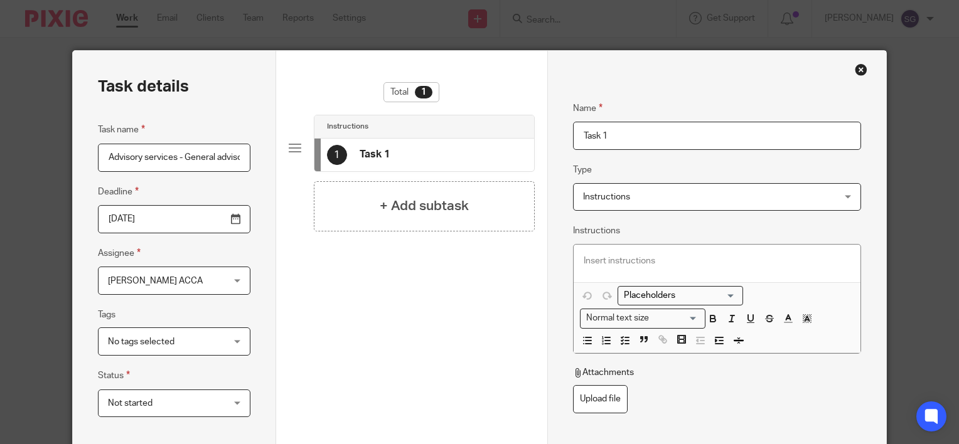
click at [387, 346] on div "Total 1 Instructions 1 Task 1 + Add subtask" at bounding box center [412, 274] width 246 height 385
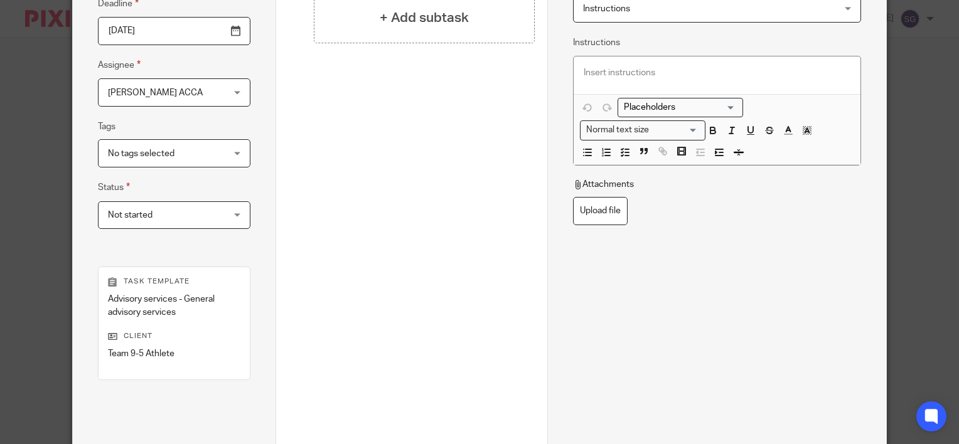
scroll to position [309, 0]
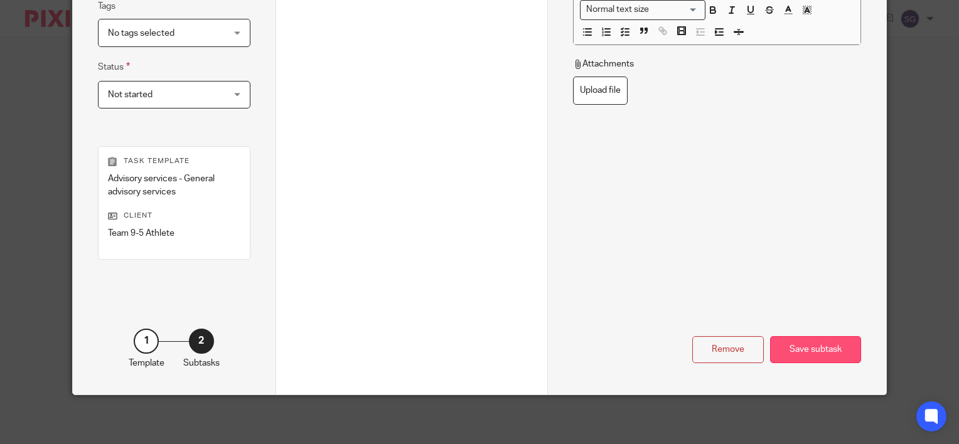
click at [786, 351] on div "Save subtask" at bounding box center [815, 349] width 91 height 27
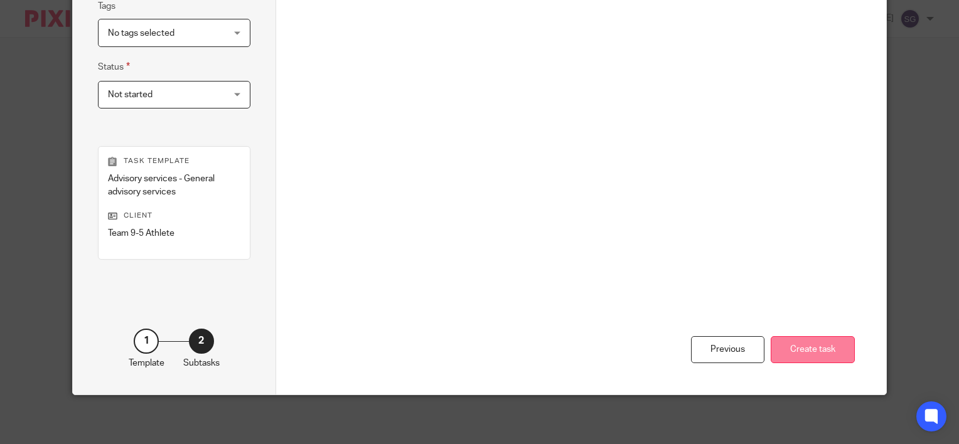
click at [792, 344] on button "Create task" at bounding box center [812, 349] width 84 height 27
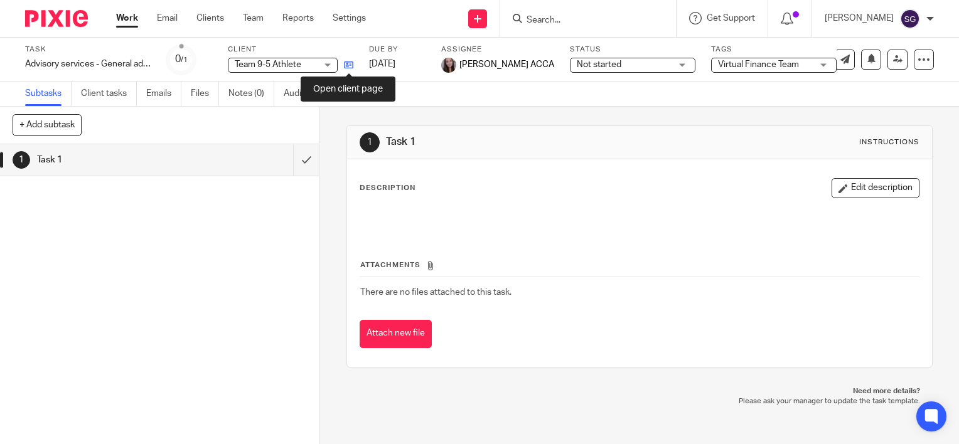
click at [346, 65] on icon at bounding box center [348, 64] width 9 height 9
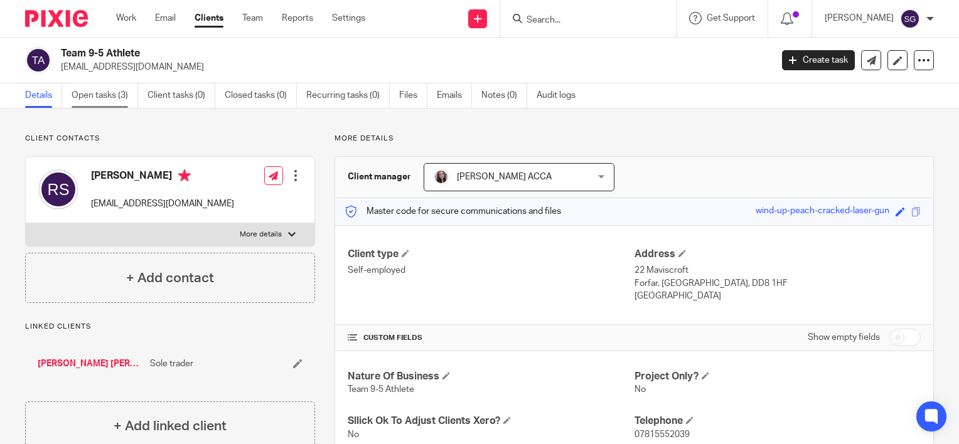
click at [93, 90] on link "Open tasks (3)" at bounding box center [105, 95] width 67 height 24
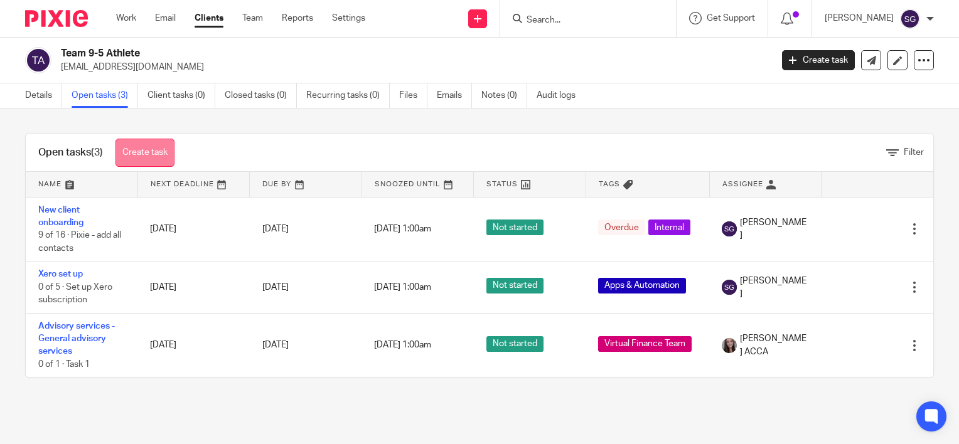
click at [146, 152] on link "Create task" at bounding box center [144, 153] width 59 height 28
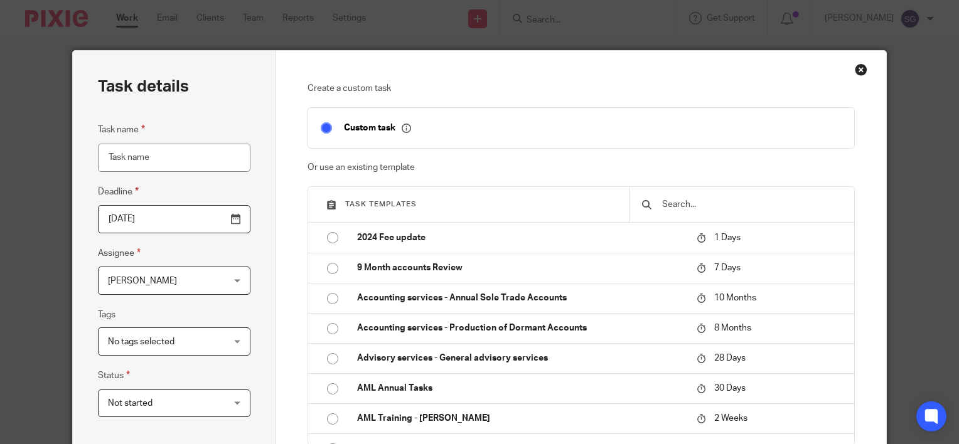
click at [858, 70] on div "Close this dialog window" at bounding box center [861, 69] width 13 height 13
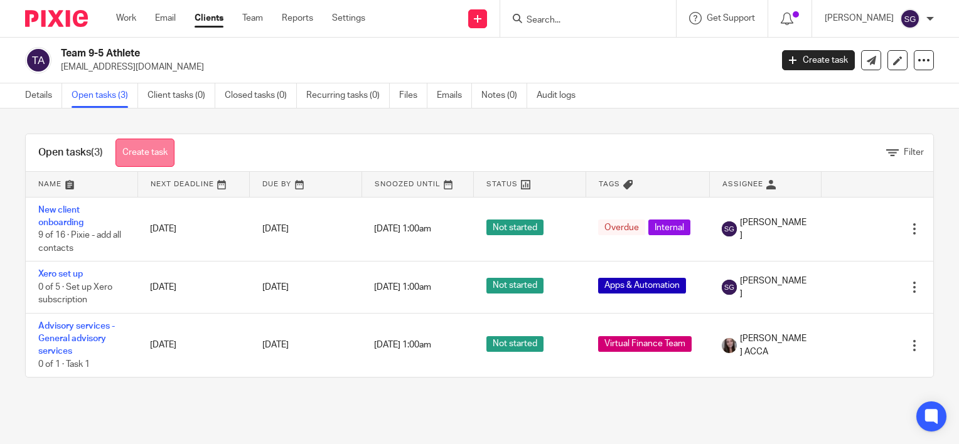
click at [152, 155] on link "Create task" at bounding box center [144, 153] width 59 height 28
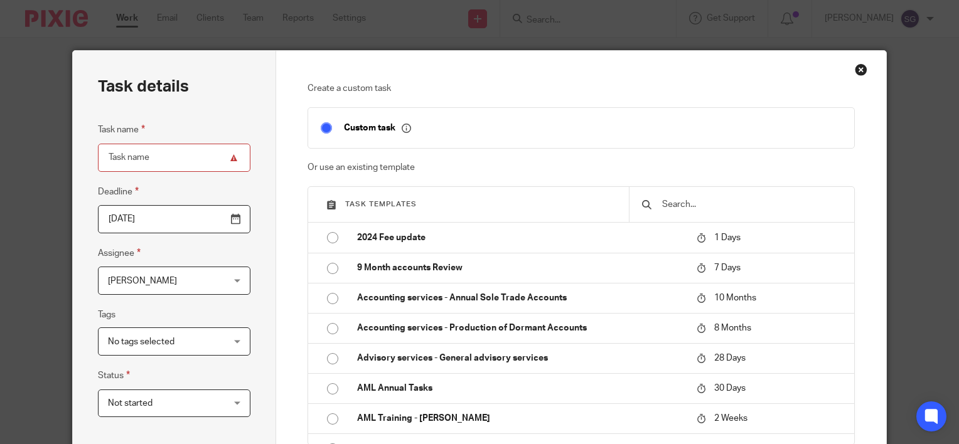
click at [680, 198] on input "text" at bounding box center [751, 205] width 181 height 14
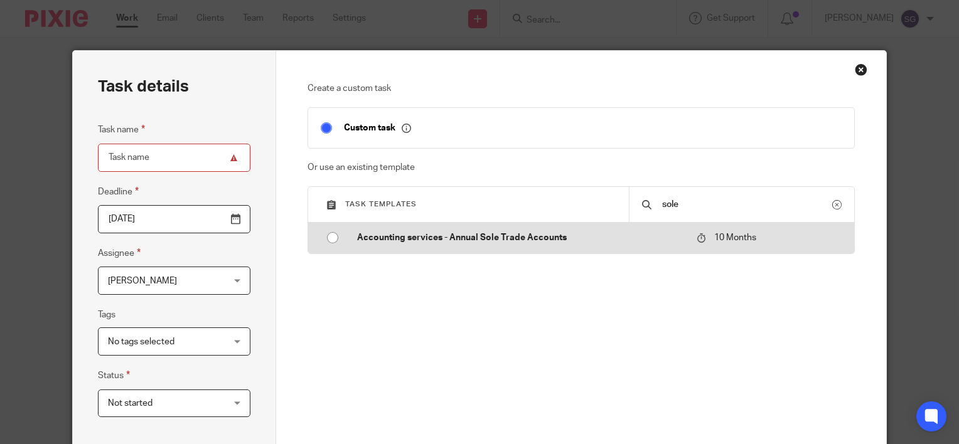
type input "sole"
click at [321, 240] on input "radio" at bounding box center [333, 238] width 24 height 24
type input "[DATE]"
type input "Accounting services - Annual Sole Trade Accounts"
checkbox input "false"
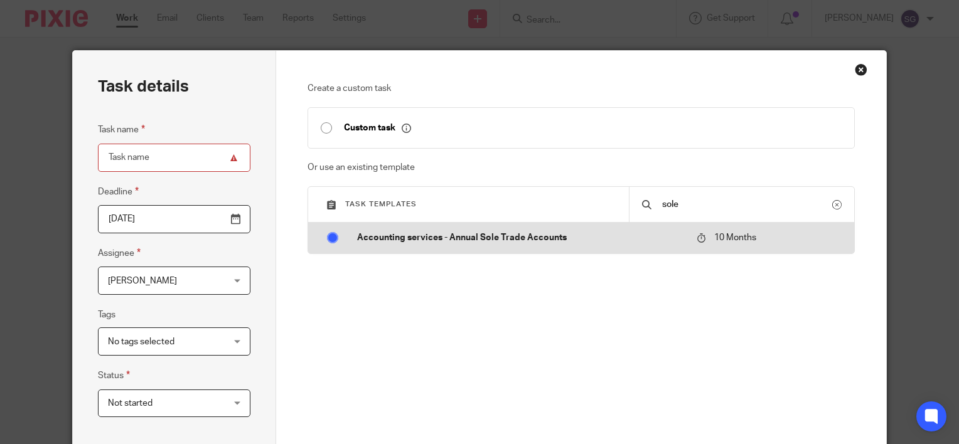
radio input "false"
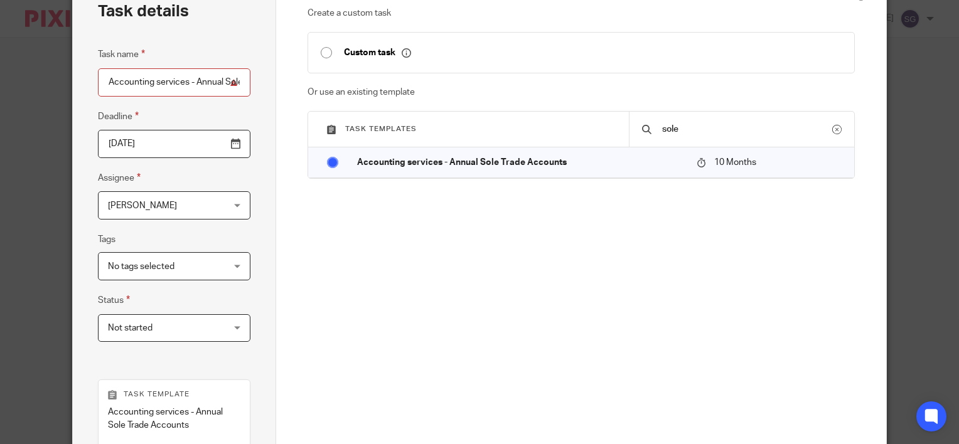
scroll to position [309, 0]
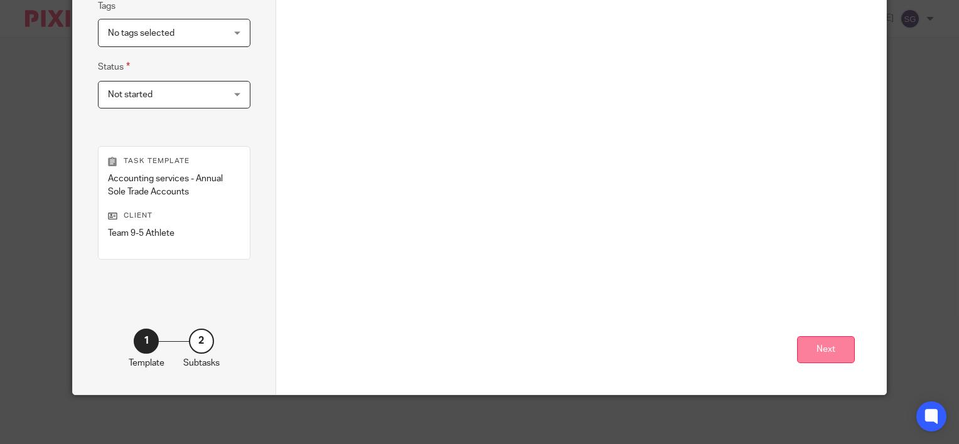
click at [834, 350] on button "Next" at bounding box center [826, 349] width 58 height 27
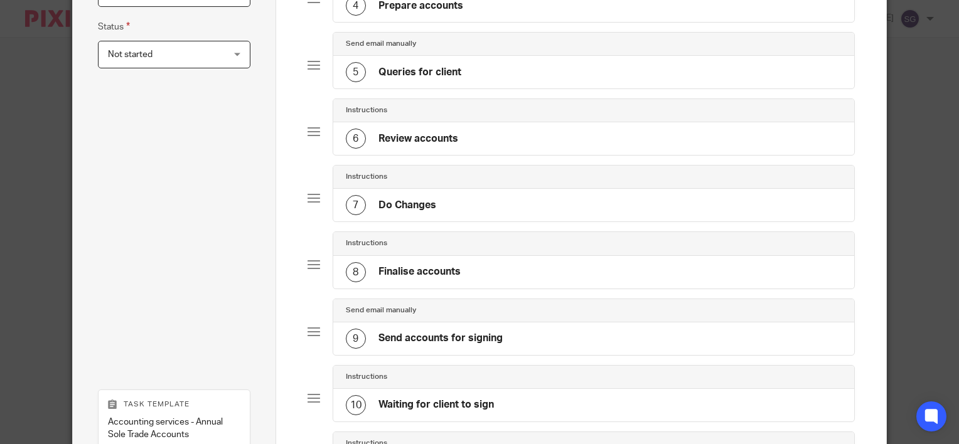
scroll to position [589, 0]
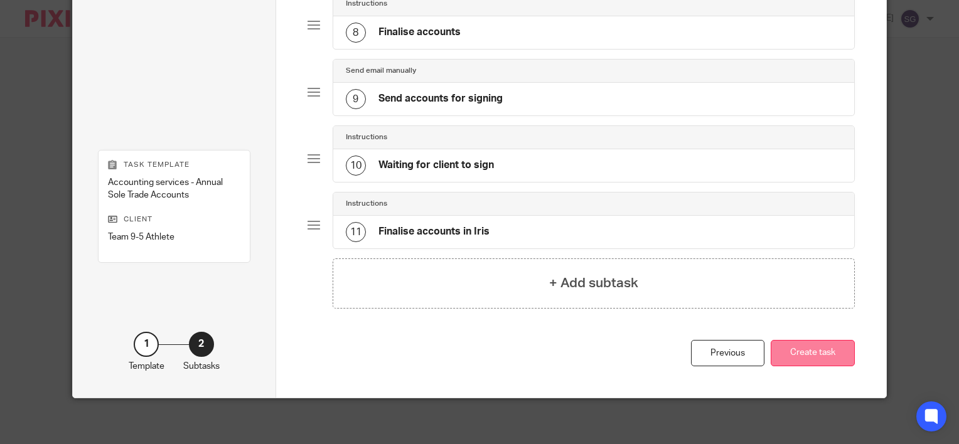
click at [785, 340] on button "Create task" at bounding box center [812, 353] width 84 height 27
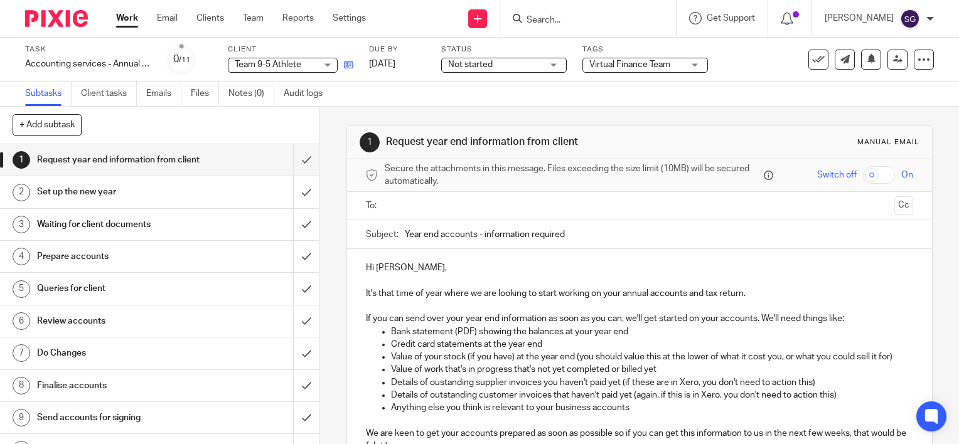
click at [346, 63] on icon at bounding box center [348, 64] width 9 height 9
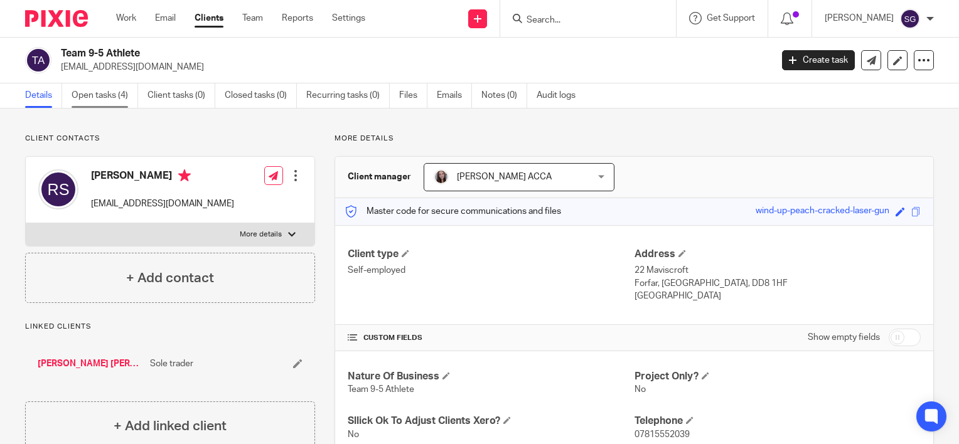
click at [115, 95] on link "Open tasks (4)" at bounding box center [105, 95] width 67 height 24
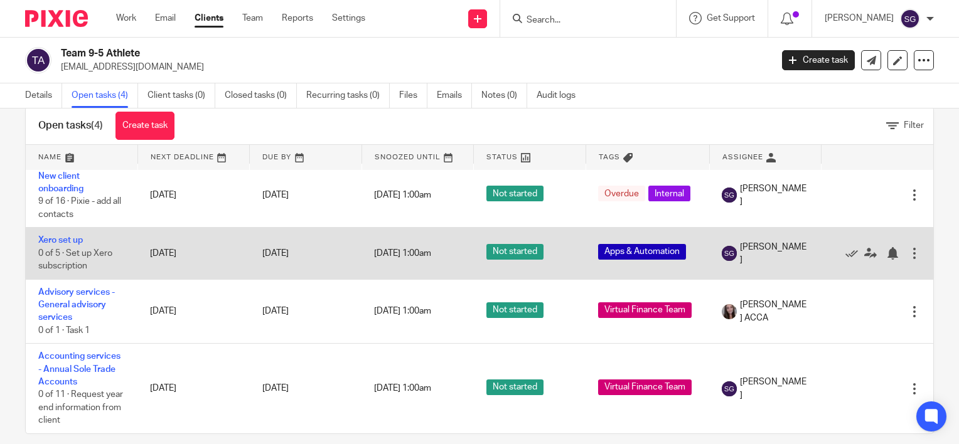
scroll to position [41, 0]
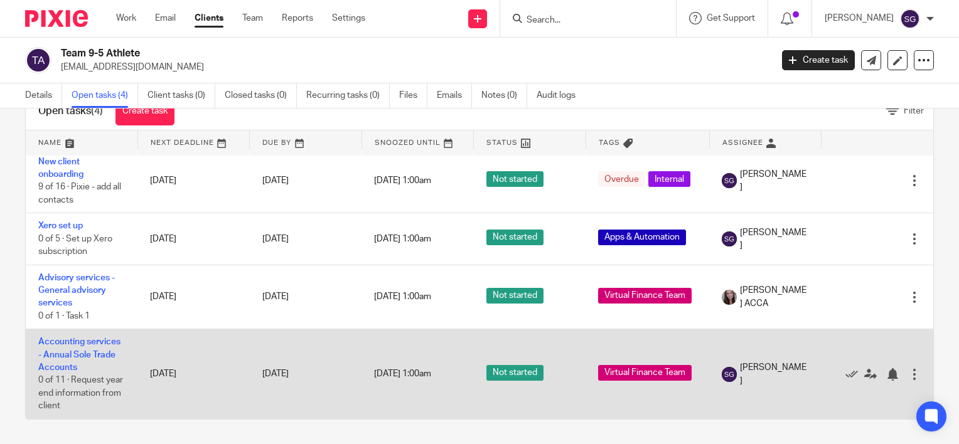
click at [908, 368] on div at bounding box center [914, 374] width 13 height 13
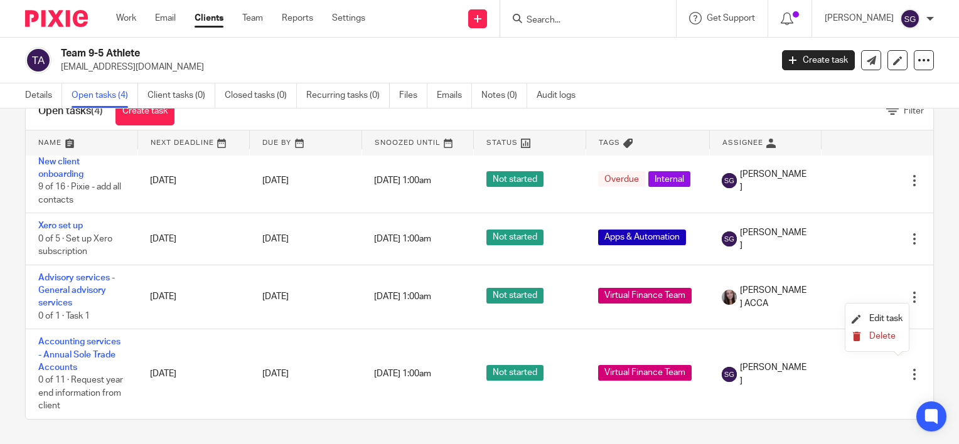
click at [895, 334] on span "Delete" at bounding box center [882, 336] width 26 height 9
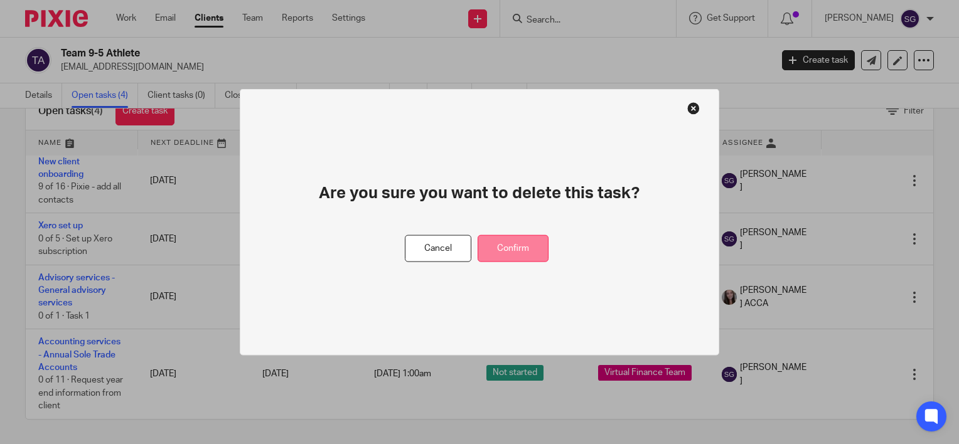
click at [531, 244] on button "Confirm" at bounding box center [512, 248] width 71 height 27
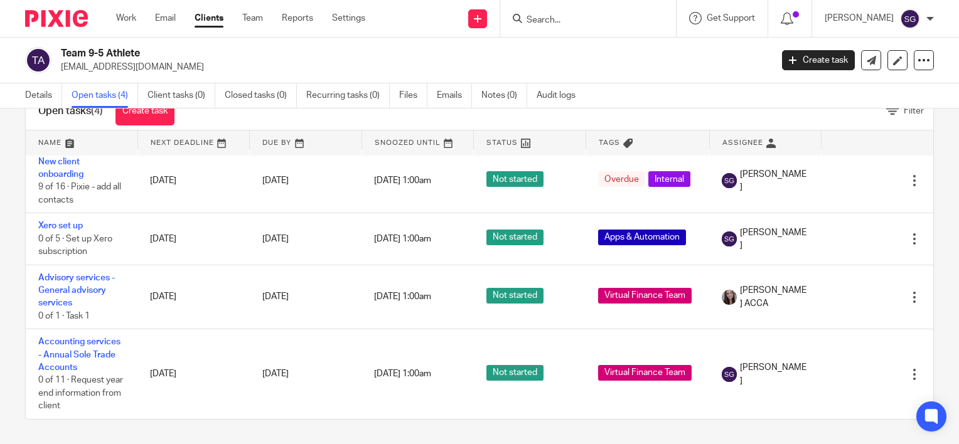
scroll to position [0, 0]
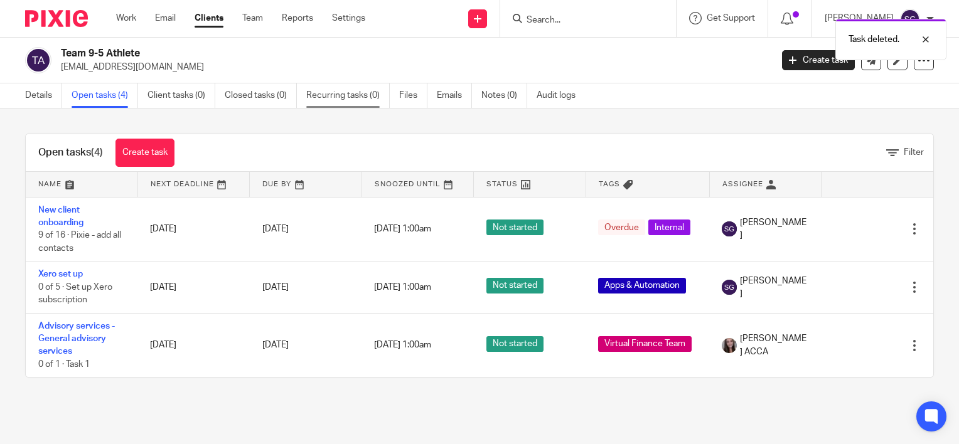
click at [355, 100] on link "Recurring tasks (0)" at bounding box center [347, 95] width 83 height 24
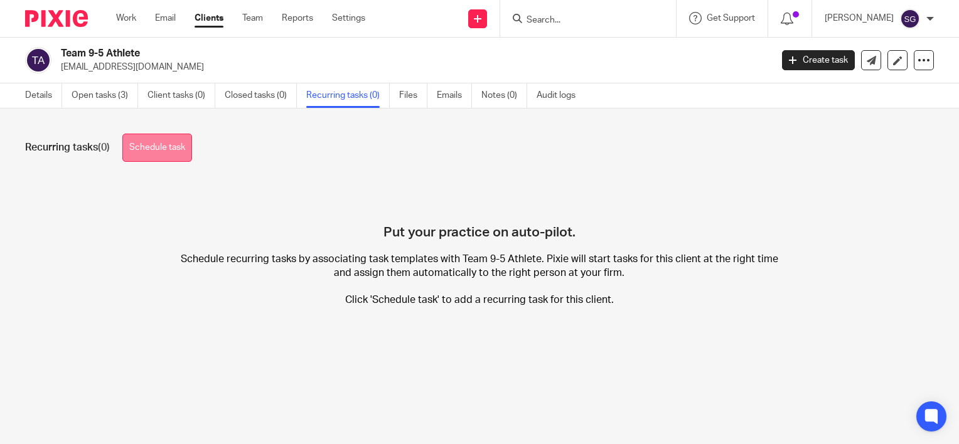
click at [178, 143] on link "Schedule task" at bounding box center [157, 148] width 70 height 28
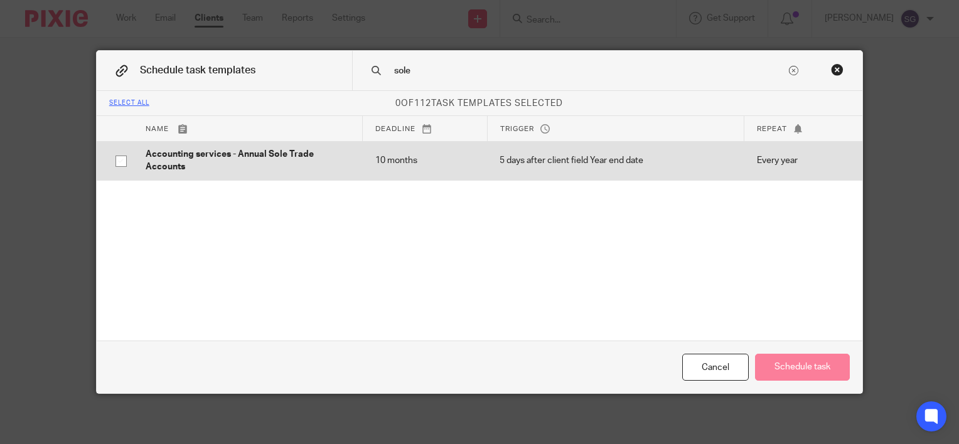
type input "sole"
click at [121, 161] on input "checkbox" at bounding box center [121, 161] width 24 height 24
checkbox input "true"
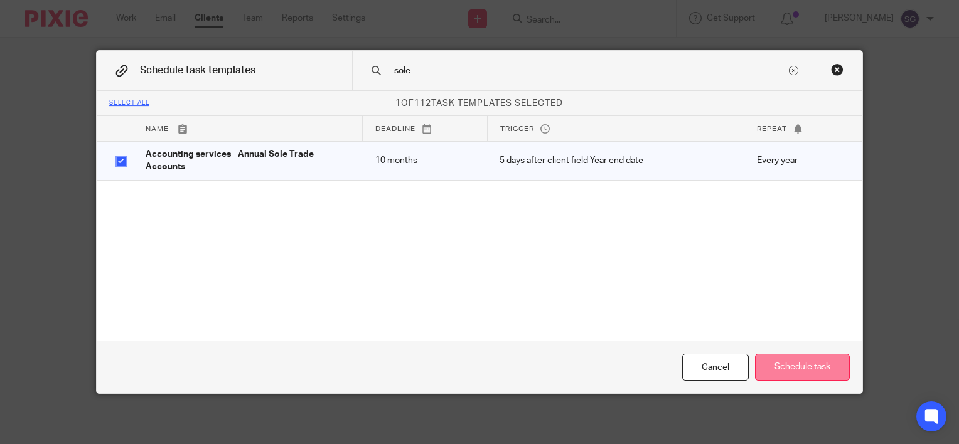
click at [812, 358] on button "Schedule task" at bounding box center [802, 367] width 95 height 27
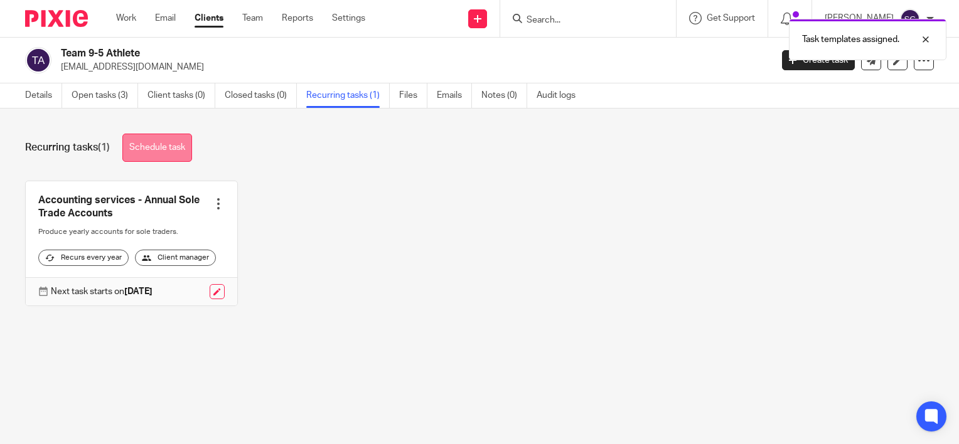
click at [146, 156] on link "Schedule task" at bounding box center [157, 148] width 70 height 28
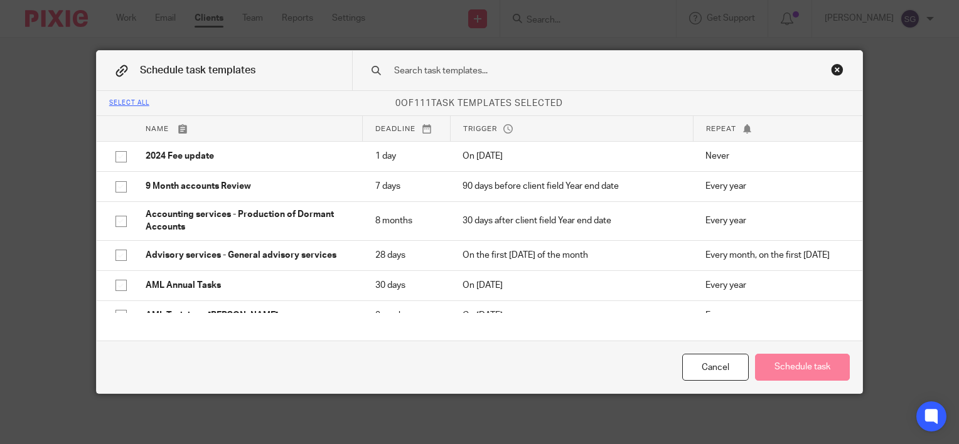
click at [486, 68] on input "text" at bounding box center [589, 71] width 393 height 14
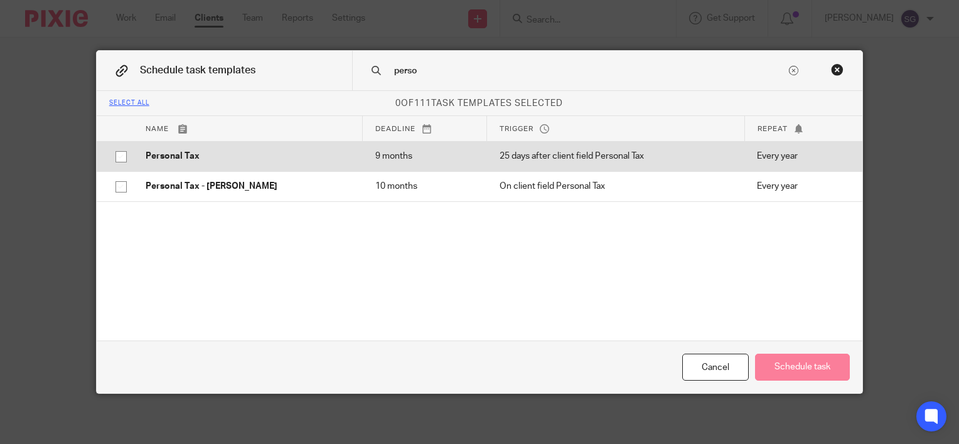
type input "perso"
click at [115, 156] on input "checkbox" at bounding box center [121, 157] width 24 height 24
checkbox input "true"
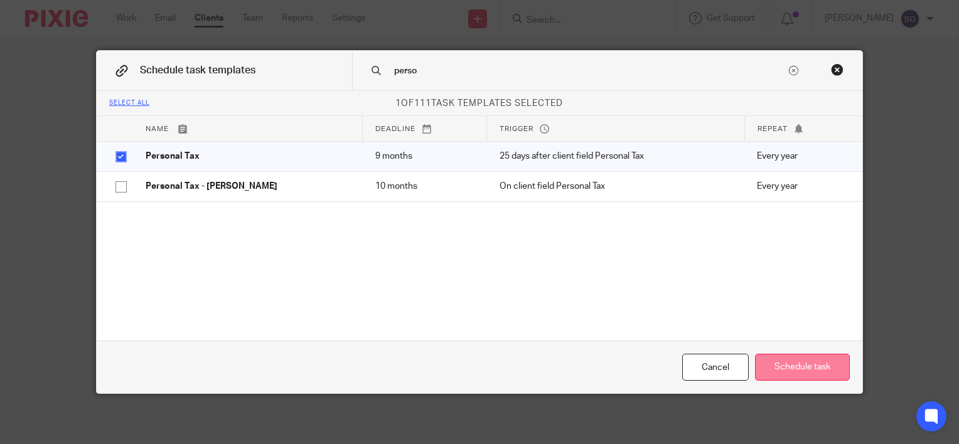
click at [771, 364] on button "Schedule task" at bounding box center [802, 367] width 95 height 27
